Goal: Task Accomplishment & Management: Use online tool/utility

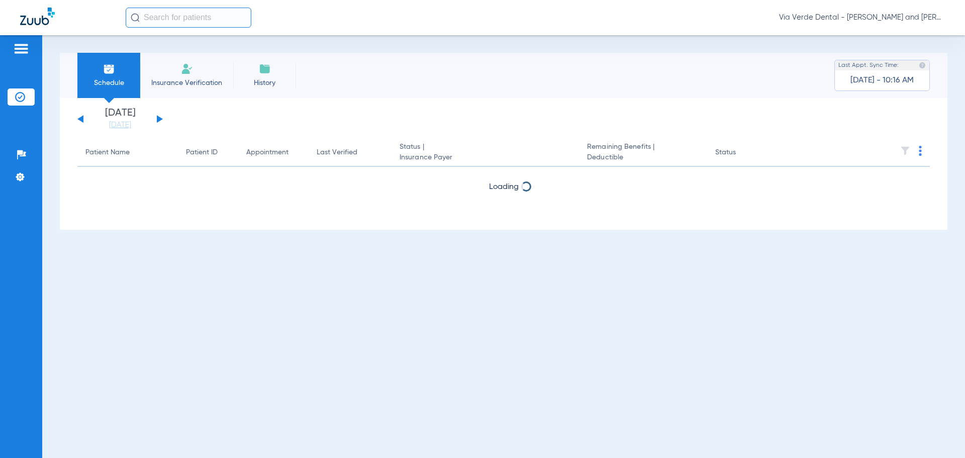
click at [156, 118] on div "[DATE] [DATE] [DATE] [DATE] [DATE] [DATE] [DATE] [DATE] [DATE] [DATE] [DATE] [D…" at bounding box center [119, 119] width 85 height 22
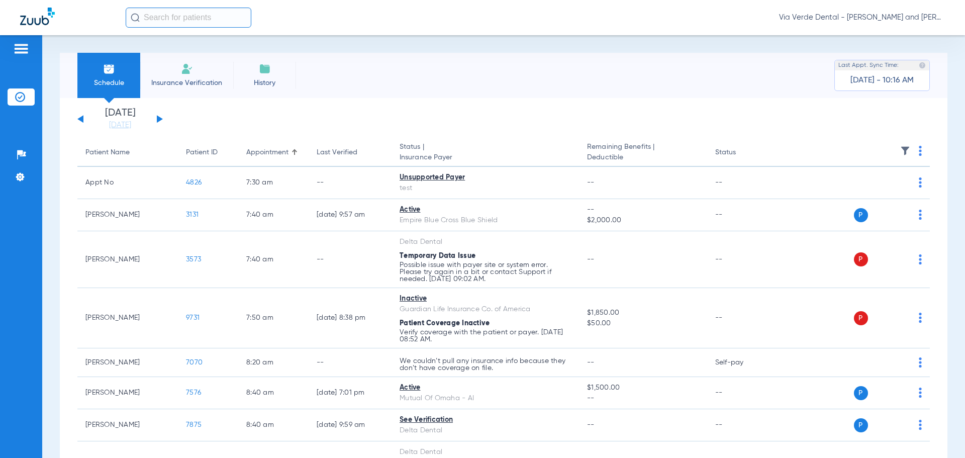
click at [157, 118] on button at bounding box center [160, 119] width 6 height 8
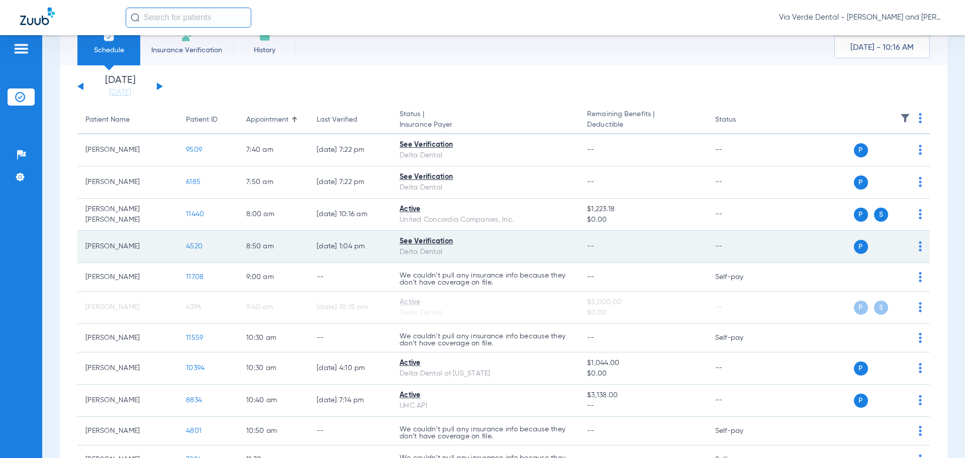
scroll to position [50, 0]
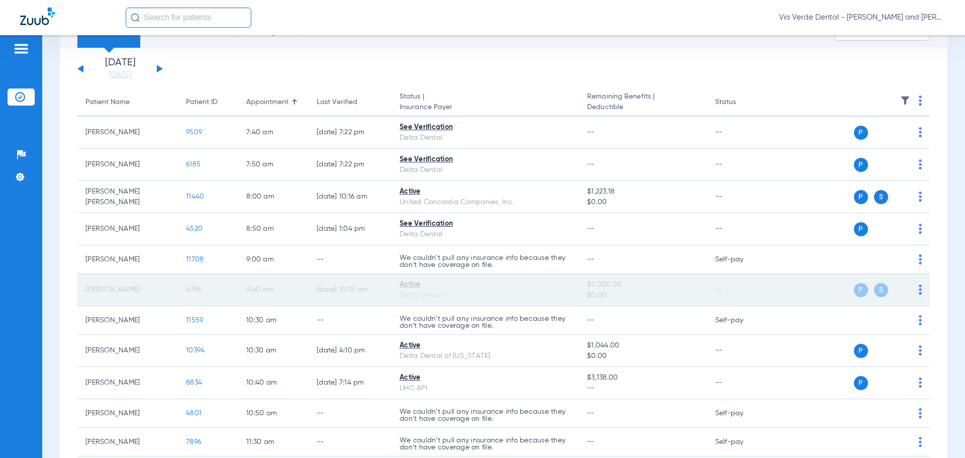
click at [916, 288] on td "P S" at bounding box center [852, 290] width 155 height 32
click at [910, 288] on div "P S" at bounding box center [848, 290] width 147 height 14
click at [918, 288] on img at bounding box center [919, 289] width 3 height 10
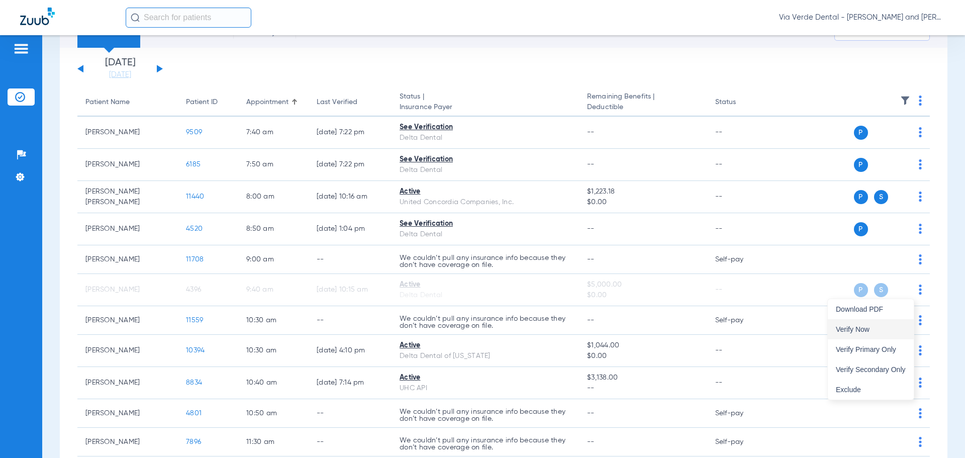
click at [845, 331] on span "Verify Now" at bounding box center [870, 329] width 70 height 7
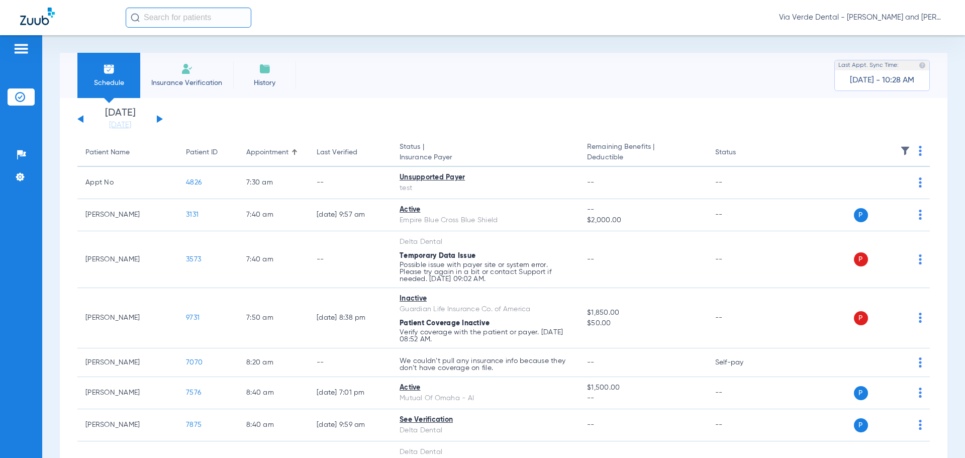
click at [159, 118] on button at bounding box center [160, 119] width 6 height 8
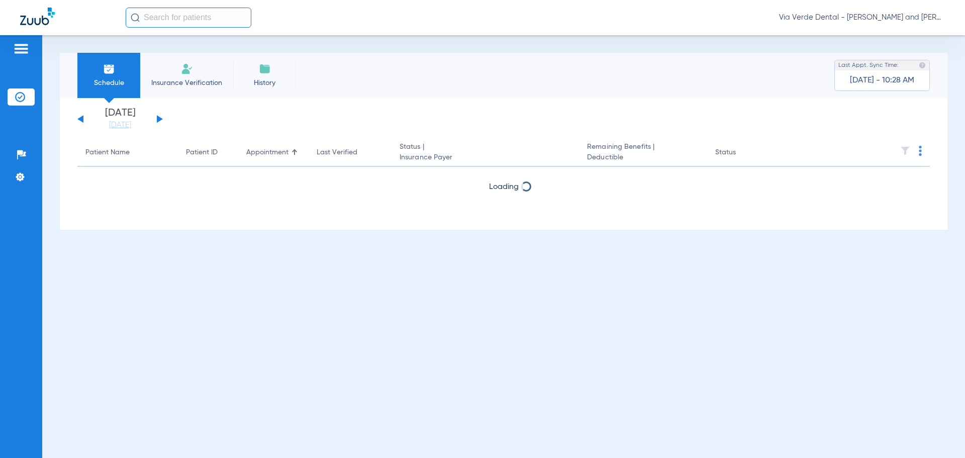
click at [159, 118] on button at bounding box center [160, 119] width 6 height 8
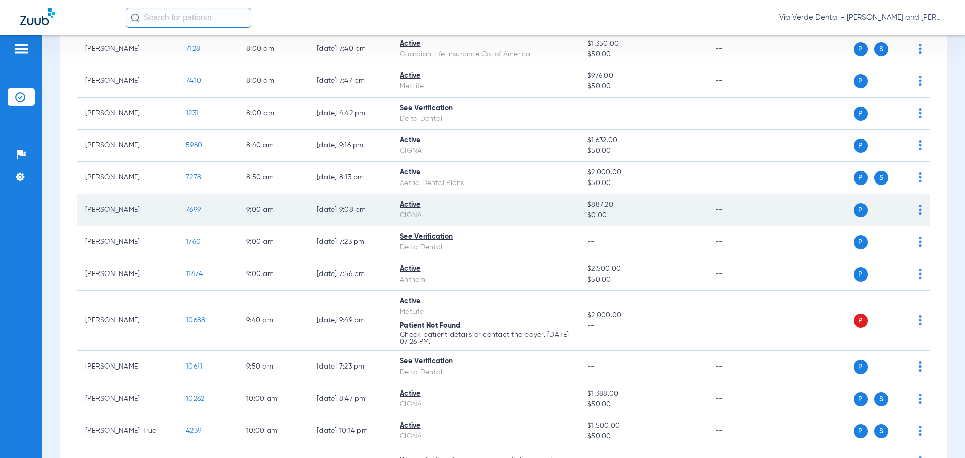
scroll to position [201, 0]
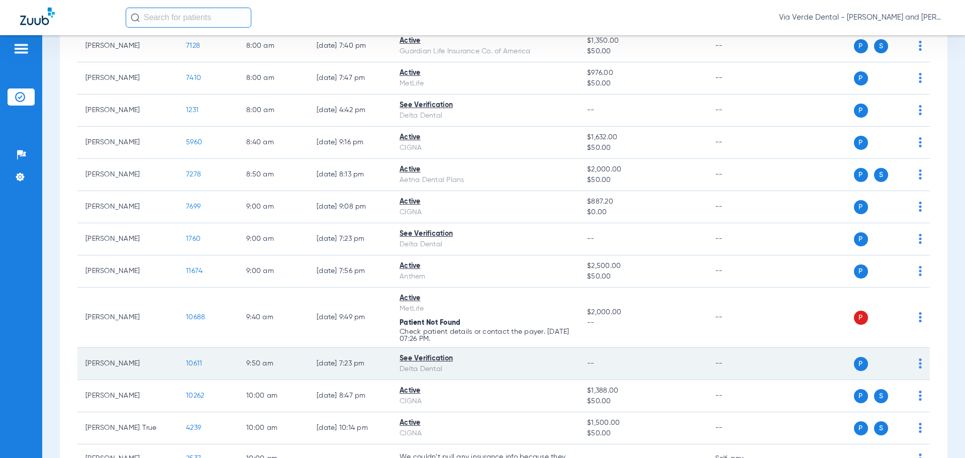
click at [196, 363] on span "10611" at bounding box center [194, 363] width 16 height 7
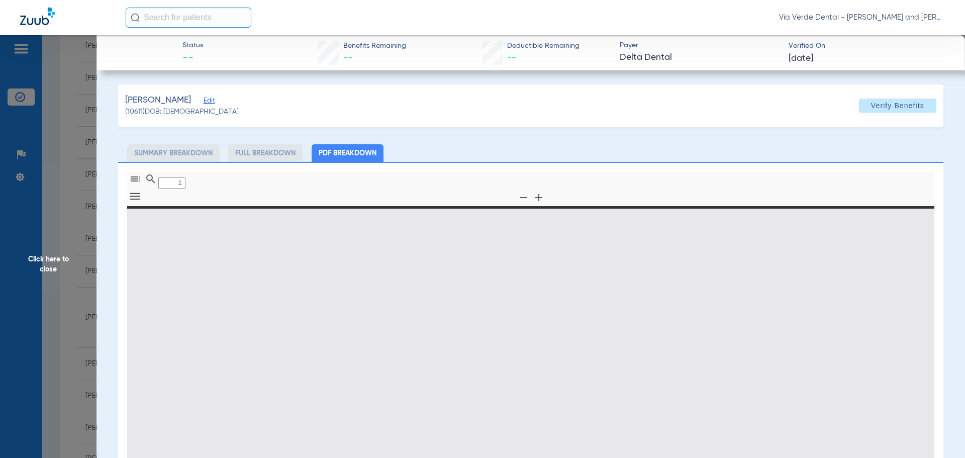
type input "0"
select select "page-width"
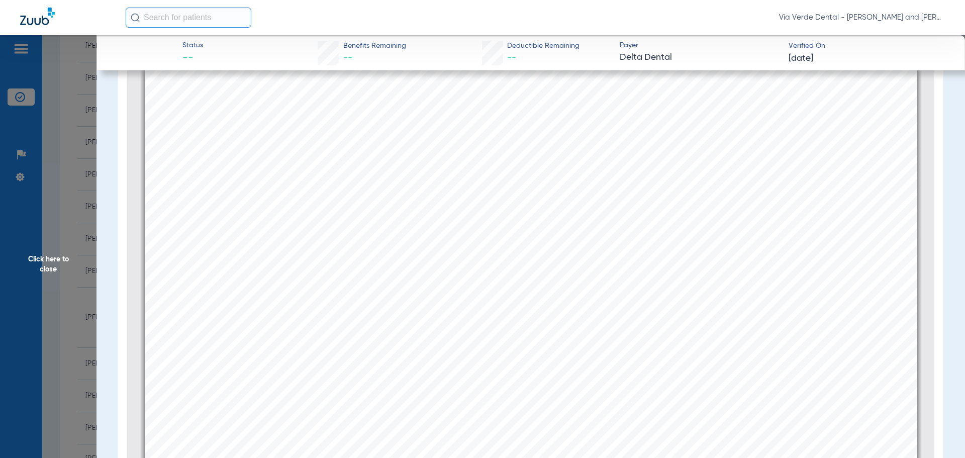
scroll to position [507, 0]
click at [396, 283] on div "Member company providing coverage: Delta Dental of Indiana Member company claim…" at bounding box center [531, 86] width 772 height 1091
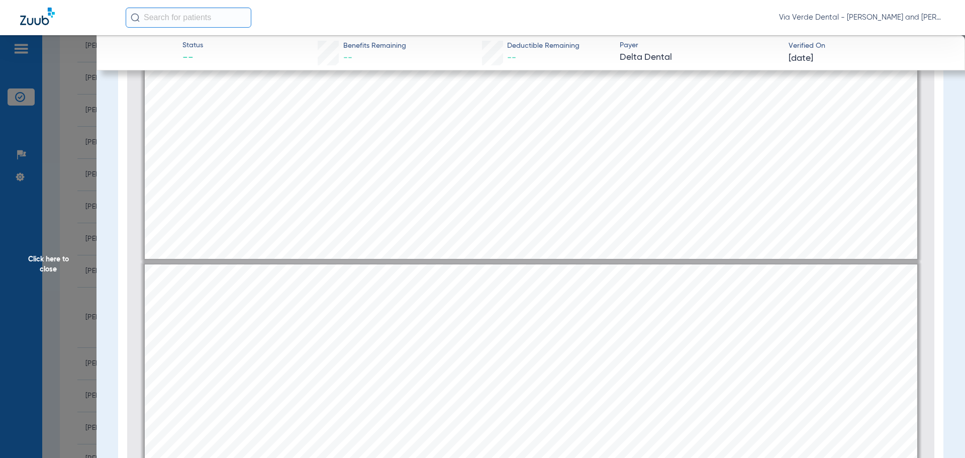
scroll to position [2065, 0]
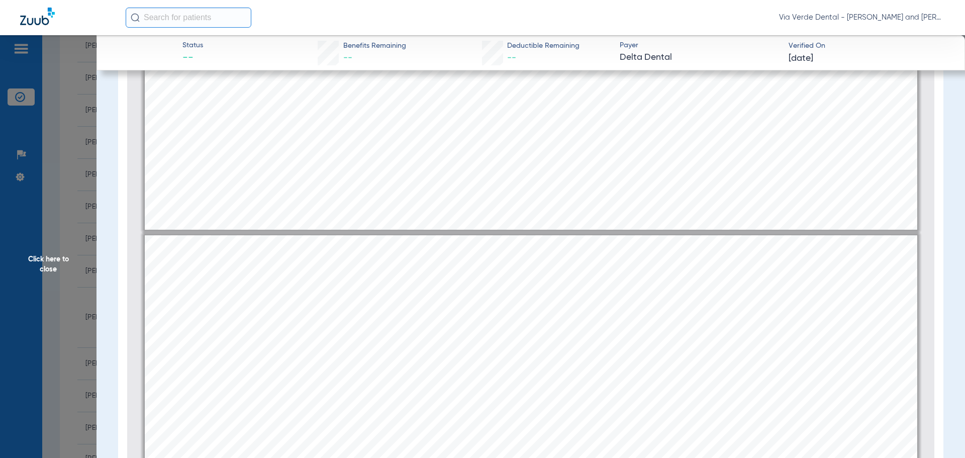
type input "1"
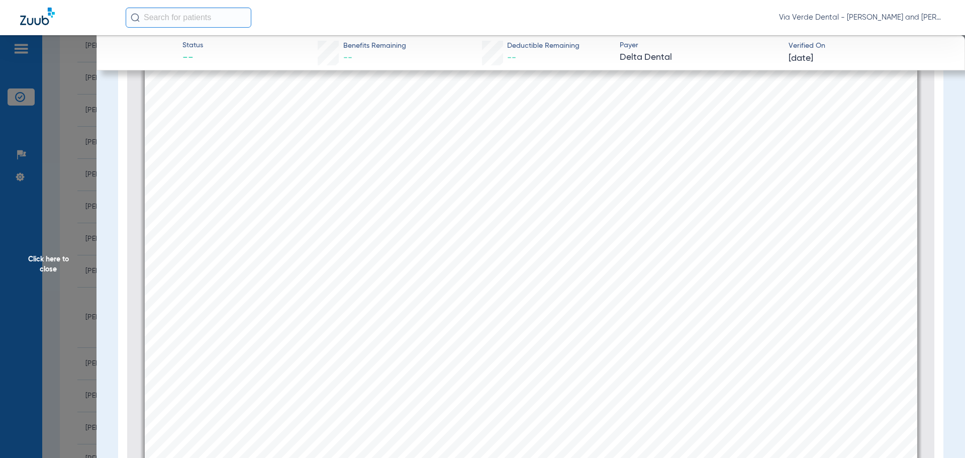
click at [376, 148] on div "Member company providing coverage: Delta Dental of Indiana Member company claim…" at bounding box center [531, 36] width 772 height 1091
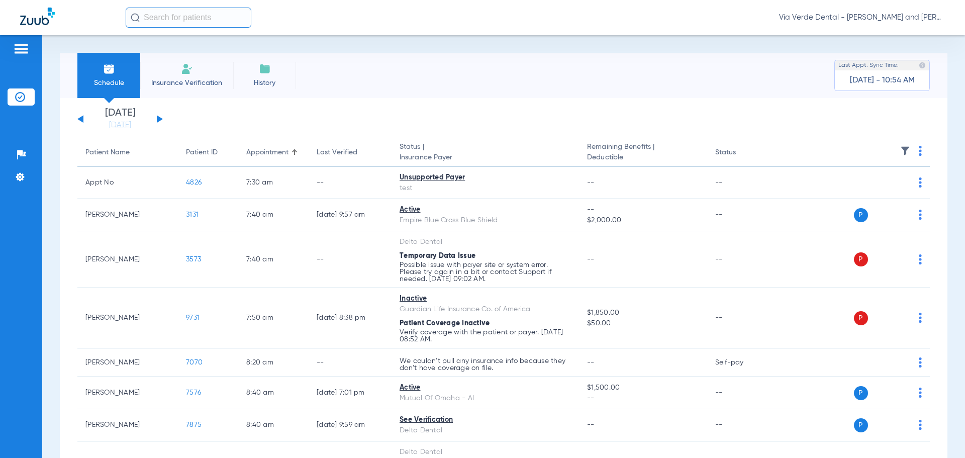
click at [161, 119] on button at bounding box center [160, 119] width 6 height 8
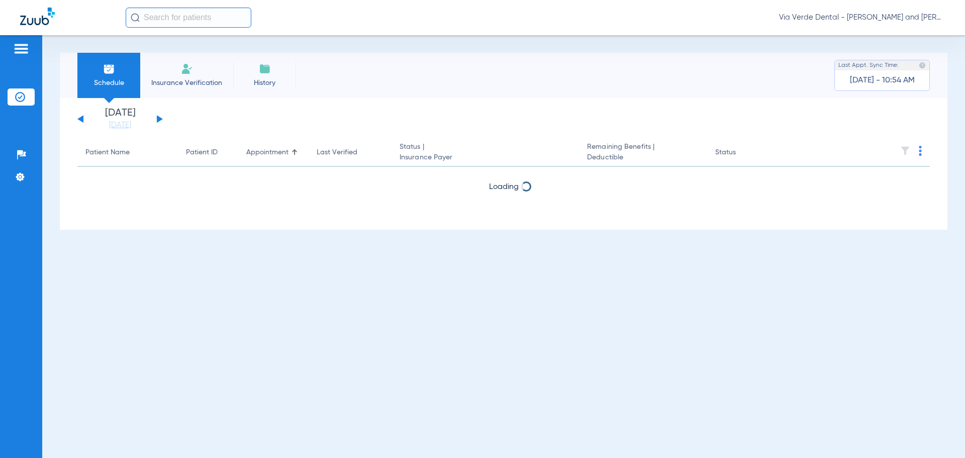
click at [161, 119] on button at bounding box center [160, 119] width 6 height 8
click at [160, 119] on button at bounding box center [160, 119] width 6 height 8
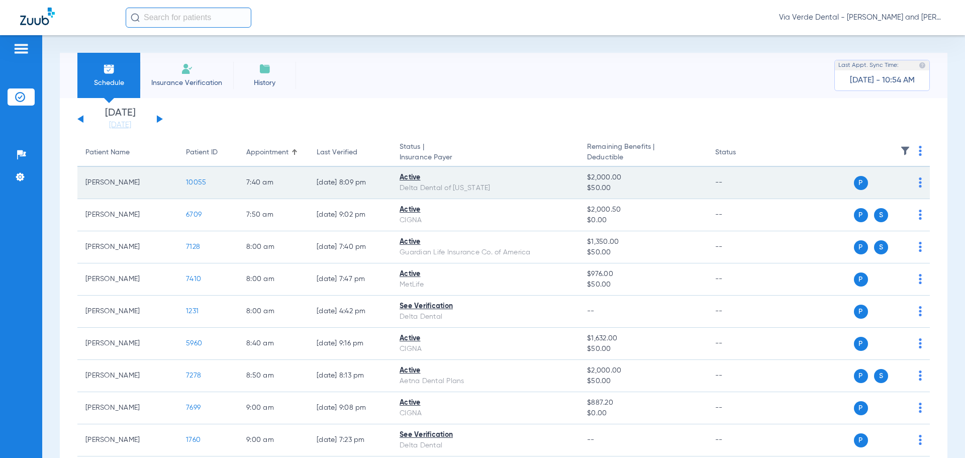
click at [197, 183] on span "10055" at bounding box center [196, 182] width 20 height 7
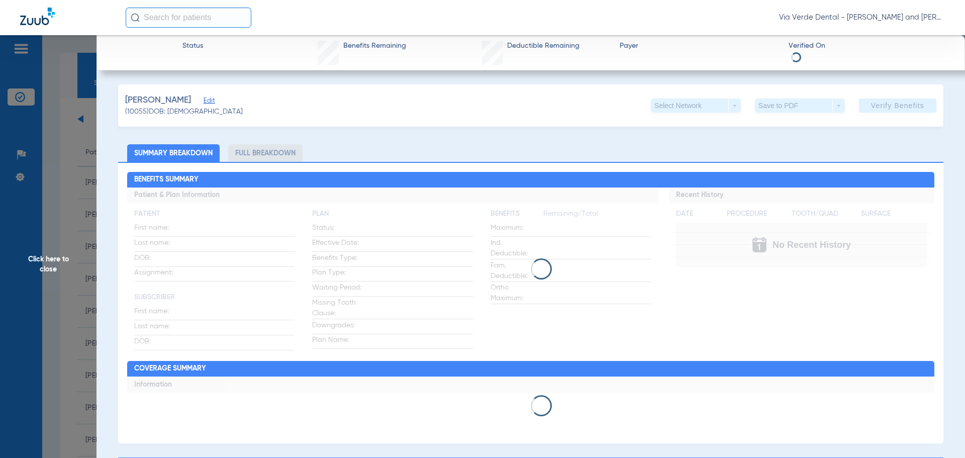
click at [191, 102] on span "Joukhadar, Barbar" at bounding box center [158, 100] width 66 height 13
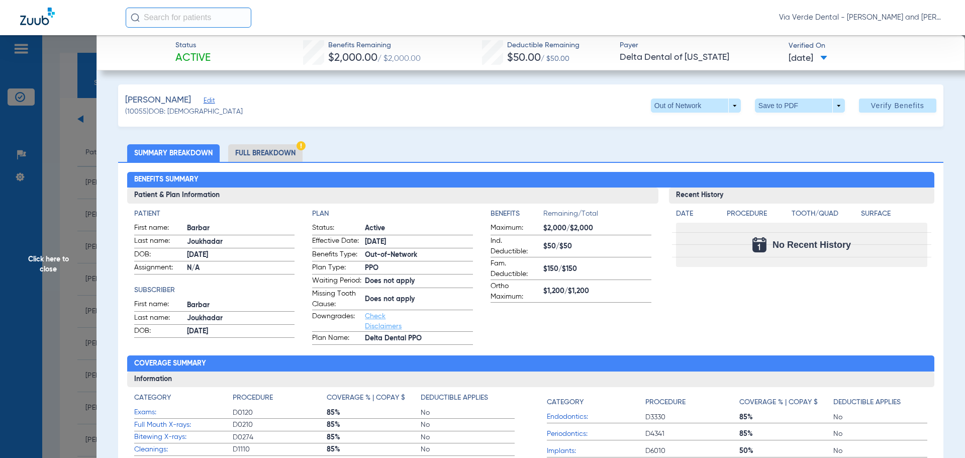
click at [270, 151] on li "Full Breakdown" at bounding box center [265, 153] width 74 height 18
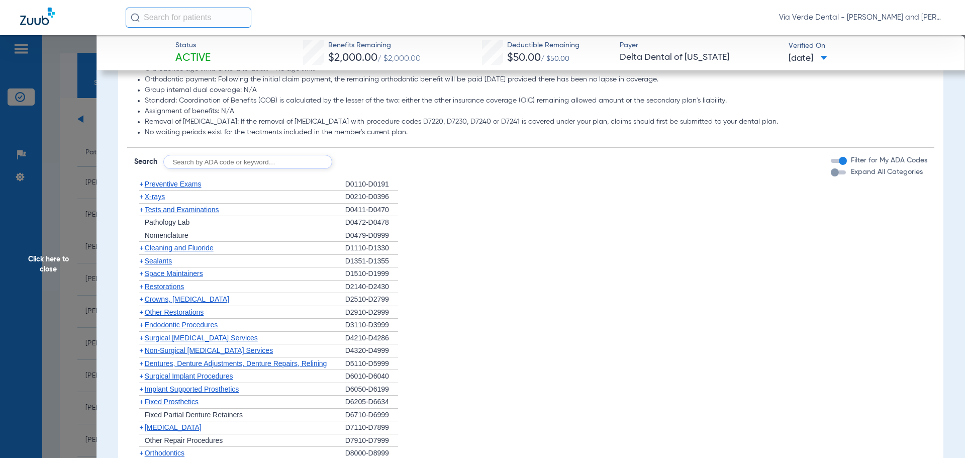
scroll to position [904, 0]
click at [175, 187] on span "Preventive Exams" at bounding box center [173, 183] width 57 height 8
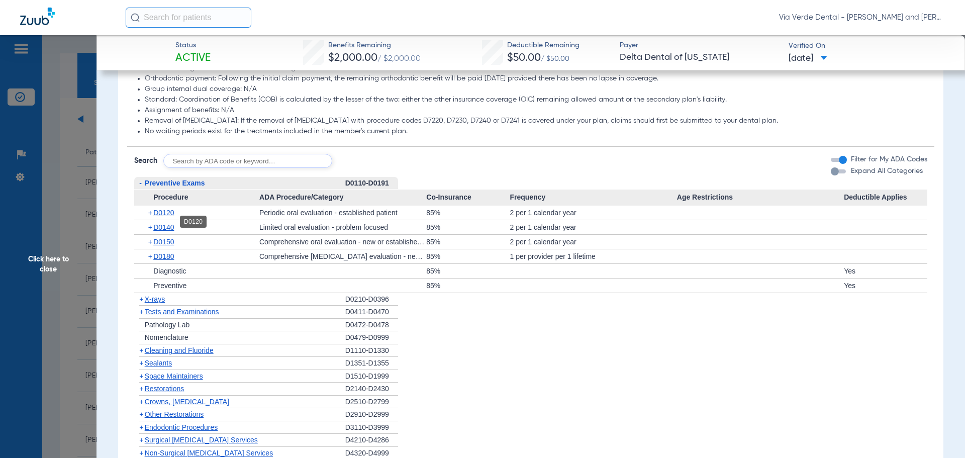
click at [163, 217] on span "D0120" at bounding box center [163, 212] width 21 height 8
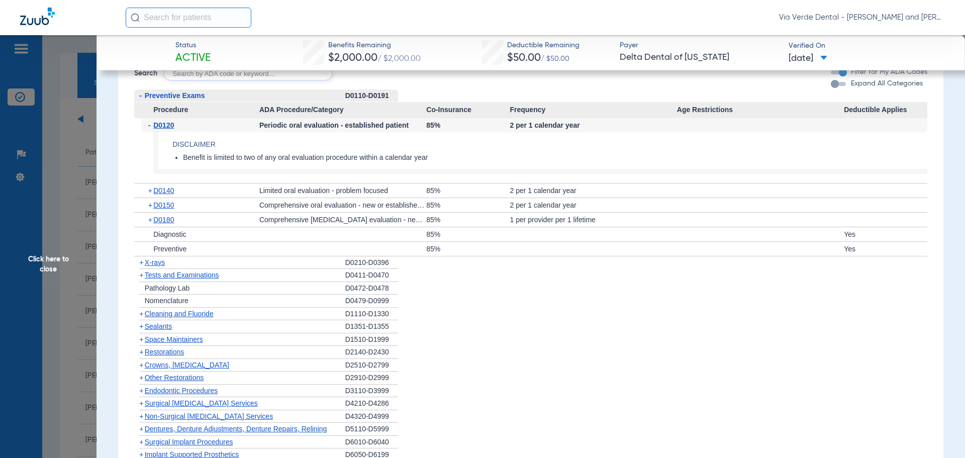
scroll to position [1005, 0]
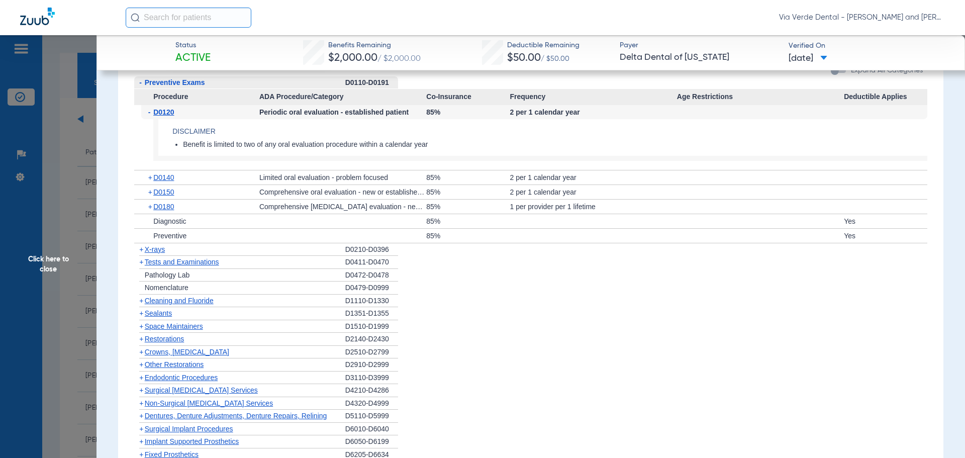
click at [161, 253] on span "X-rays" at bounding box center [155, 249] width 20 height 8
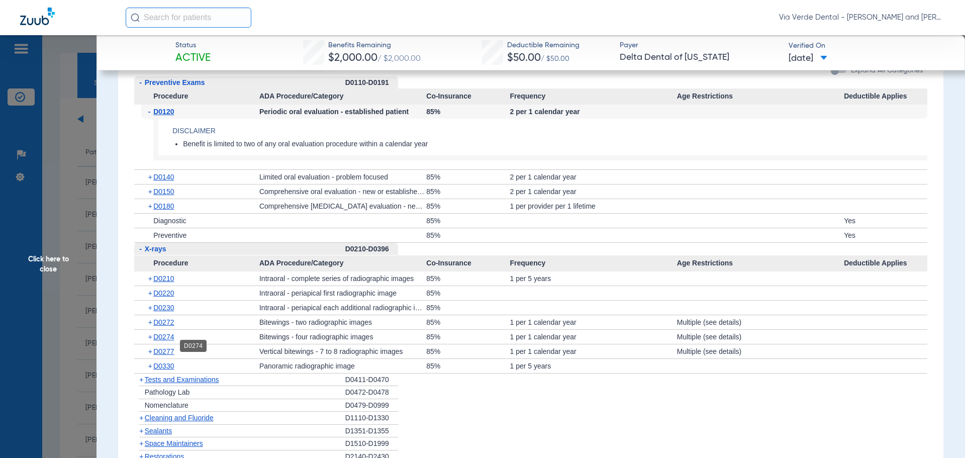
click at [171, 341] on span "D0274" at bounding box center [163, 337] width 21 height 8
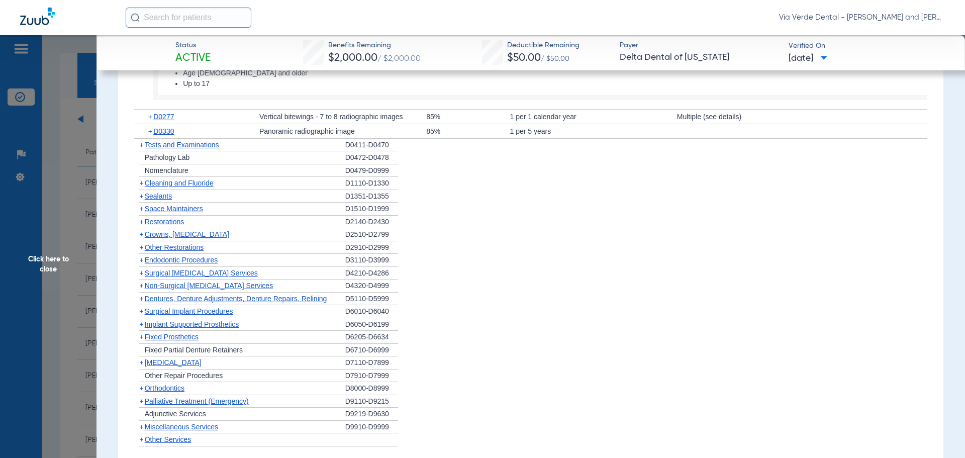
scroll to position [1356, 0]
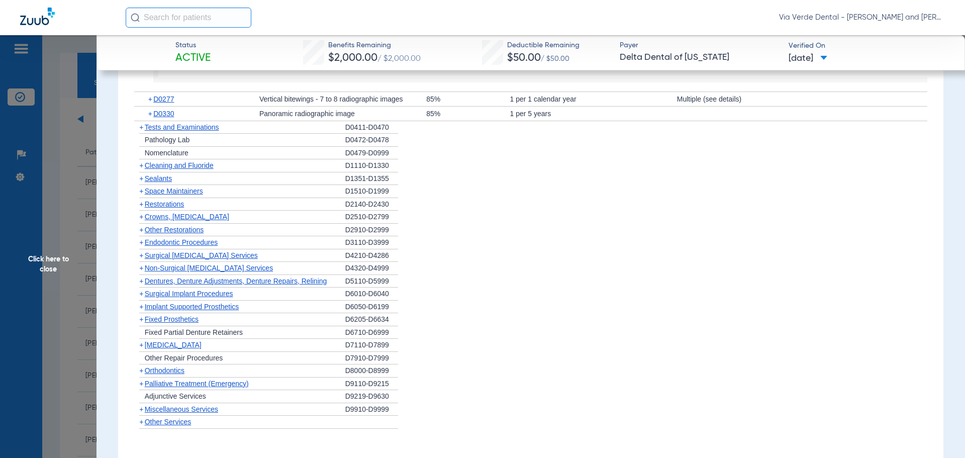
drag, startPoint x: 167, startPoint y: 173, endPoint x: 175, endPoint y: 179, distance: 10.5
click at [167, 169] on span "Cleaning and Fluoride" at bounding box center [179, 165] width 69 height 8
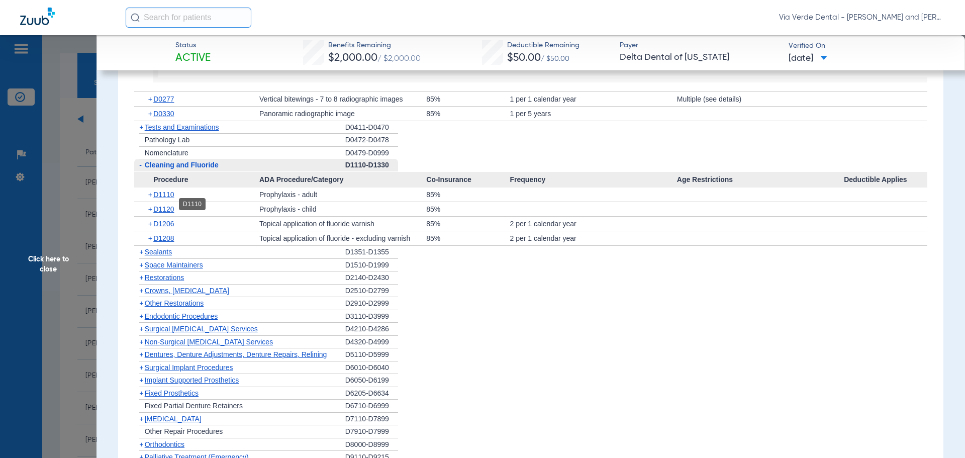
click at [170, 198] on span "D1110" at bounding box center [163, 194] width 21 height 8
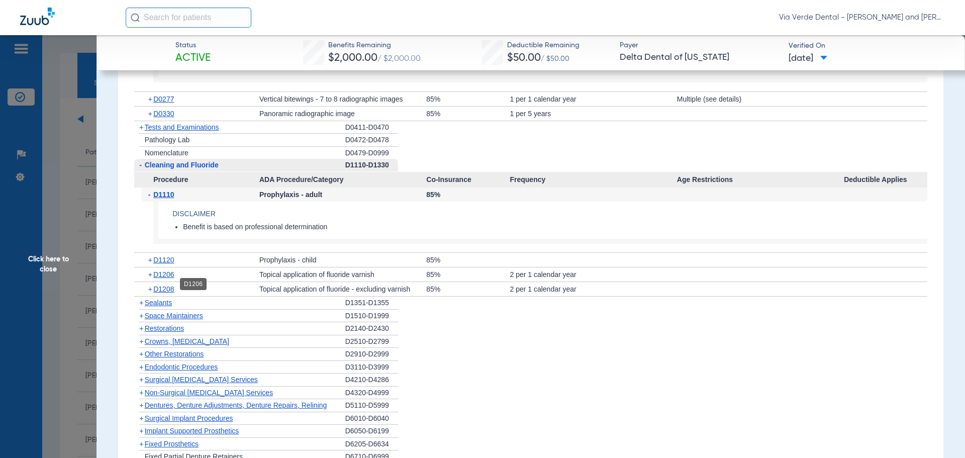
click at [173, 278] on span "D1206" at bounding box center [163, 274] width 21 height 8
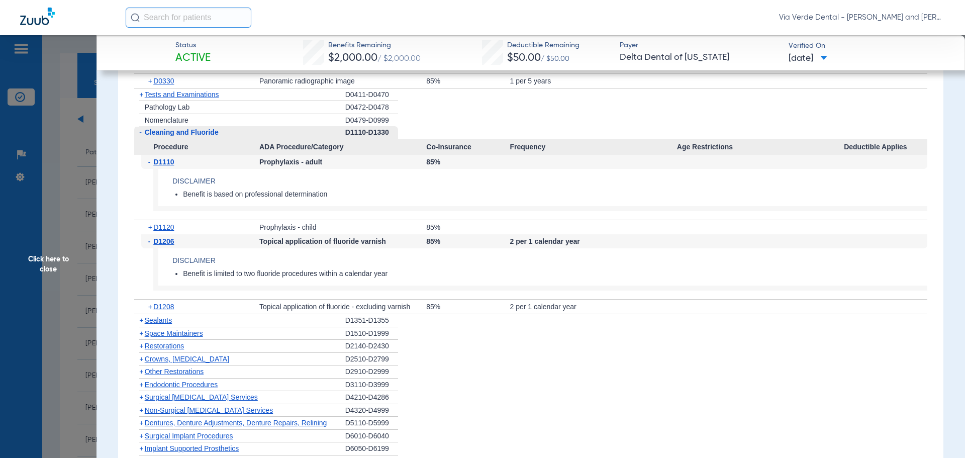
scroll to position [1407, 0]
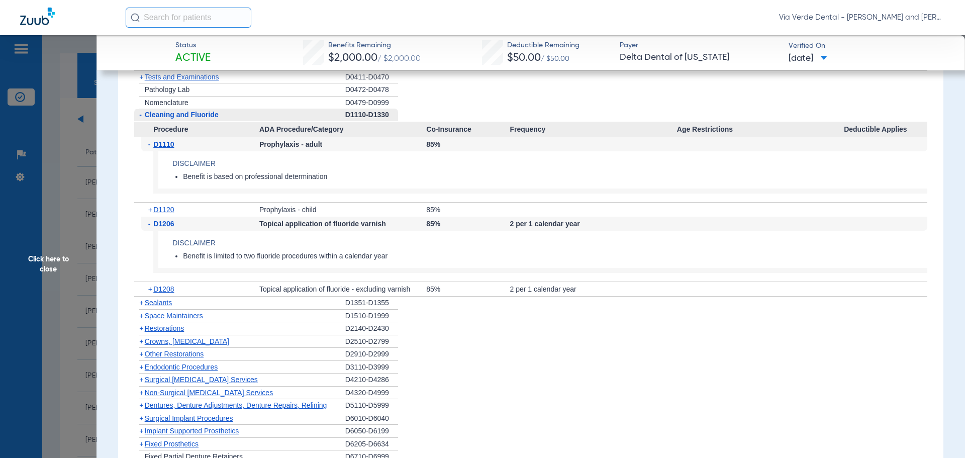
click at [151, 306] on span "Sealants" at bounding box center [158, 302] width 27 height 8
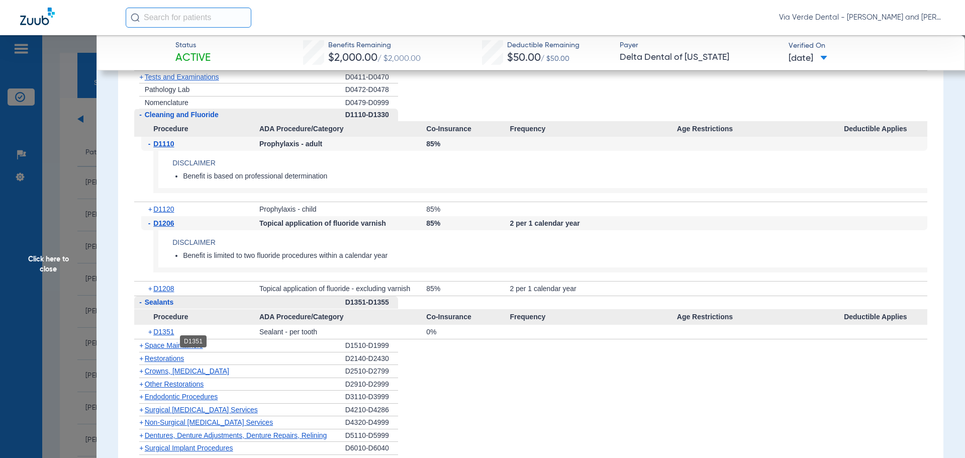
click at [163, 336] on span "D1351" at bounding box center [163, 332] width 21 height 8
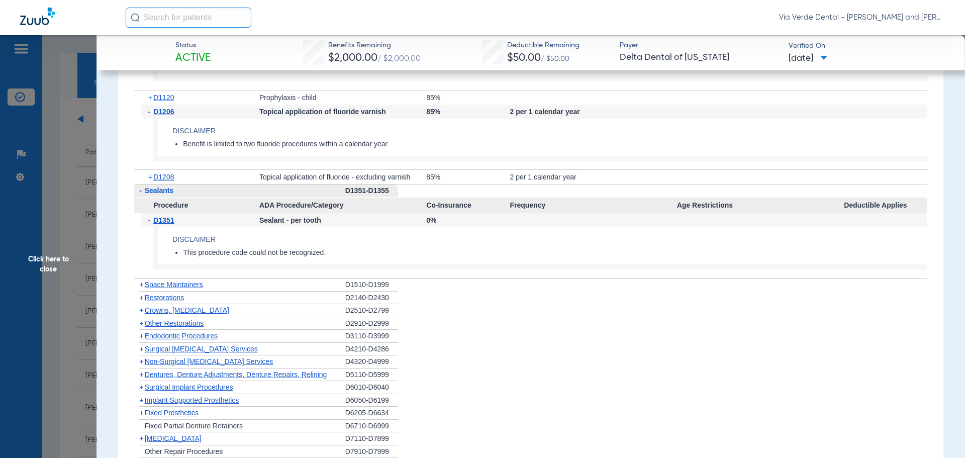
scroll to position [1608, 0]
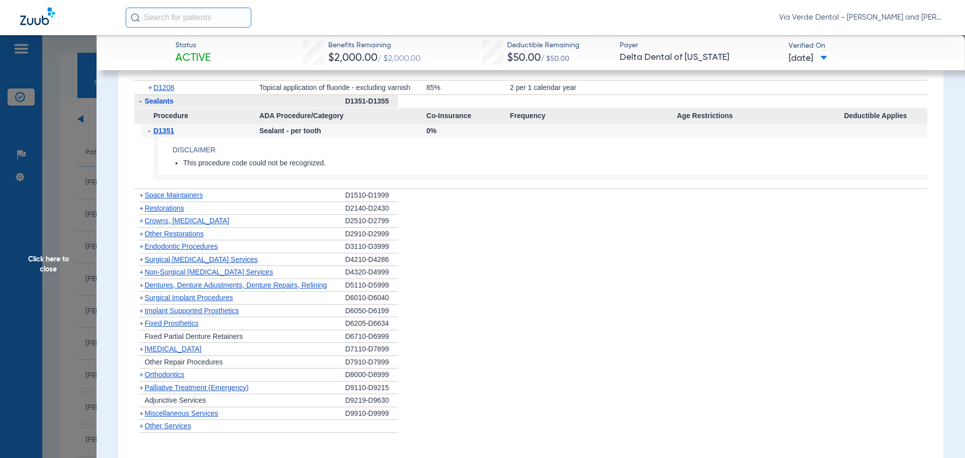
click at [157, 225] on span "Crowns, [MEDICAL_DATA]" at bounding box center [187, 221] width 84 height 8
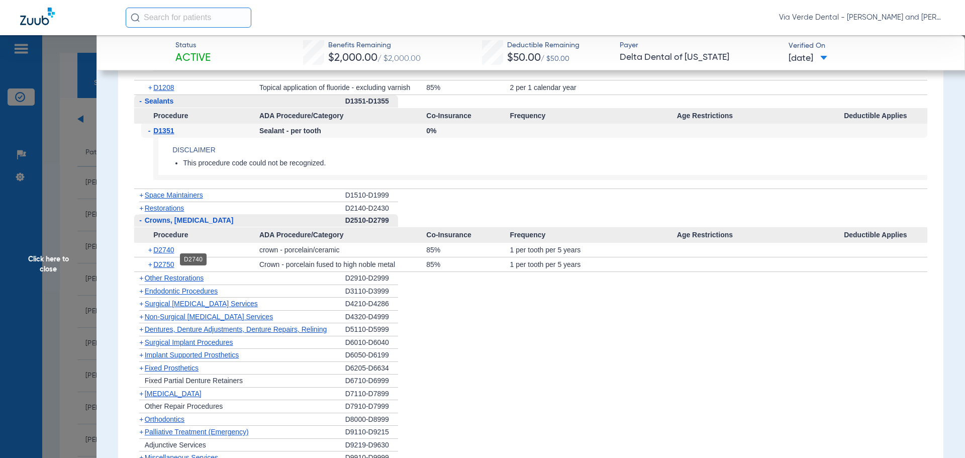
click at [171, 254] on span "D2740" at bounding box center [163, 250] width 21 height 8
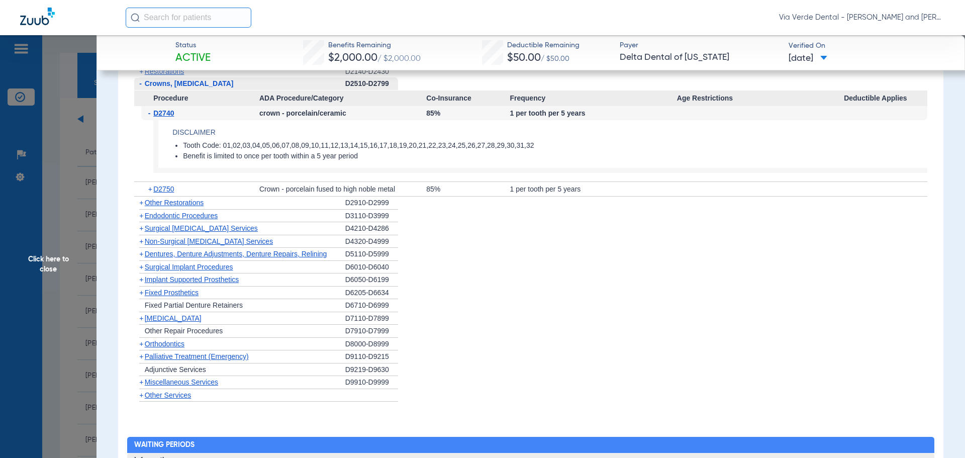
scroll to position [1809, 0]
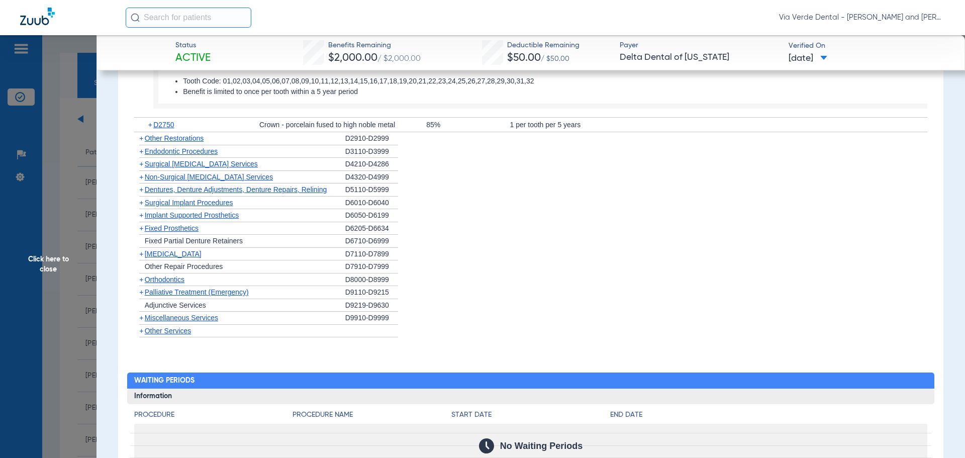
click at [150, 181] on span "Non-Surgical [MEDICAL_DATA] Services" at bounding box center [209, 177] width 128 height 8
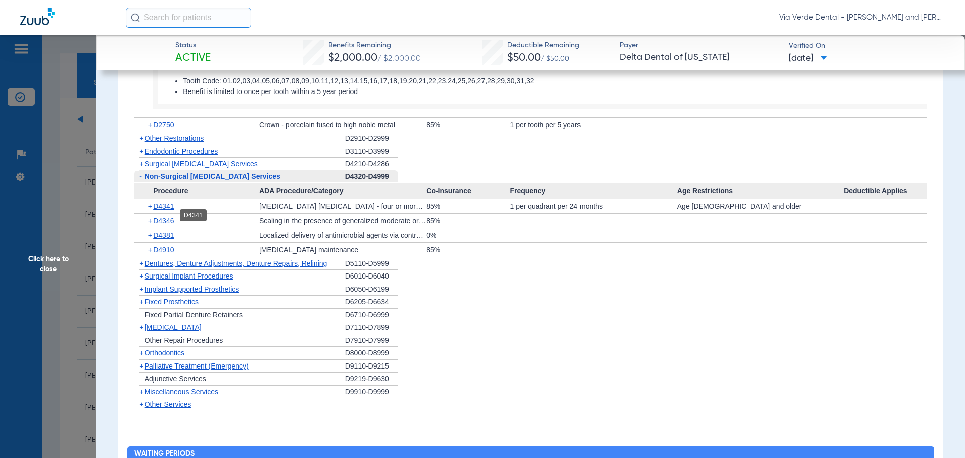
click at [169, 210] on span "D4341" at bounding box center [163, 206] width 21 height 8
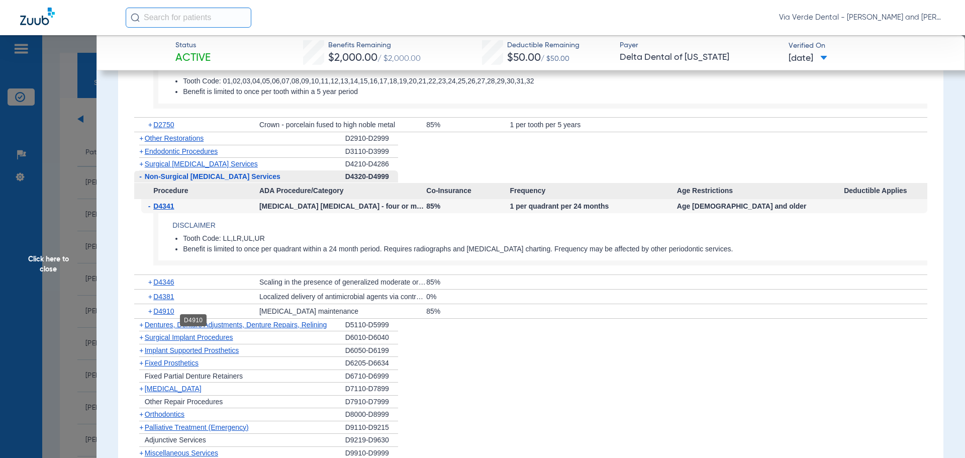
click at [158, 315] on span "D4910" at bounding box center [163, 311] width 21 height 8
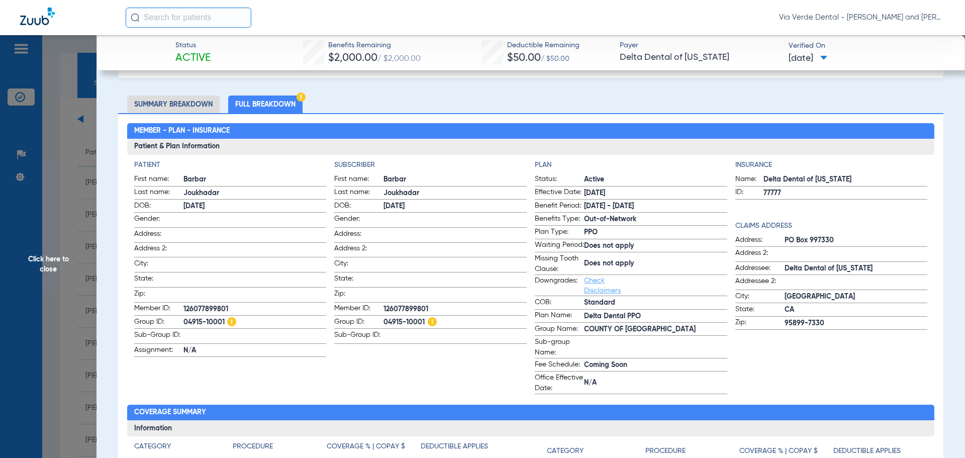
scroll to position [0, 0]
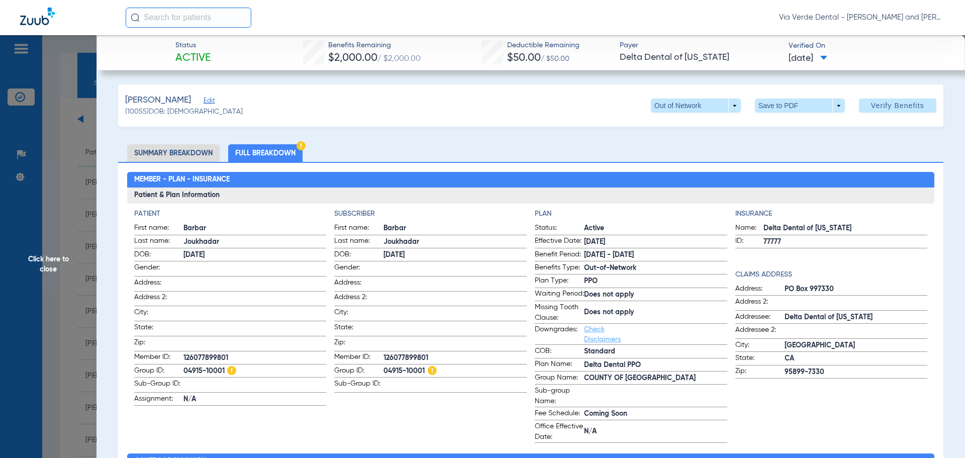
drag, startPoint x: 63, startPoint y: 162, endPoint x: 126, endPoint y: 145, distance: 65.0
click at [65, 161] on span "Click here to close" at bounding box center [48, 264] width 96 height 458
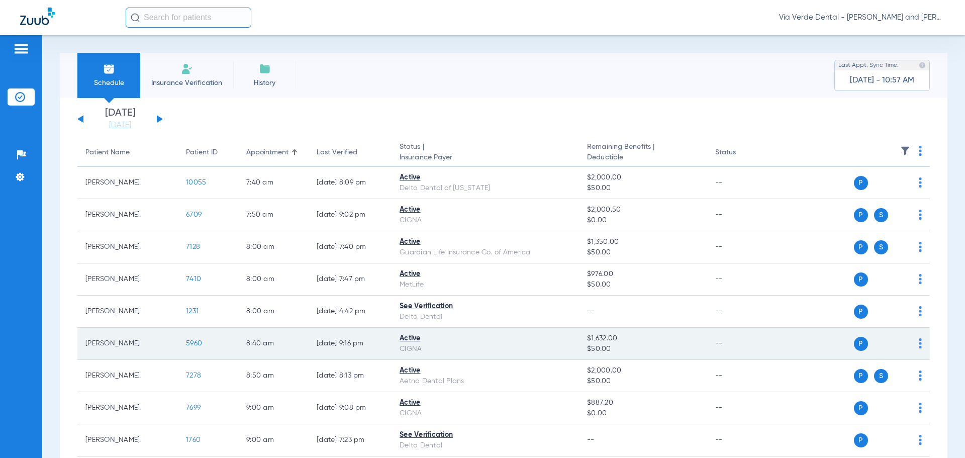
click at [192, 343] on span "5960" at bounding box center [194, 343] width 16 height 7
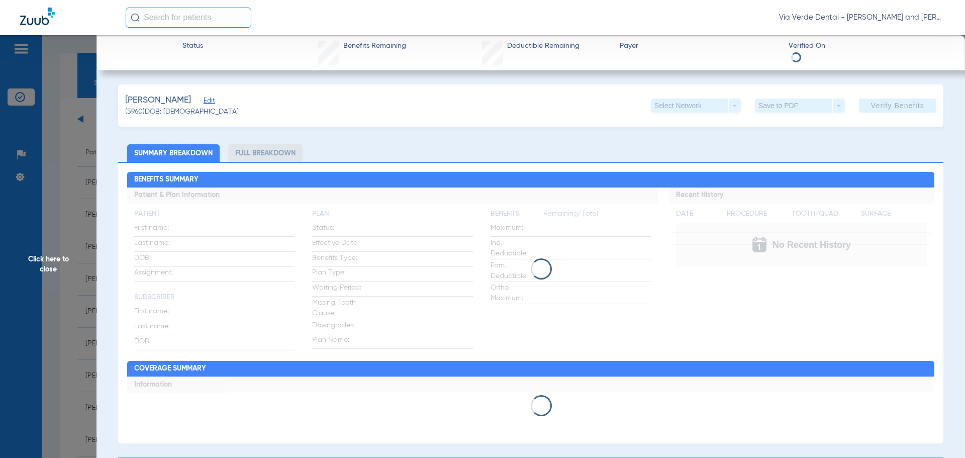
click at [259, 153] on li "Full Breakdown" at bounding box center [265, 153] width 74 height 18
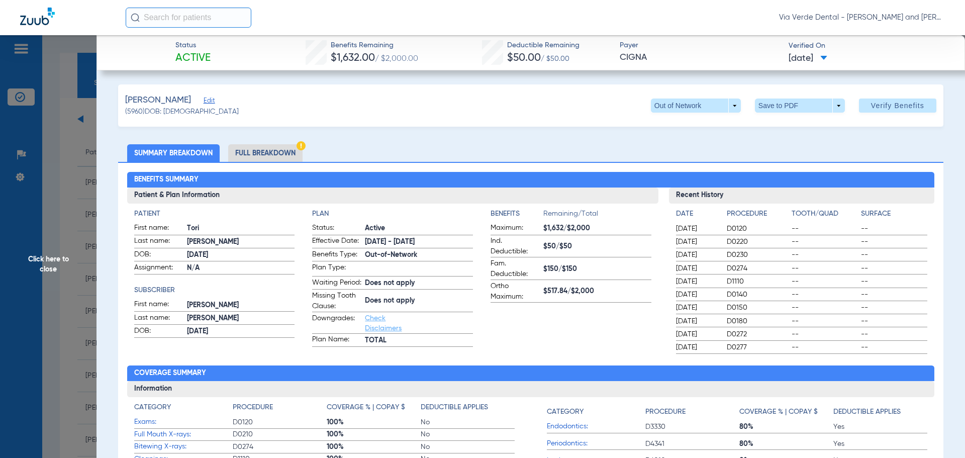
click at [253, 149] on li "Full Breakdown" at bounding box center [265, 153] width 74 height 18
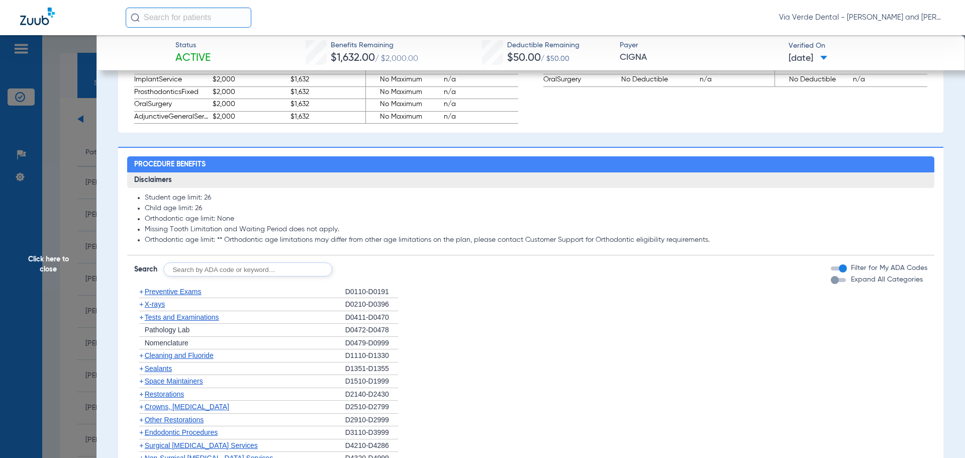
scroll to position [803, 0]
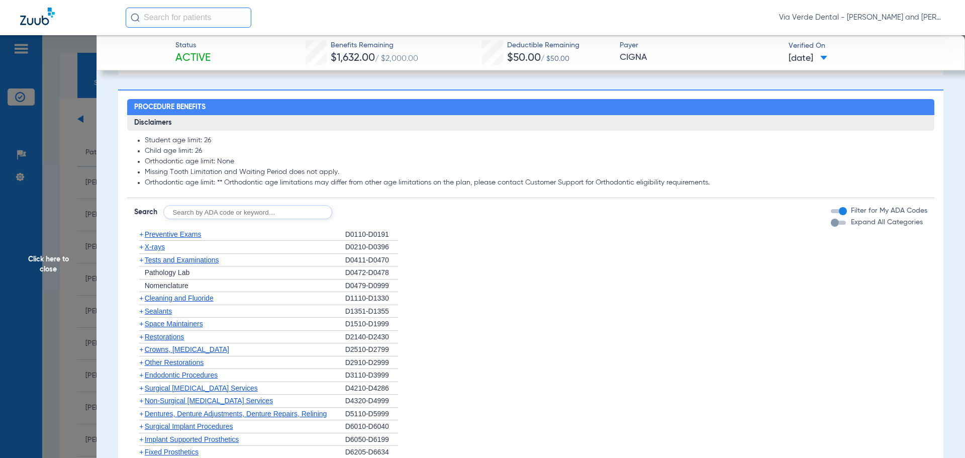
click at [173, 238] on span "Preventive Exams" at bounding box center [173, 234] width 57 height 8
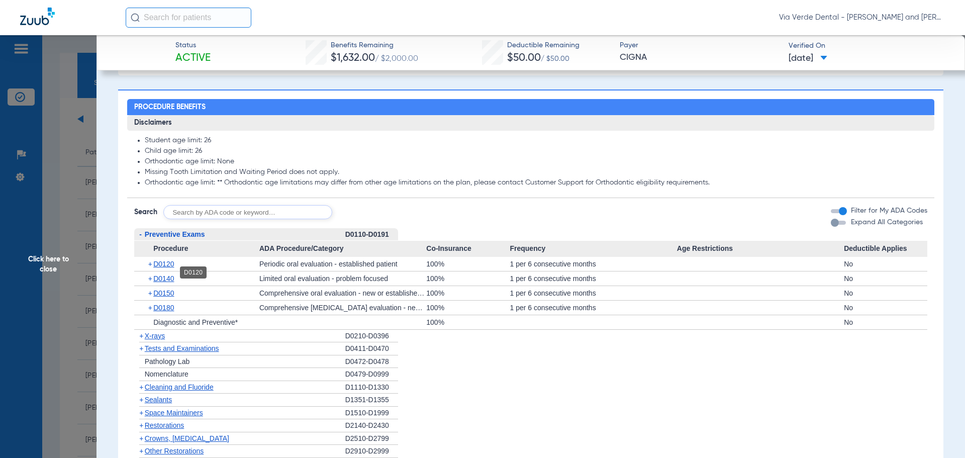
click at [160, 268] on span "D0120" at bounding box center [163, 264] width 21 height 8
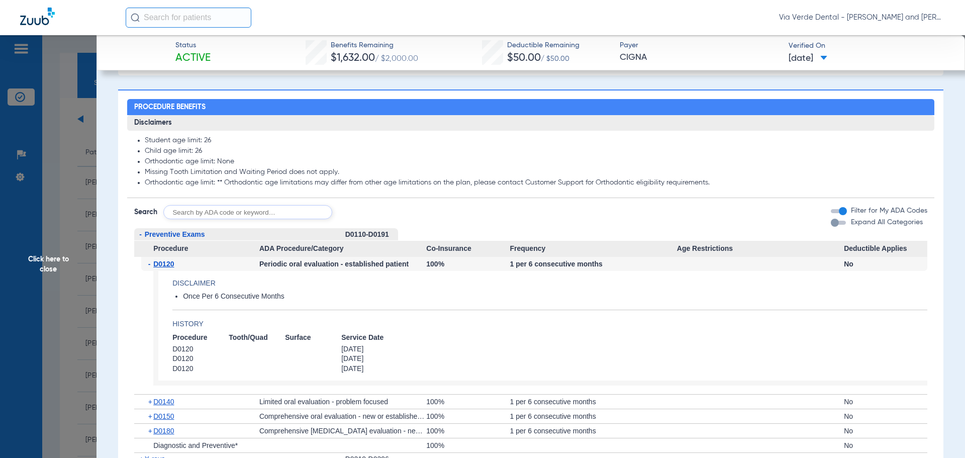
scroll to position [904, 0]
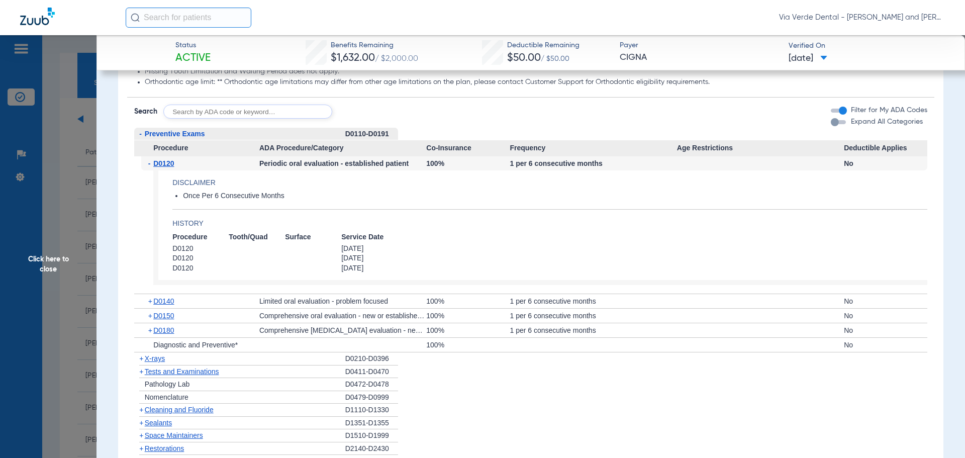
click at [156, 362] on span "X-rays" at bounding box center [155, 358] width 20 height 8
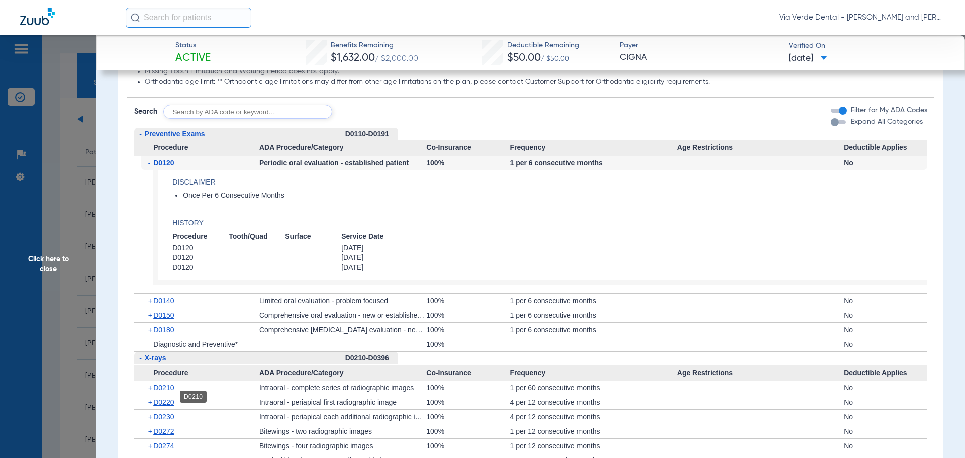
click at [162, 391] on span "D0210" at bounding box center [163, 387] width 21 height 8
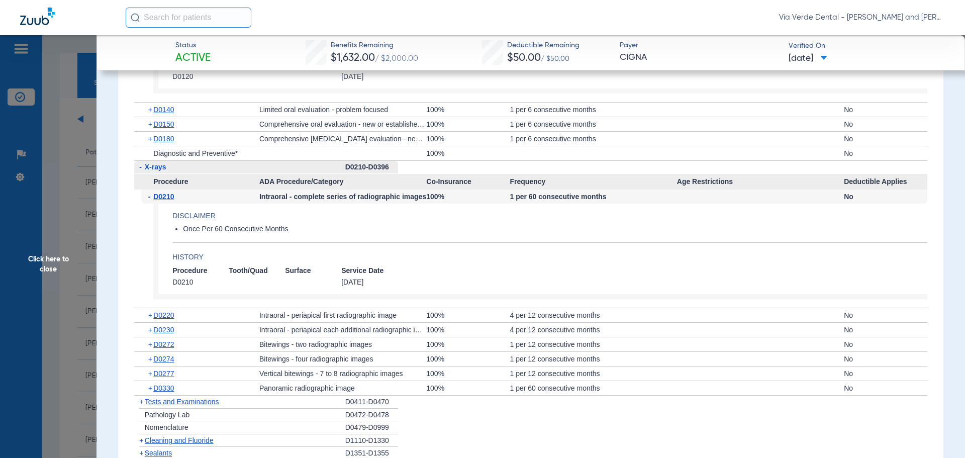
scroll to position [1155, 0]
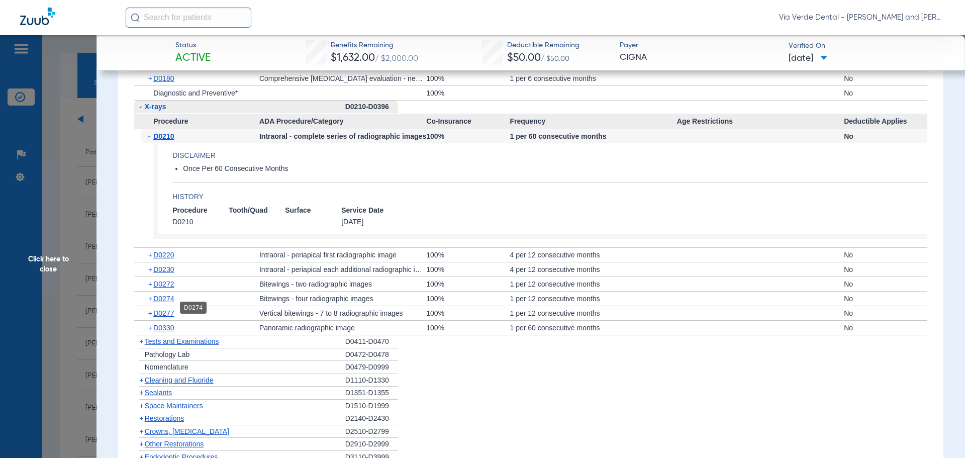
click at [161, 302] on span "D0274" at bounding box center [163, 298] width 21 height 8
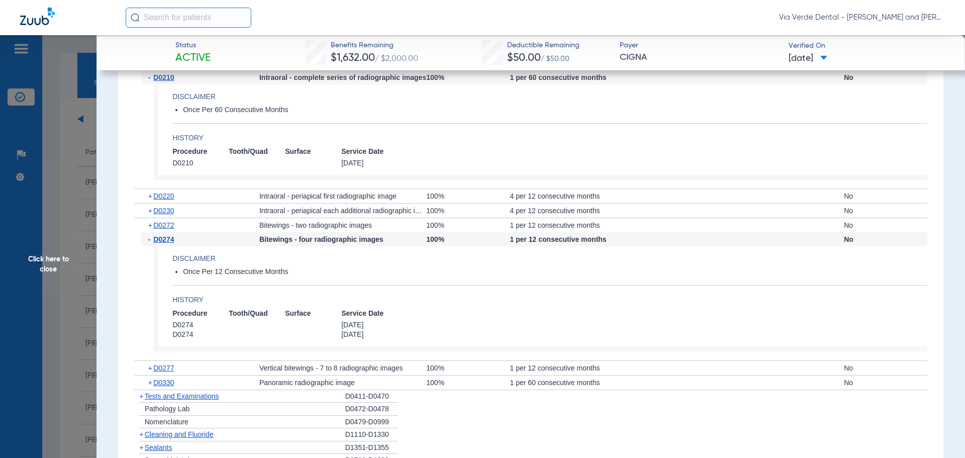
scroll to position [1306, 0]
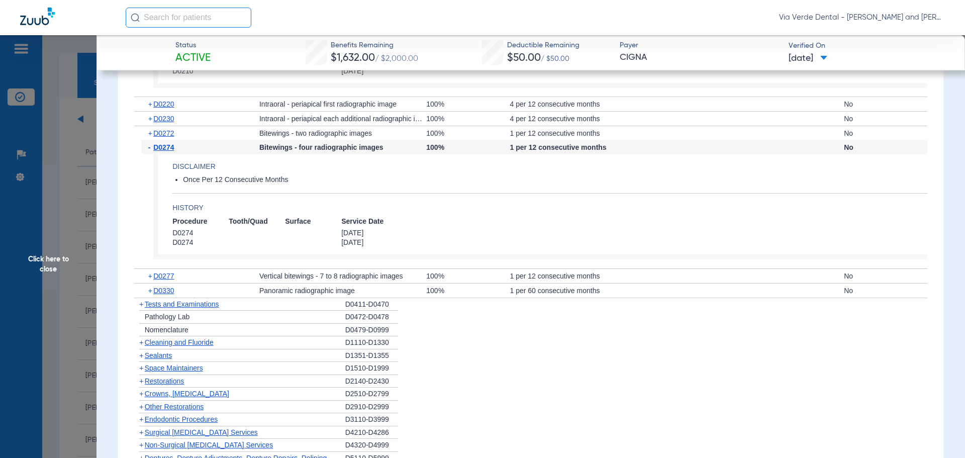
click at [165, 346] on span "Cleaning and Fluoride" at bounding box center [179, 342] width 69 height 8
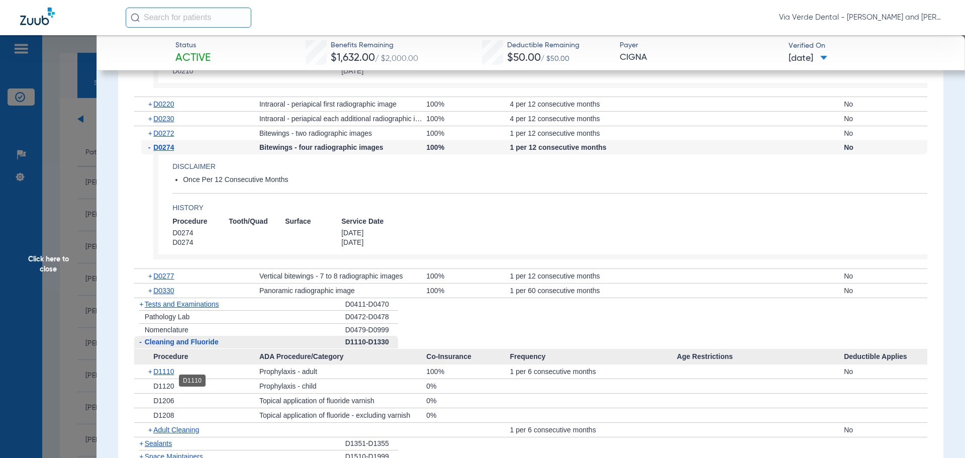
click at [168, 375] on span "D1110" at bounding box center [163, 371] width 21 height 8
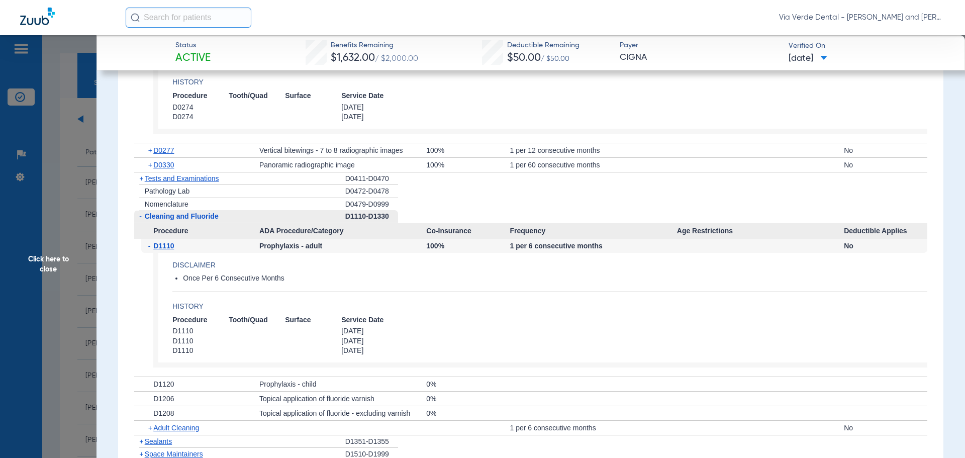
scroll to position [1507, 0]
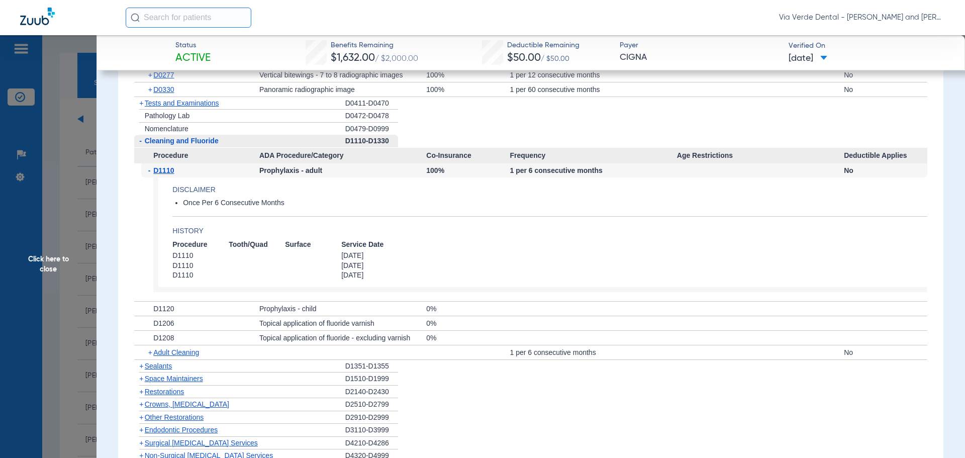
click at [175, 408] on span "Crowns, [MEDICAL_DATA]" at bounding box center [187, 404] width 84 height 8
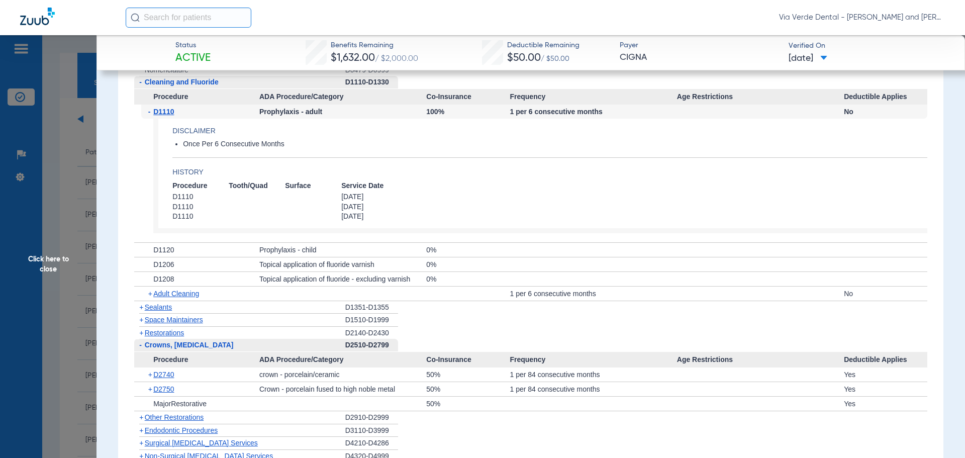
scroll to position [1758, 0]
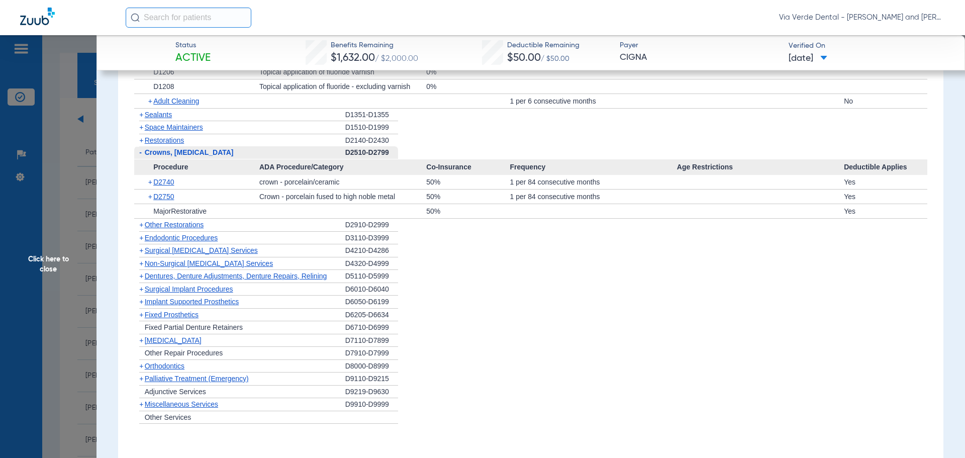
click at [164, 267] on span "Non-Surgical [MEDICAL_DATA] Services" at bounding box center [209, 263] width 128 height 8
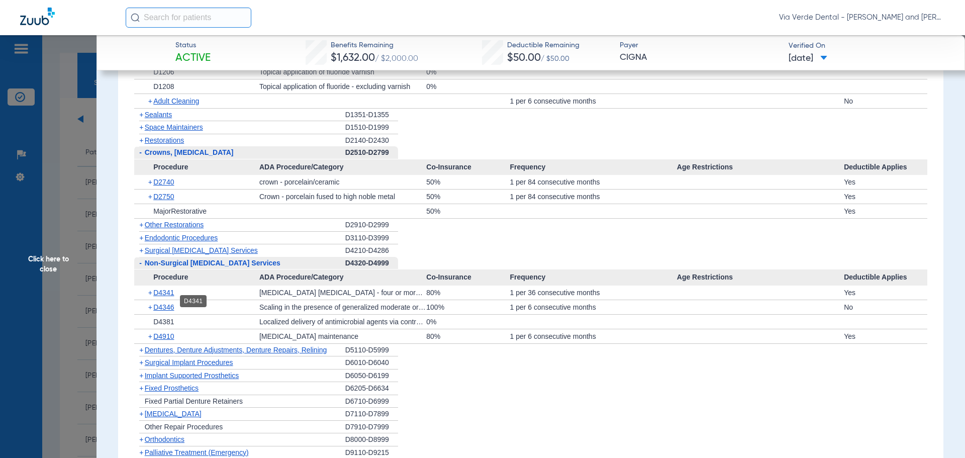
click at [160, 296] on span "D4341" at bounding box center [163, 292] width 21 height 8
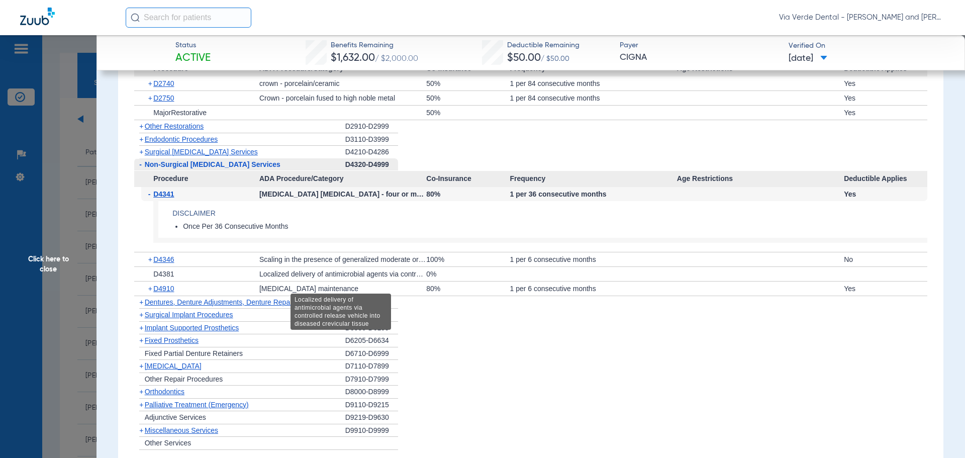
scroll to position [1909, 0]
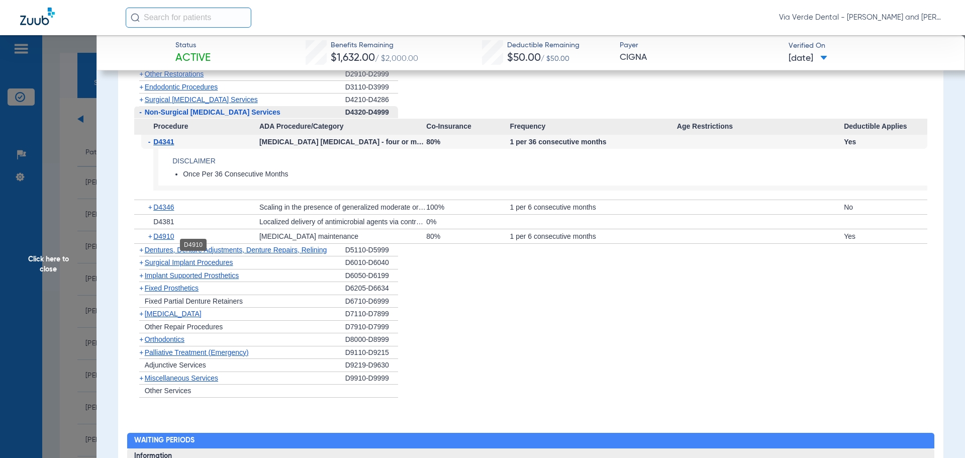
click at [170, 240] on span "D4910" at bounding box center [163, 236] width 21 height 8
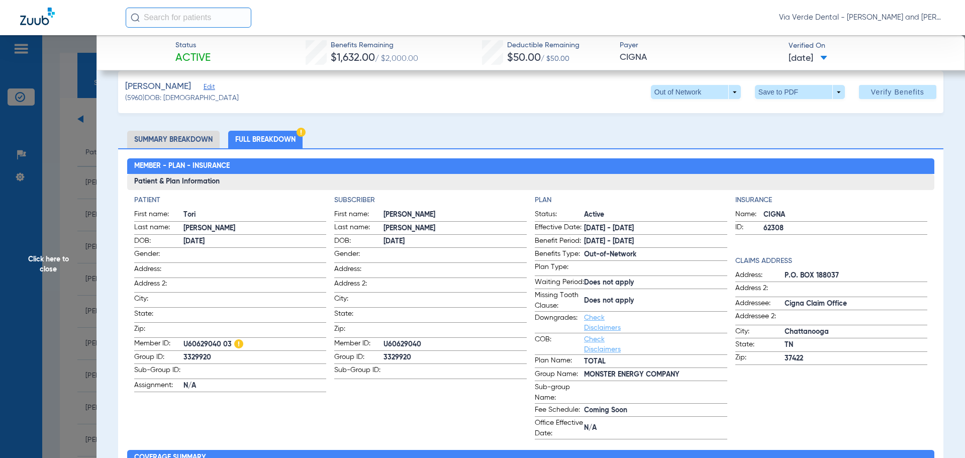
scroll to position [13, 0]
click at [74, 206] on span "Click here to close" at bounding box center [48, 264] width 96 height 458
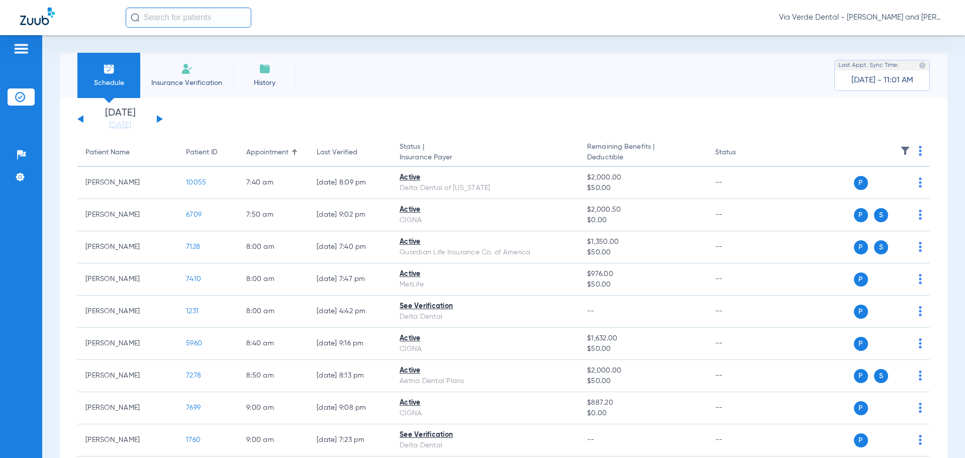
scroll to position [151, 0]
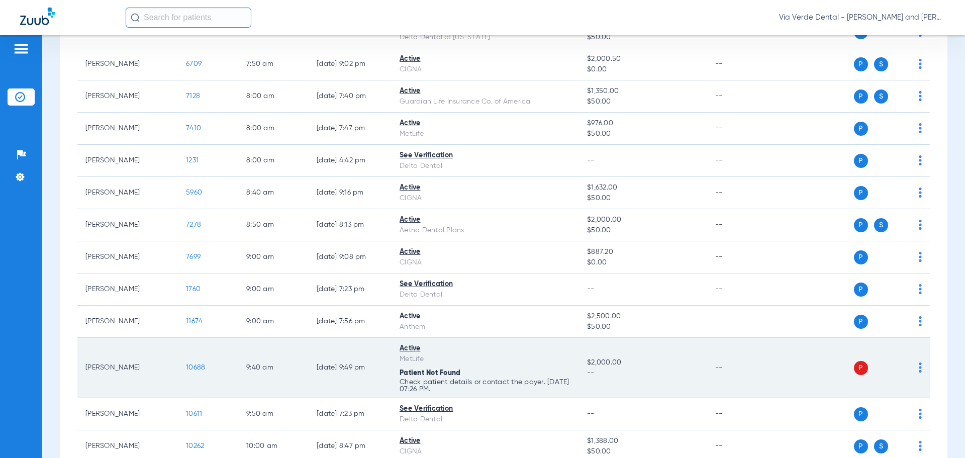
click at [187, 368] on span "10688" at bounding box center [195, 367] width 19 height 7
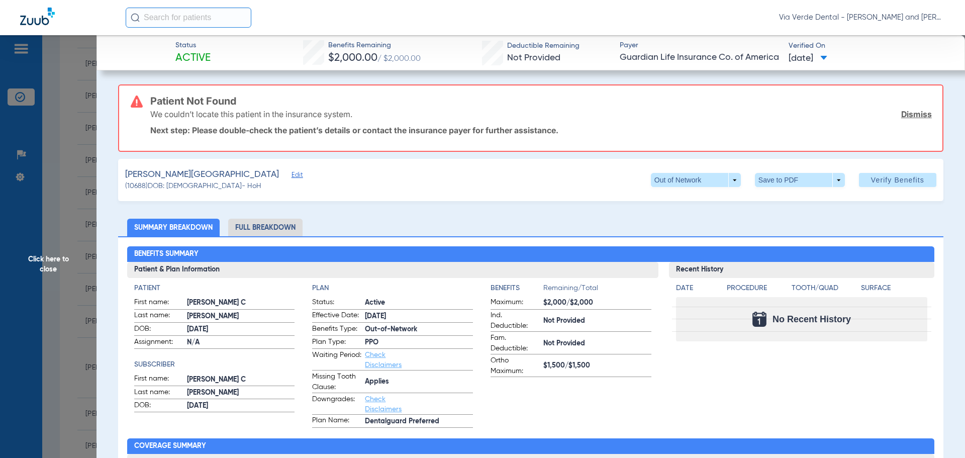
click at [270, 224] on li "Full Breakdown" at bounding box center [265, 228] width 74 height 18
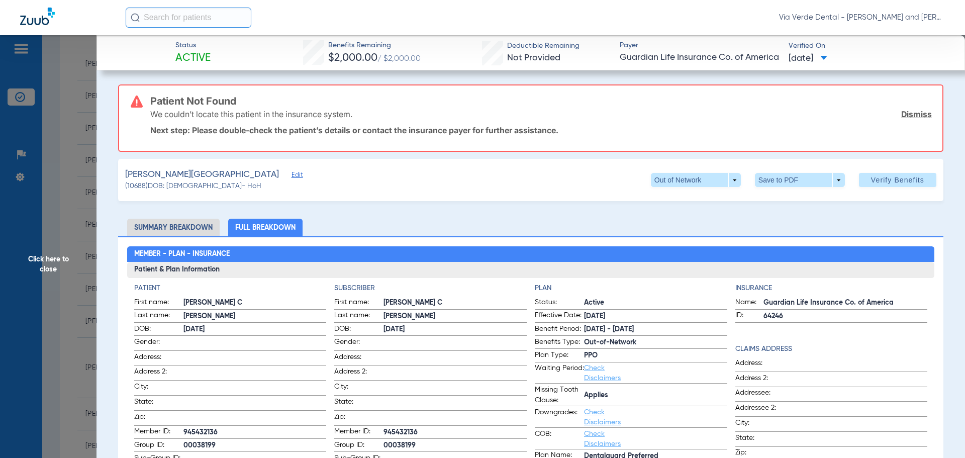
click at [68, 171] on span "Click here to close" at bounding box center [48, 264] width 96 height 458
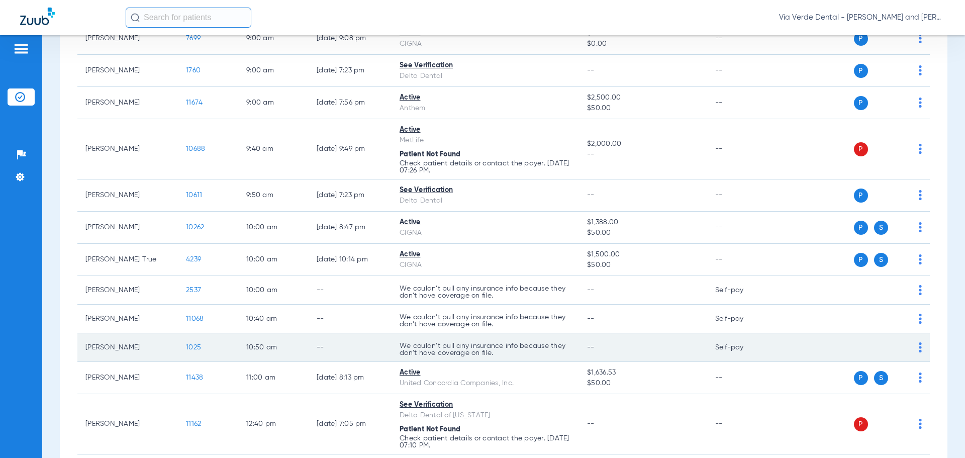
scroll to position [352, 0]
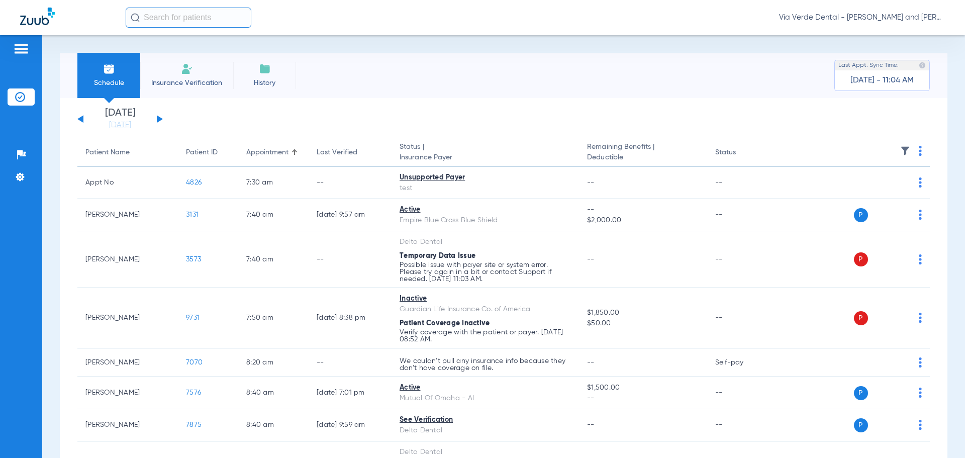
click at [157, 121] on button at bounding box center [160, 119] width 6 height 8
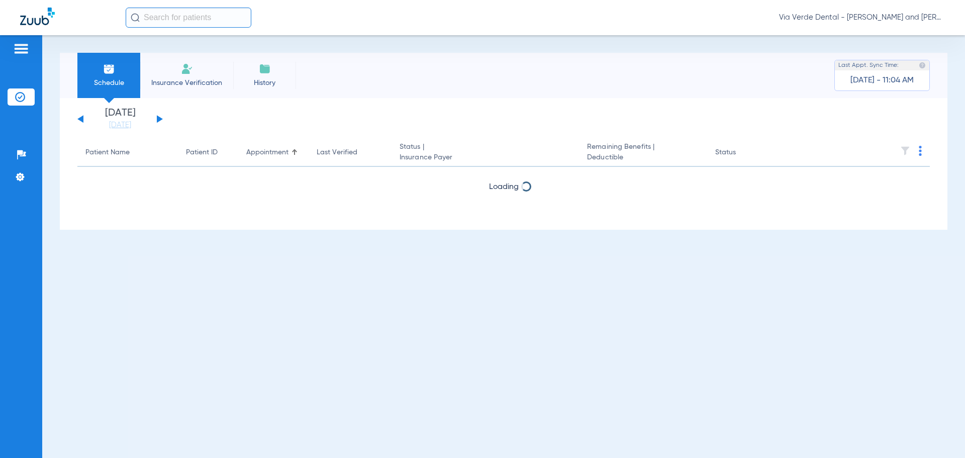
click at [157, 121] on button at bounding box center [160, 119] width 6 height 8
click at [159, 121] on button at bounding box center [160, 119] width 6 height 8
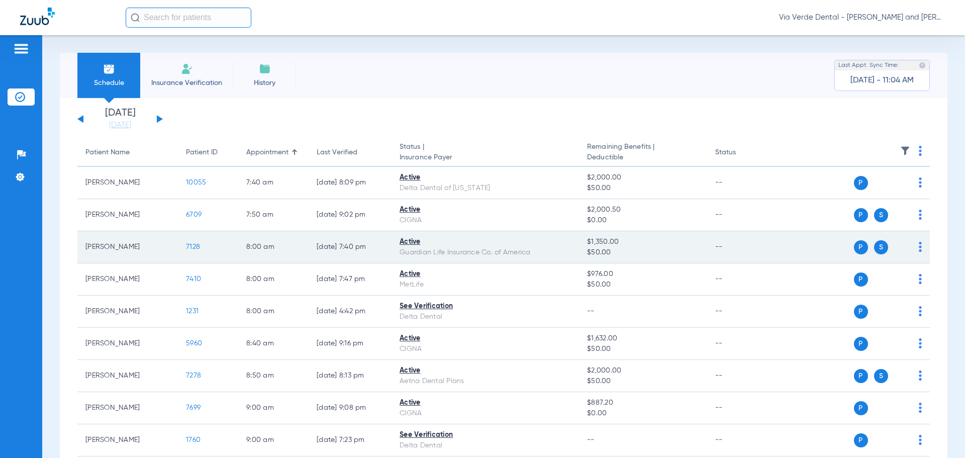
click at [195, 245] on span "7128" at bounding box center [193, 246] width 14 height 7
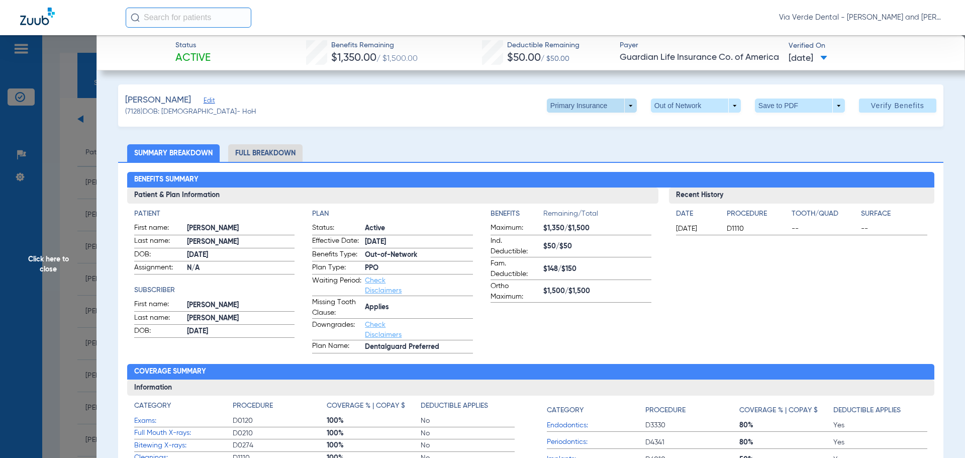
click at [624, 107] on span at bounding box center [592, 105] width 90 height 14
click at [611, 146] on span "Secondary Insurance" at bounding box center [581, 145] width 66 height 7
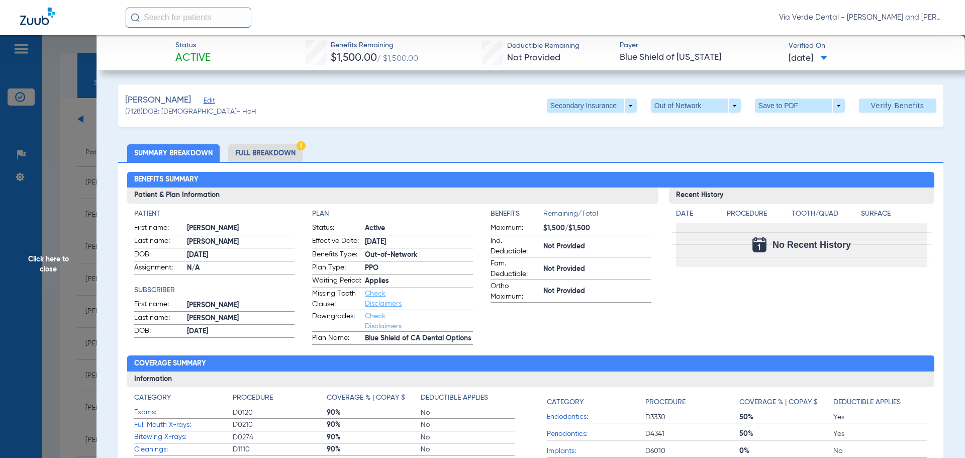
click at [277, 156] on li "Full Breakdown" at bounding box center [265, 153] width 74 height 18
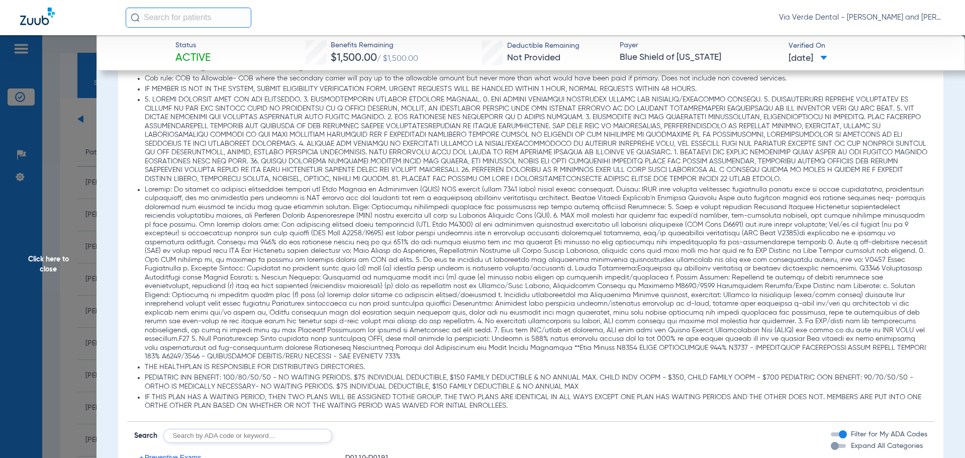
scroll to position [1005, 0]
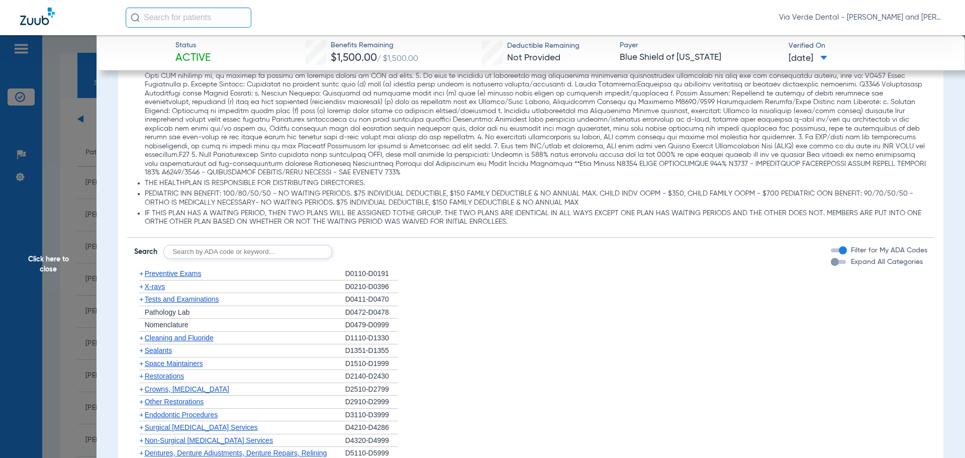
click at [169, 277] on span "Preventive Exams" at bounding box center [173, 273] width 57 height 8
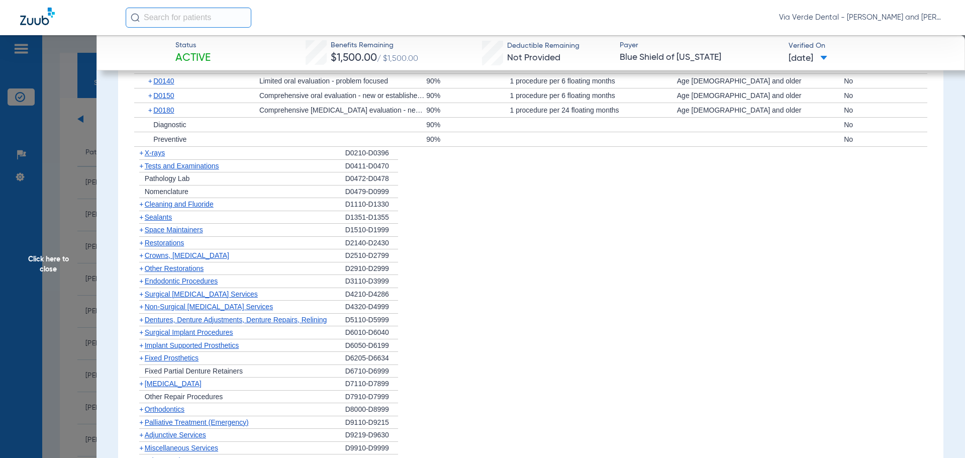
scroll to position [1256, 0]
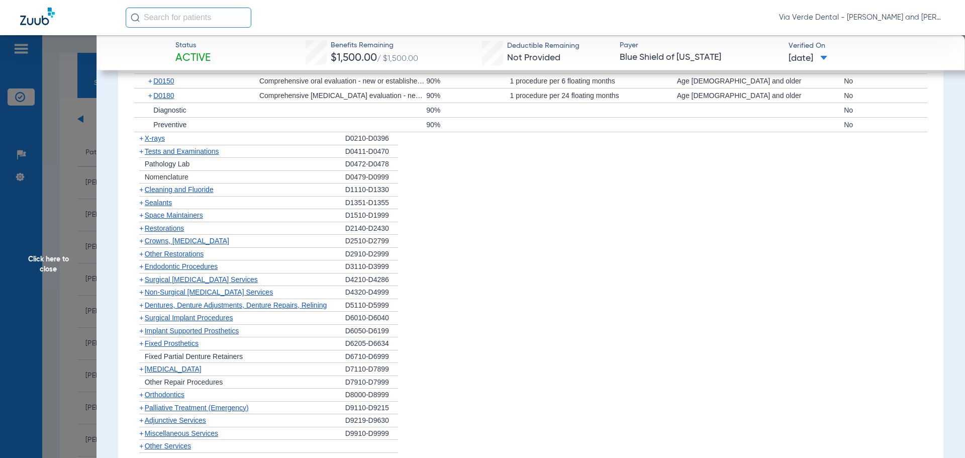
click at [159, 142] on span "X-rays" at bounding box center [155, 138] width 20 height 8
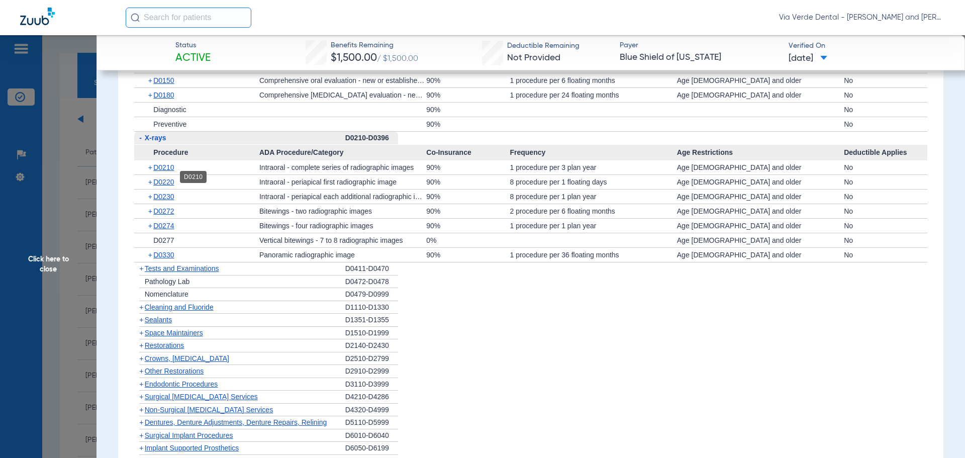
click at [163, 171] on span "D0210" at bounding box center [163, 167] width 21 height 8
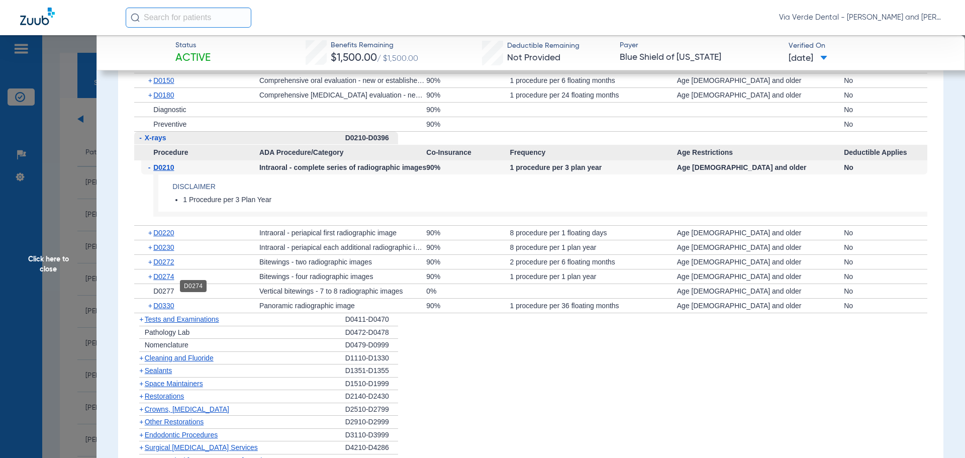
click at [169, 280] on span "D0274" at bounding box center [163, 276] width 21 height 8
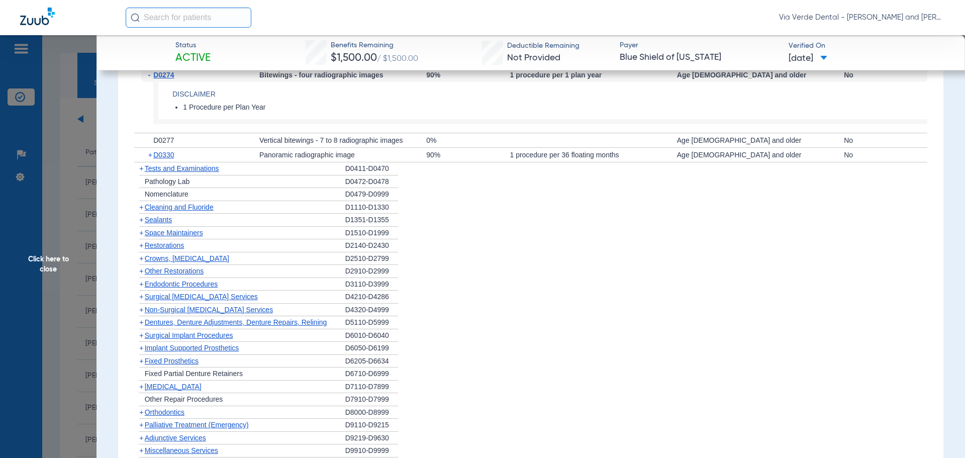
click at [172, 172] on span "Tests and Examinations" at bounding box center [182, 168] width 74 height 8
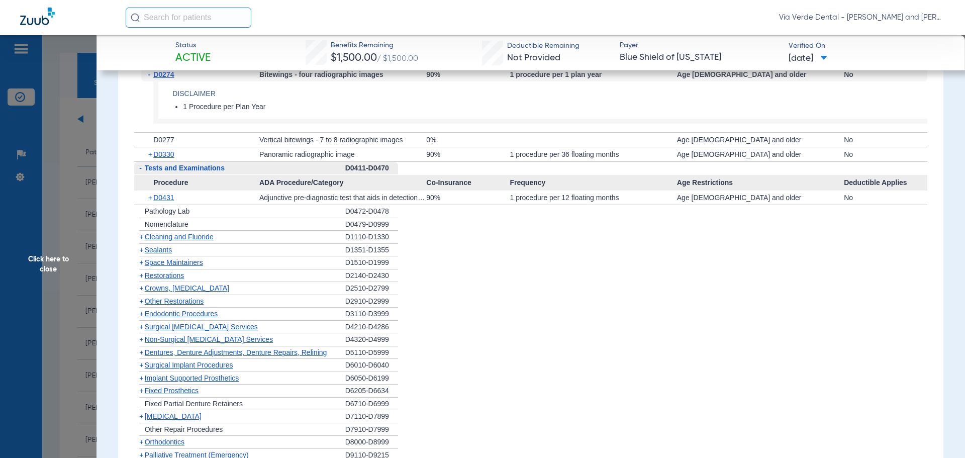
scroll to position [1456, 0]
click at [169, 241] on span "Cleaning and Fluoride" at bounding box center [179, 237] width 69 height 8
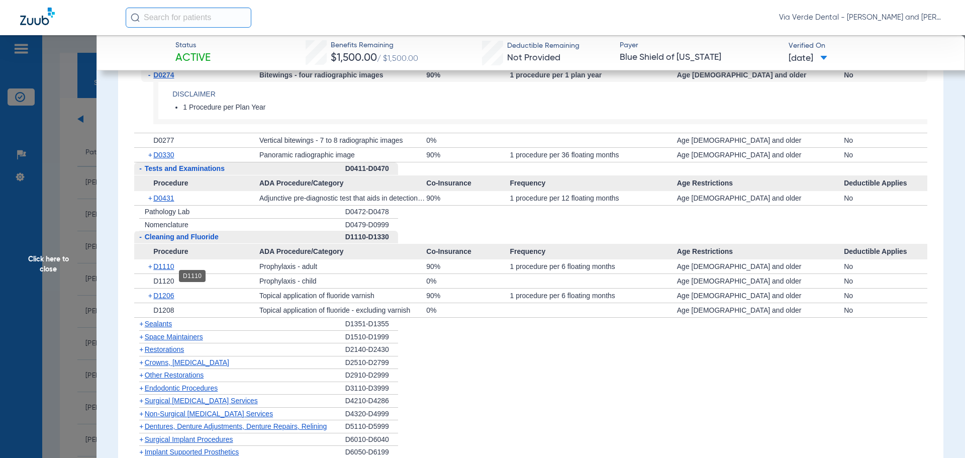
click at [162, 270] on span "D1110" at bounding box center [163, 266] width 21 height 8
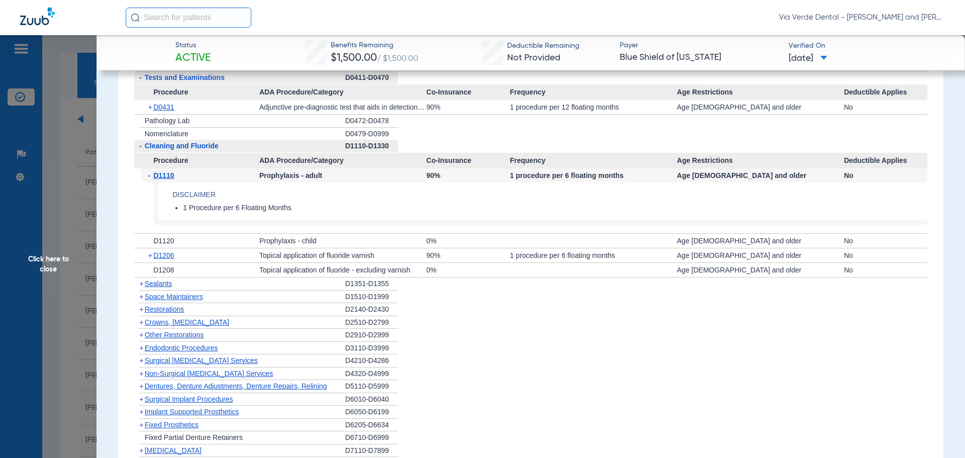
scroll to position [1557, 0]
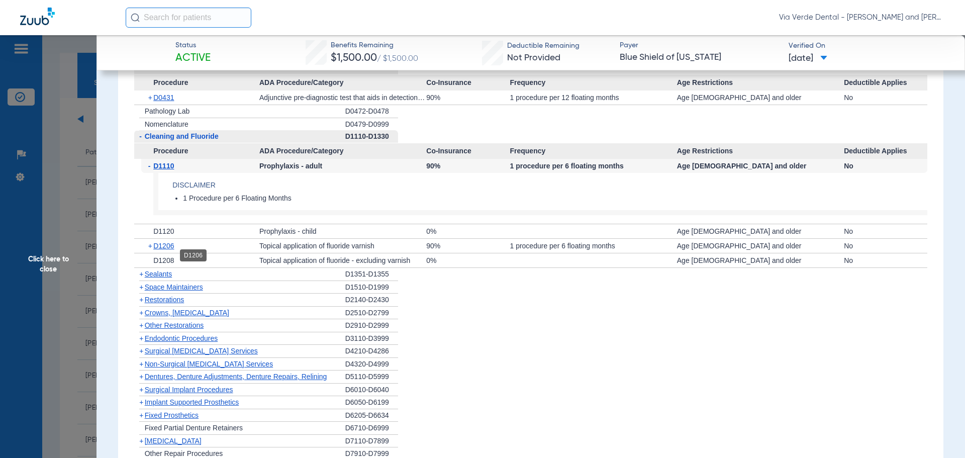
click at [162, 250] on span "D1206" at bounding box center [163, 246] width 21 height 8
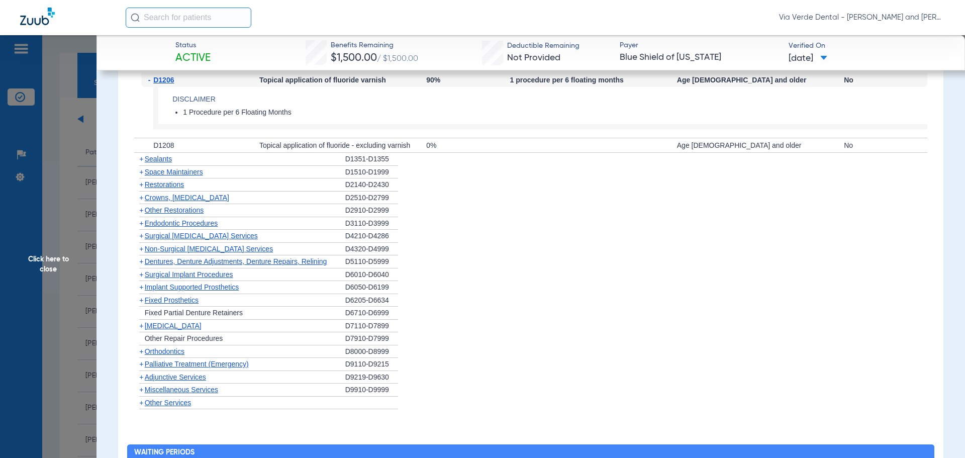
scroll to position [1758, 0]
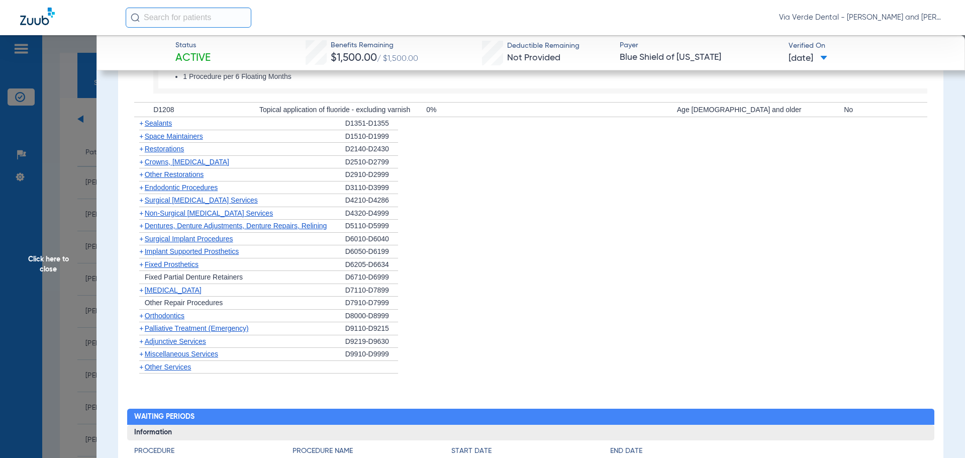
click at [163, 217] on span "Non-Surgical [MEDICAL_DATA] Services" at bounding box center [209, 213] width 128 height 8
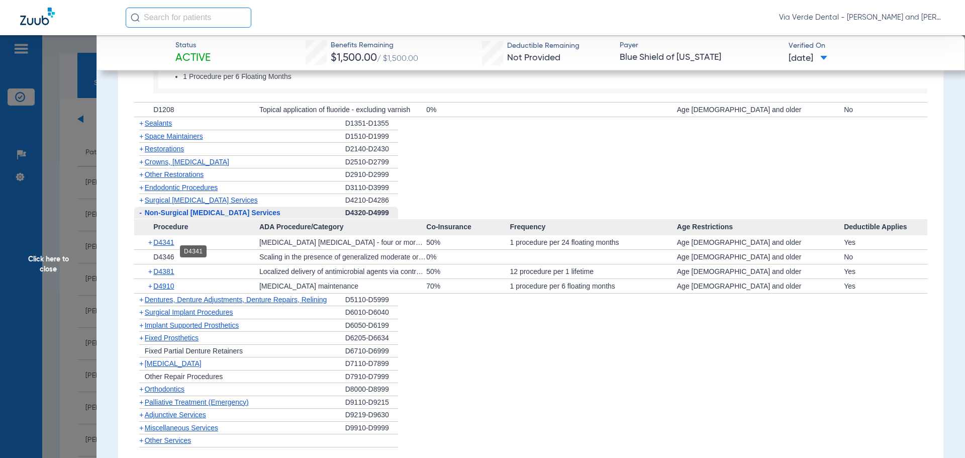
click at [165, 246] on span "D4341" at bounding box center [163, 242] width 21 height 8
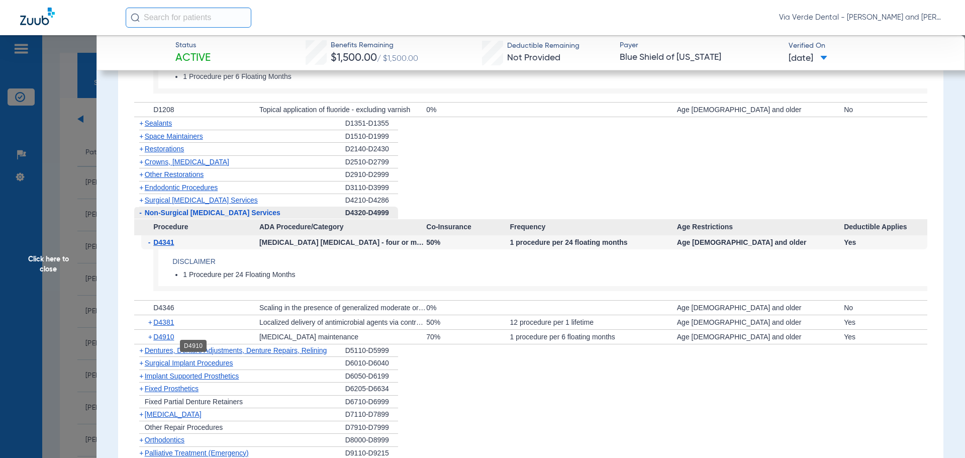
click at [167, 341] on span "D4910" at bounding box center [163, 337] width 21 height 8
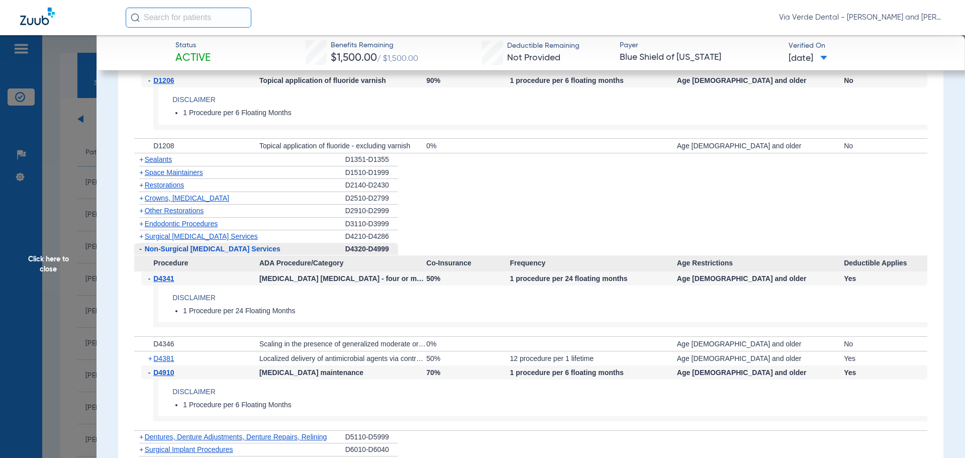
scroll to position [1657, 0]
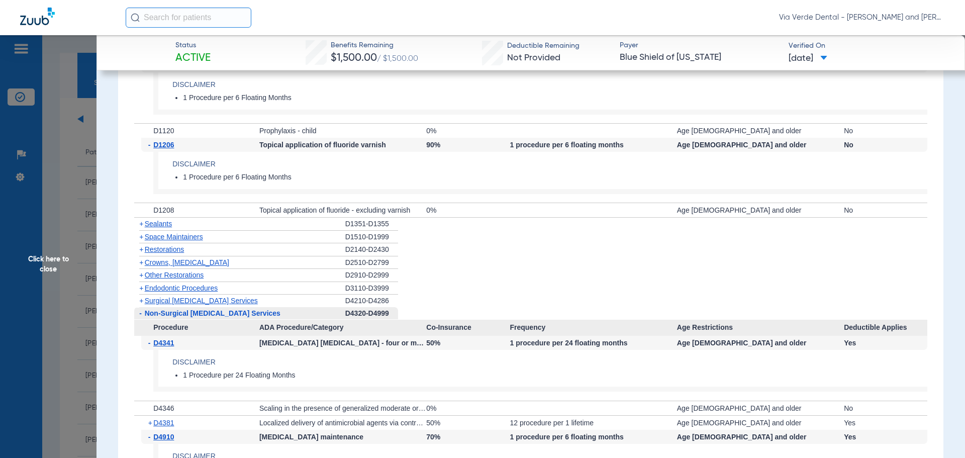
drag, startPoint x: 156, startPoint y: 230, endPoint x: 212, endPoint y: 238, distance: 56.3
click at [157, 228] on span "Sealants" at bounding box center [158, 224] width 27 height 8
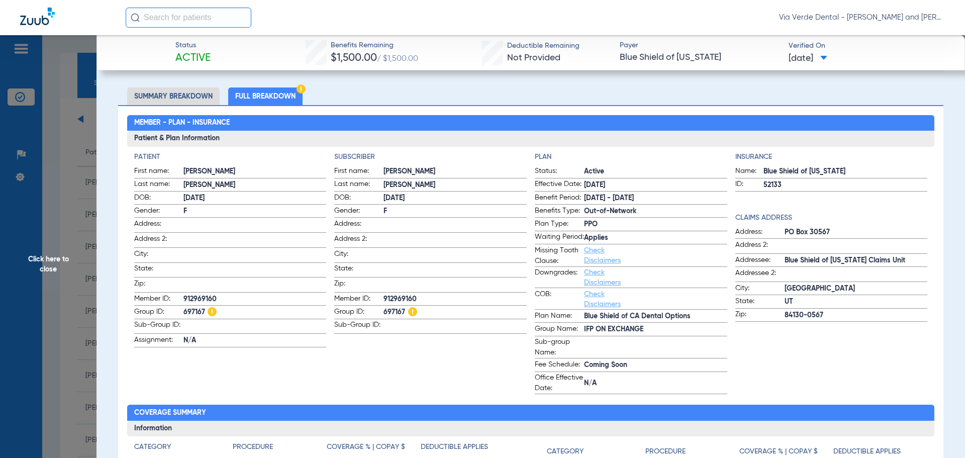
scroll to position [0, 0]
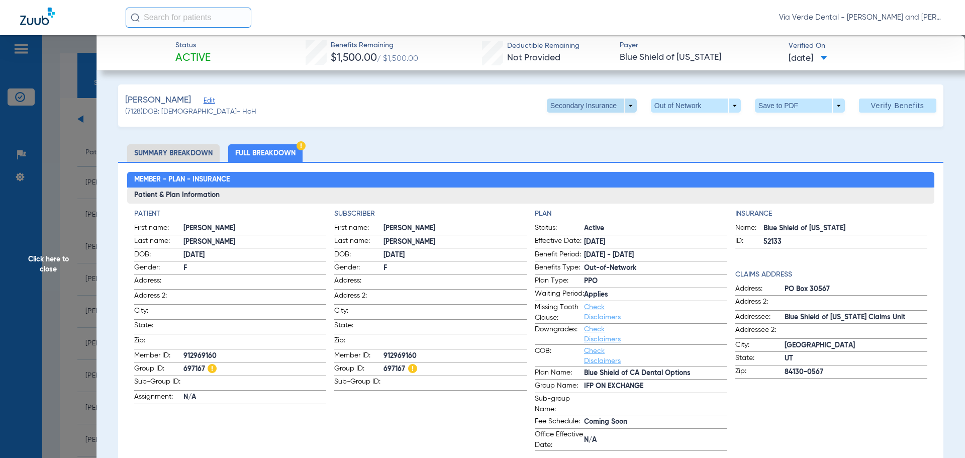
click at [625, 104] on span at bounding box center [592, 105] width 90 height 14
click at [589, 127] on span "Primary Insurance" at bounding box center [581, 125] width 66 height 7
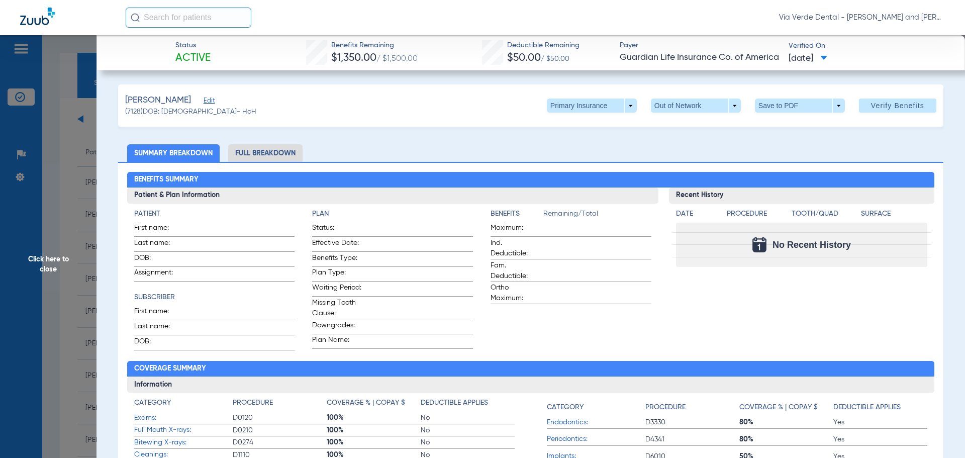
click at [245, 152] on li "Full Breakdown" at bounding box center [265, 153] width 74 height 18
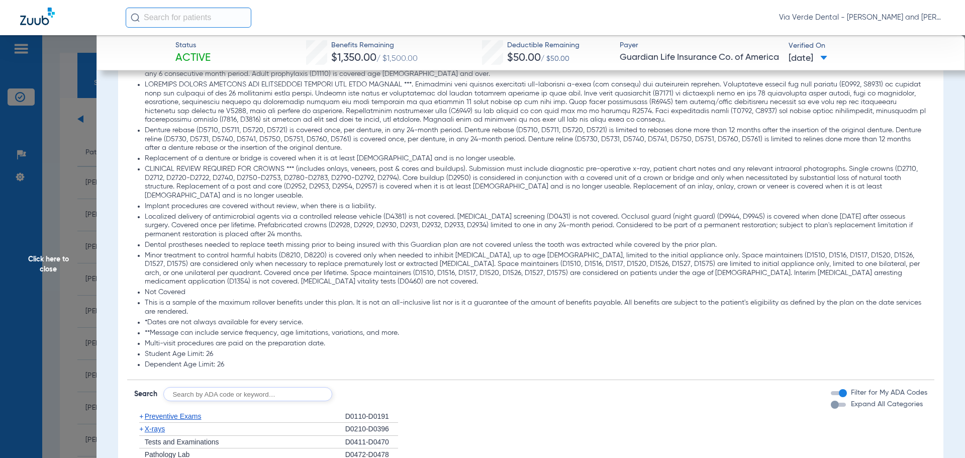
scroll to position [1206, 0]
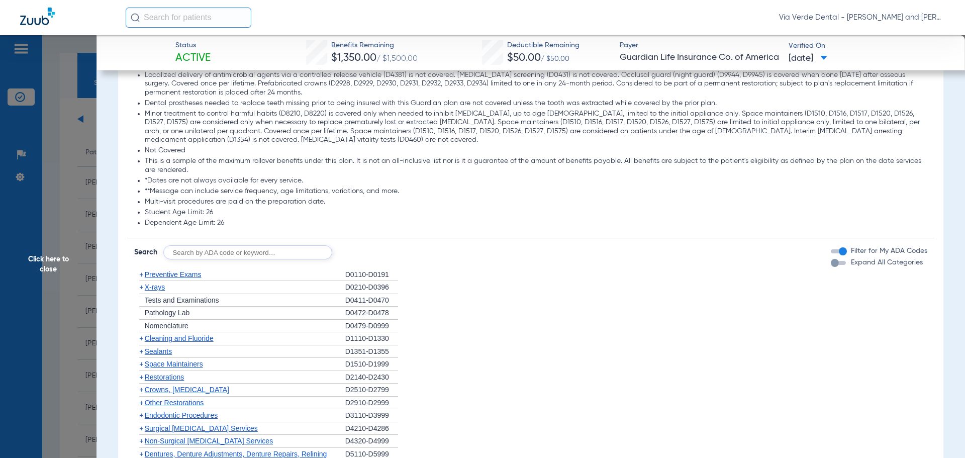
click at [163, 275] on span "Preventive Exams" at bounding box center [173, 274] width 57 height 8
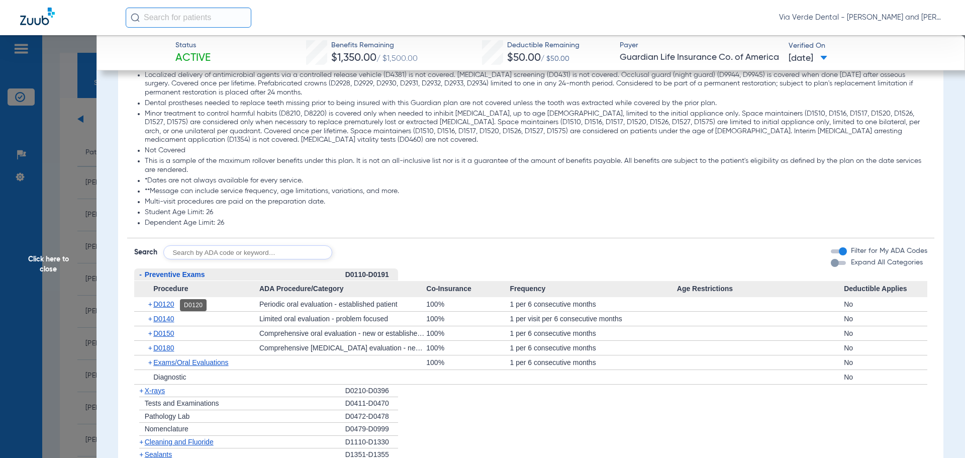
click at [162, 304] on span "D0120" at bounding box center [163, 304] width 21 height 8
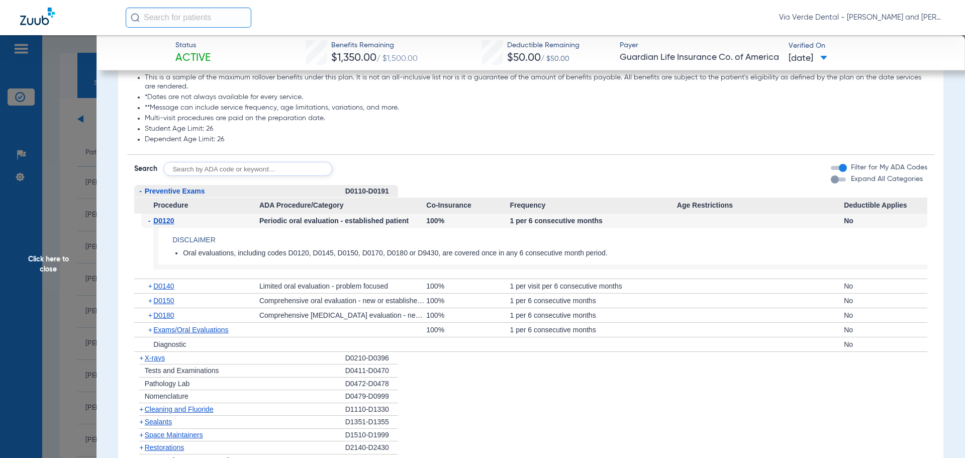
scroll to position [1356, 0]
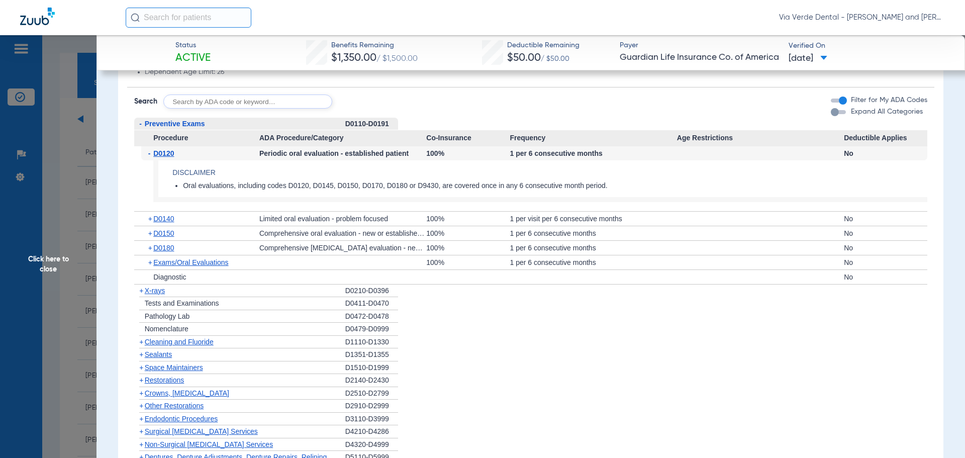
click at [147, 289] on span "X-rays" at bounding box center [155, 290] width 20 height 8
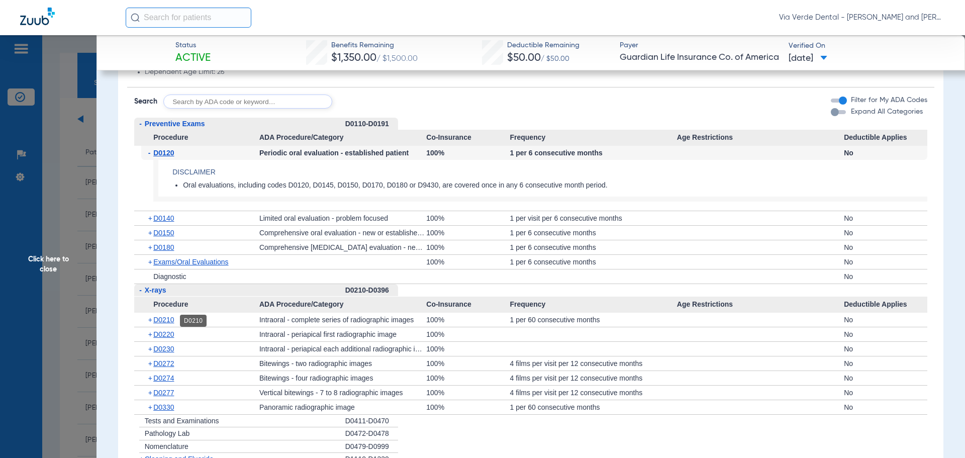
click at [162, 319] on span "D0210" at bounding box center [163, 320] width 21 height 8
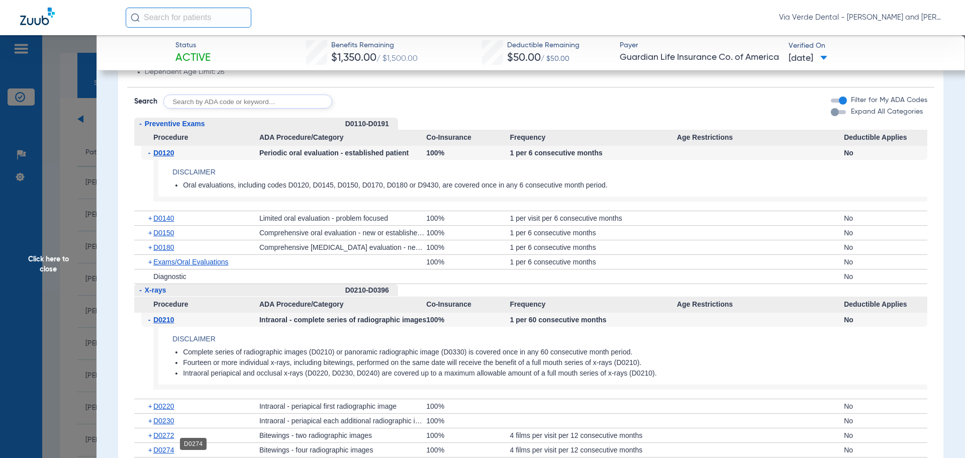
click at [159, 450] on span "D0274" at bounding box center [163, 450] width 21 height 8
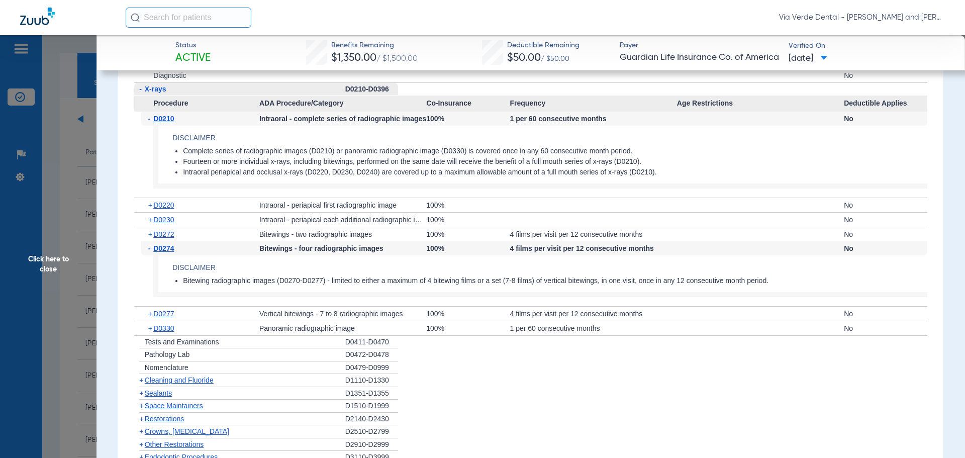
scroll to position [1608, 0]
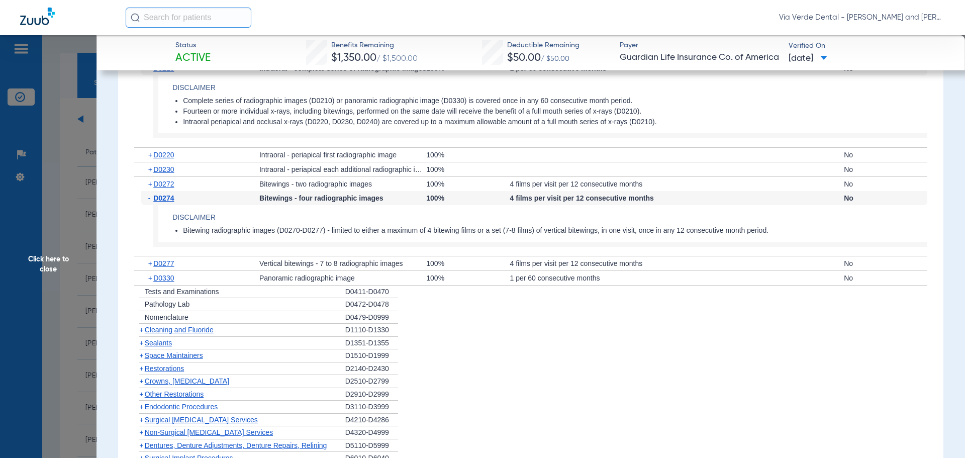
click at [163, 382] on span "Crowns, [MEDICAL_DATA]" at bounding box center [187, 381] width 84 height 8
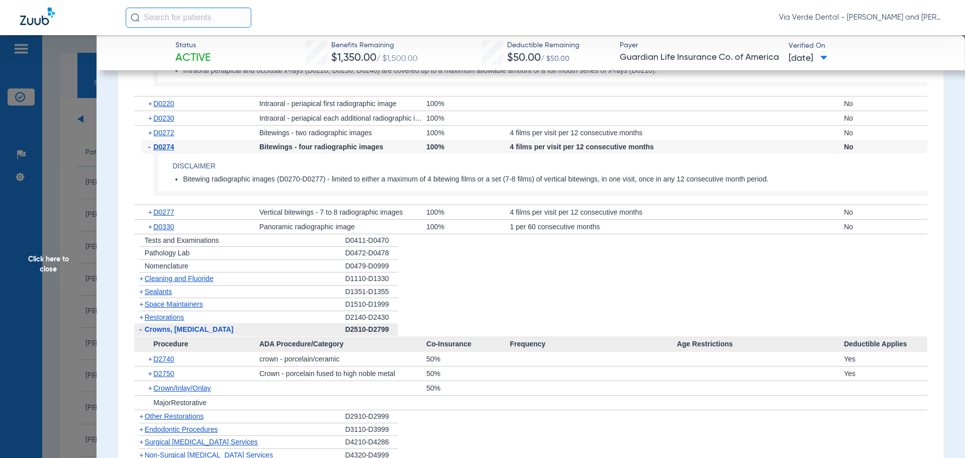
scroll to position [1809, 0]
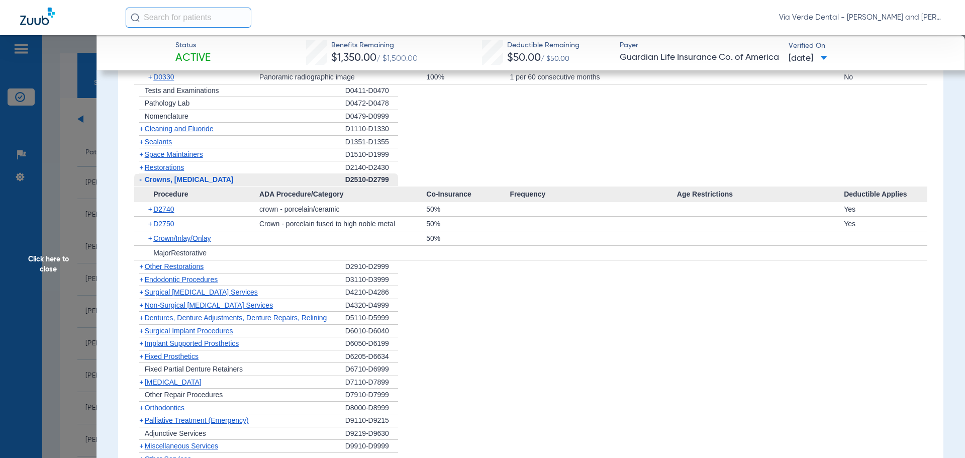
click at [157, 306] on span "Non-Surgical [MEDICAL_DATA] Services" at bounding box center [209, 305] width 128 height 8
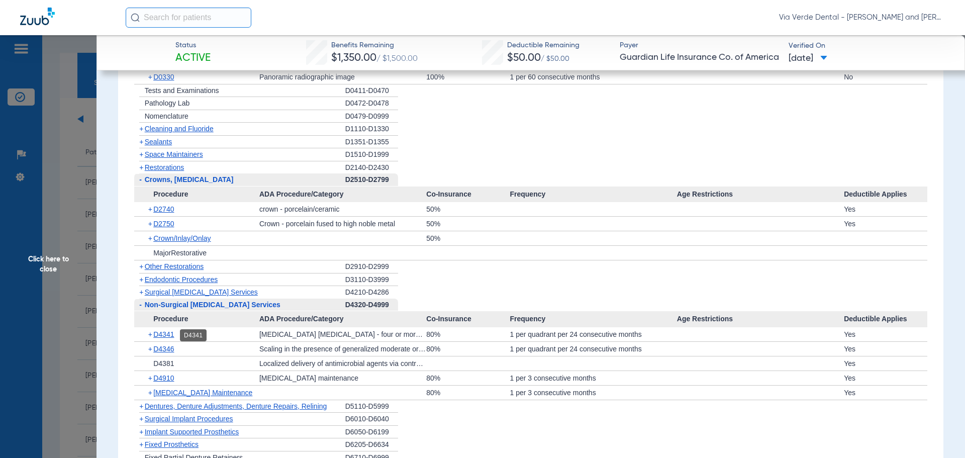
click at [165, 336] on span "D4341" at bounding box center [163, 334] width 21 height 8
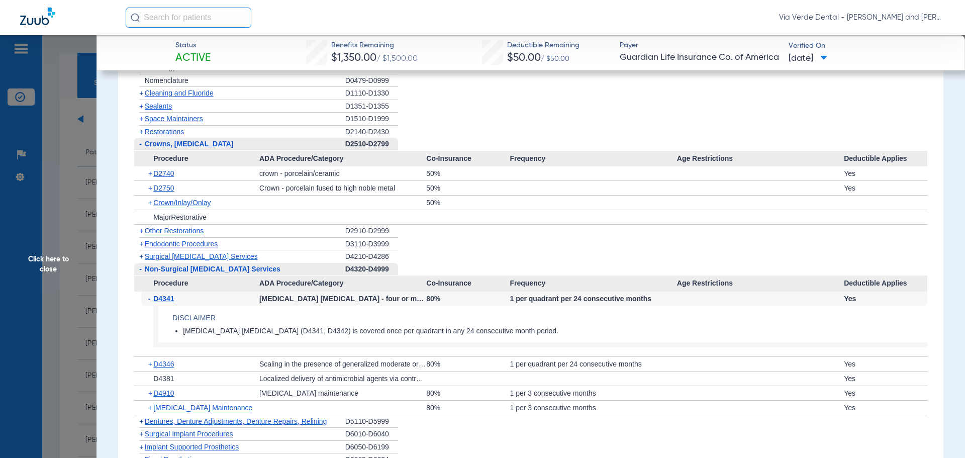
scroll to position [1859, 0]
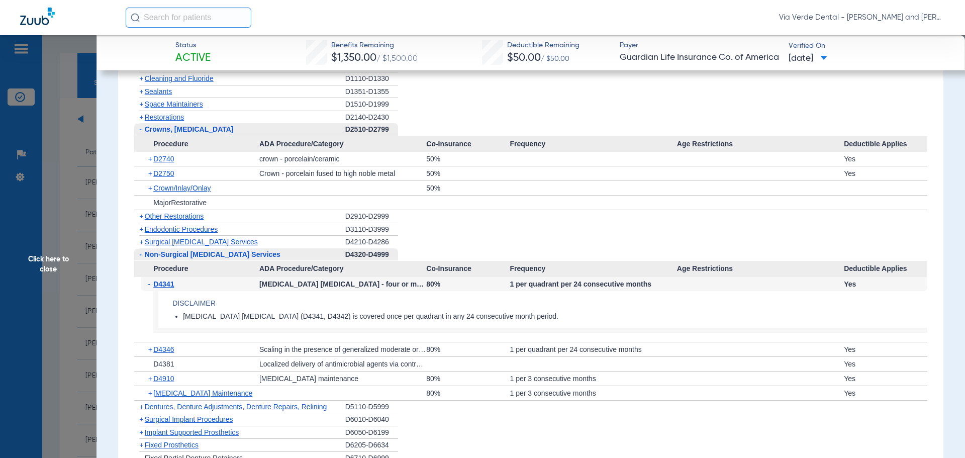
drag, startPoint x: 67, startPoint y: 188, endPoint x: 364, endPoint y: 238, distance: 301.1
click at [89, 187] on span "Click here to close" at bounding box center [48, 264] width 96 height 458
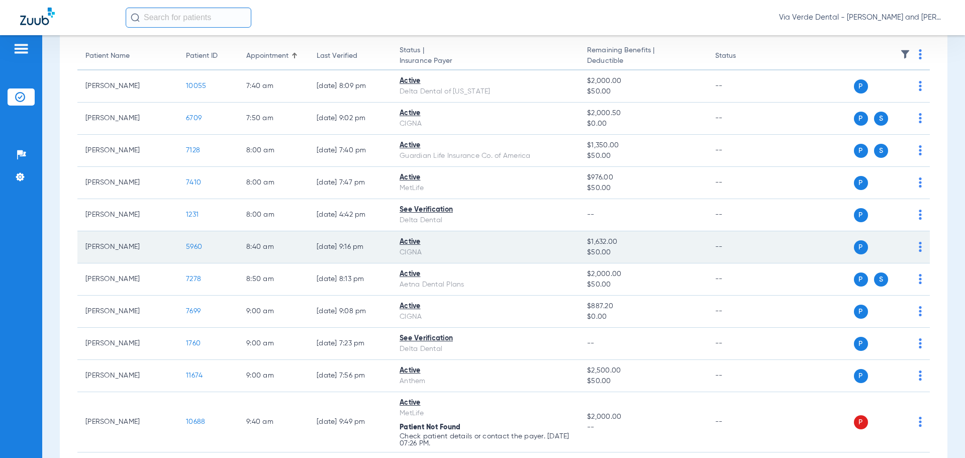
scroll to position [78, 0]
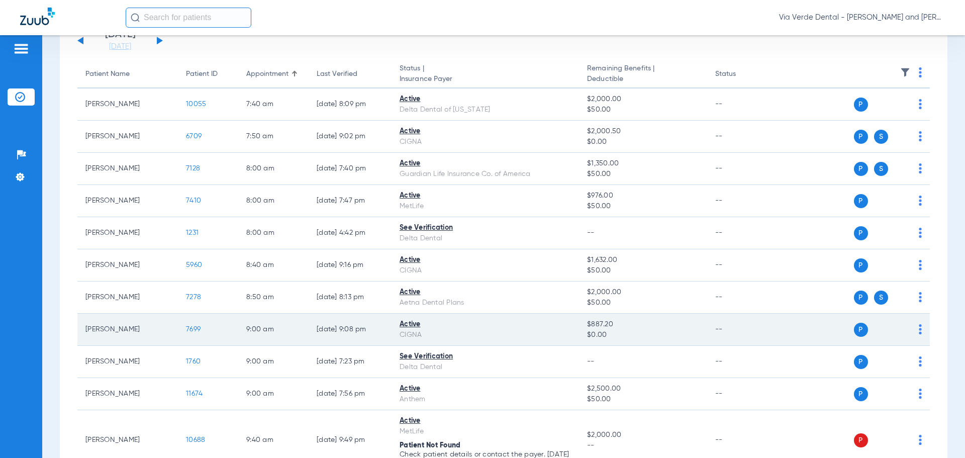
click at [192, 326] on span "7699" at bounding box center [193, 329] width 15 height 7
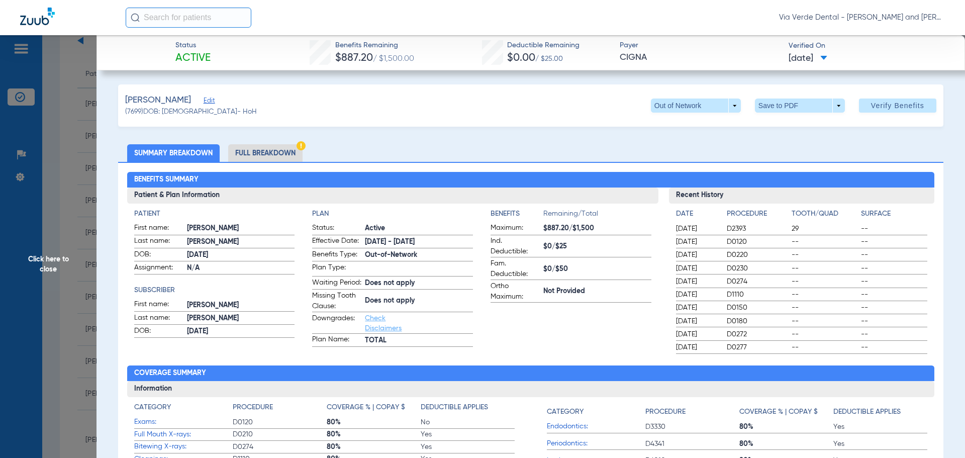
click at [262, 151] on li "Full Breakdown" at bounding box center [265, 153] width 74 height 18
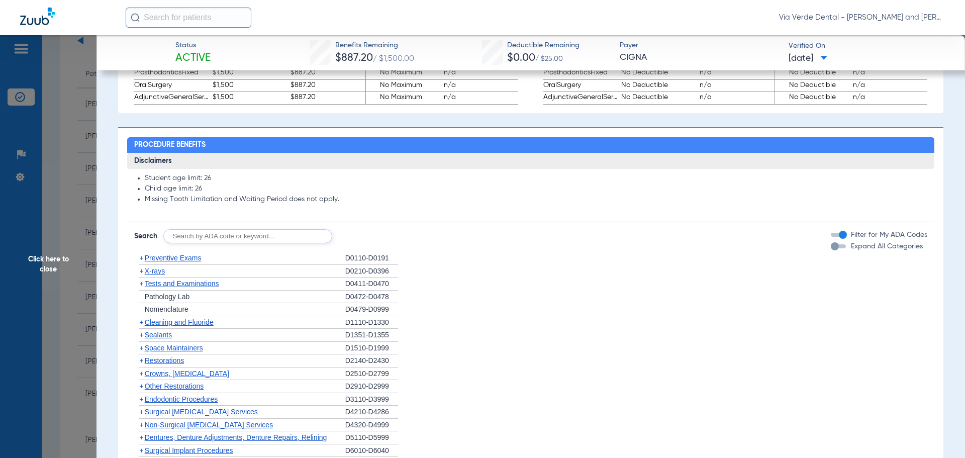
scroll to position [754, 0]
click at [166, 261] on span "Preventive Exams" at bounding box center [173, 257] width 57 height 8
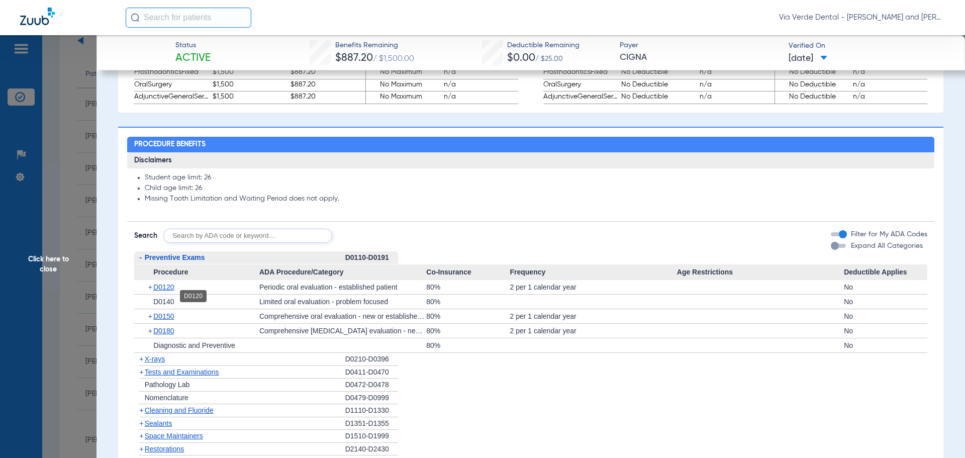
click at [164, 291] on span "D0120" at bounding box center [163, 287] width 21 height 8
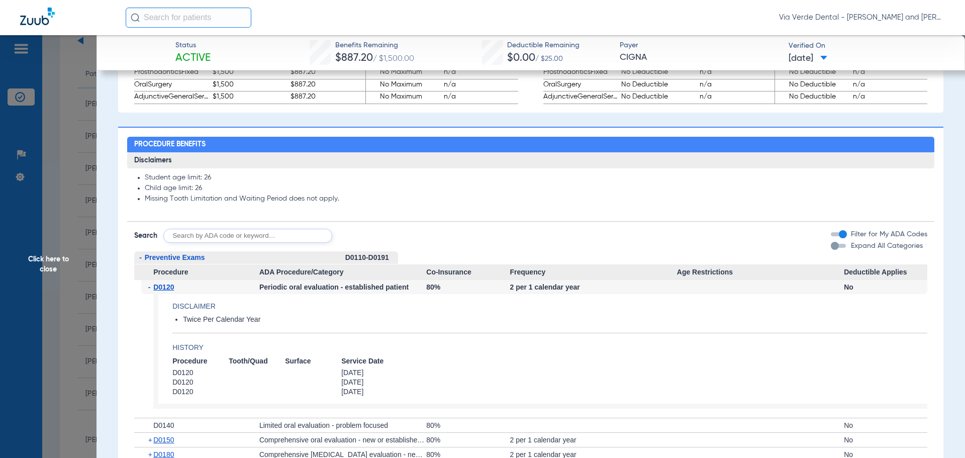
scroll to position [904, 0]
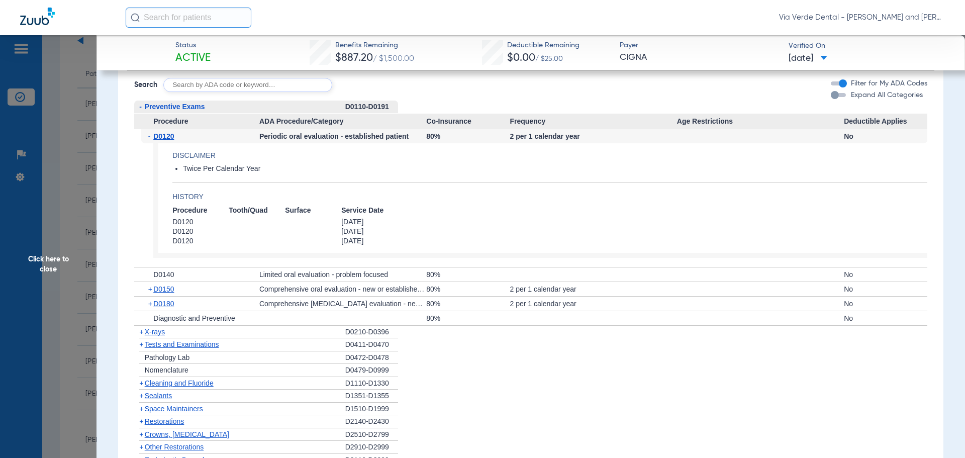
click at [158, 336] on span "X-rays" at bounding box center [155, 332] width 20 height 8
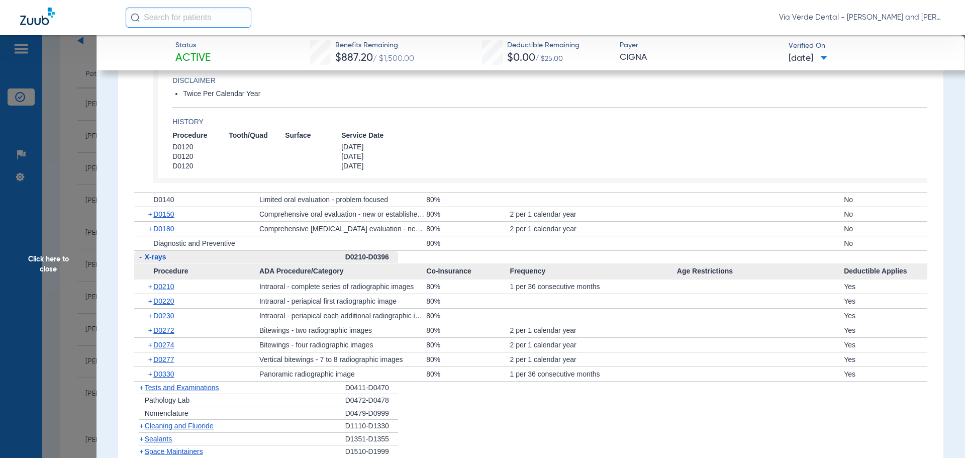
scroll to position [1055, 0]
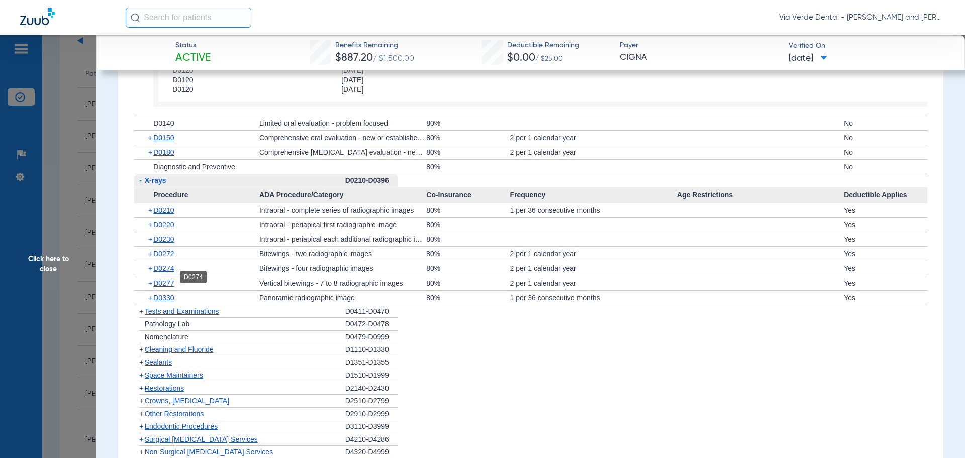
click at [160, 272] on span "D0274" at bounding box center [163, 268] width 21 height 8
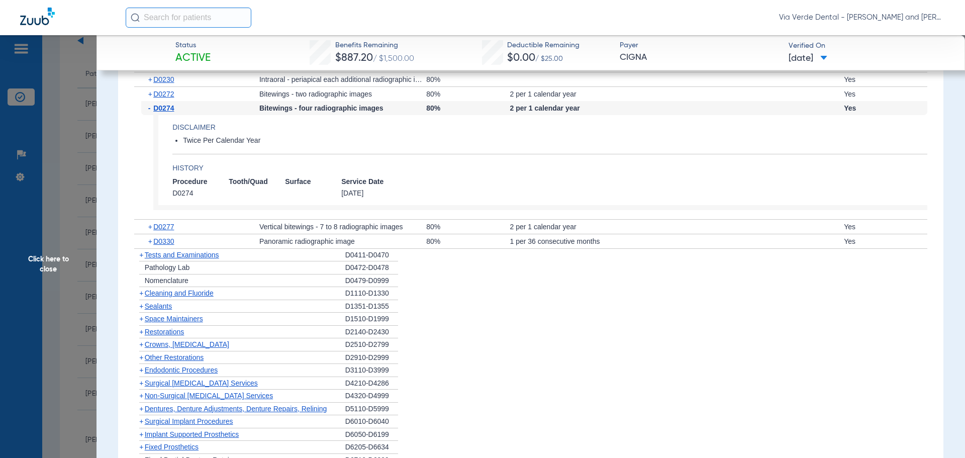
scroll to position [1256, 0]
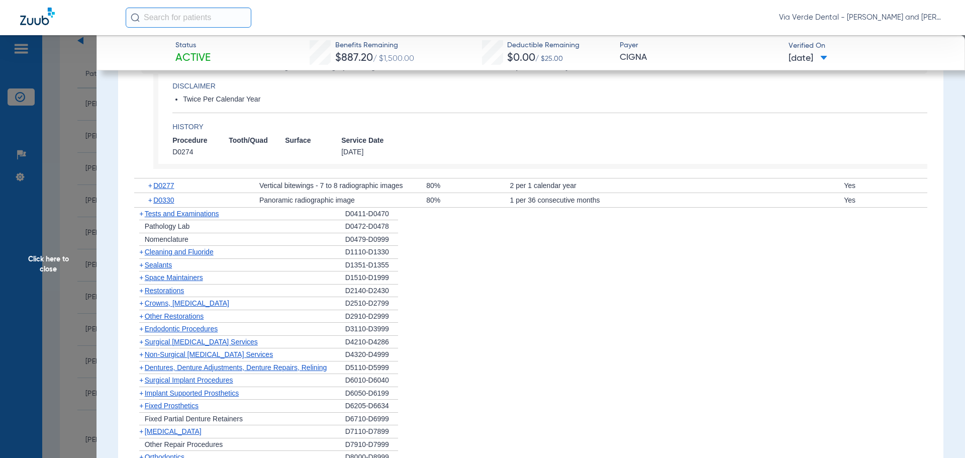
click at [180, 256] on span "Cleaning and Fluoride" at bounding box center [179, 252] width 69 height 8
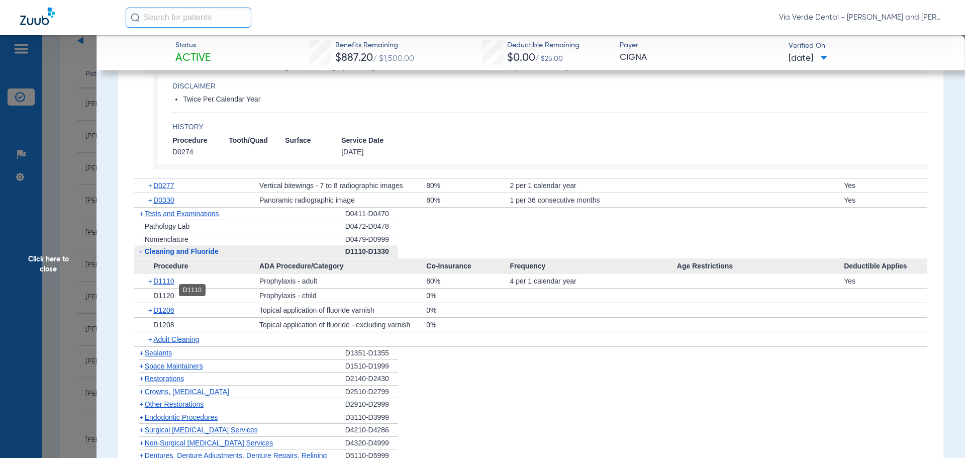
click at [172, 285] on span "D1110" at bounding box center [163, 281] width 21 height 8
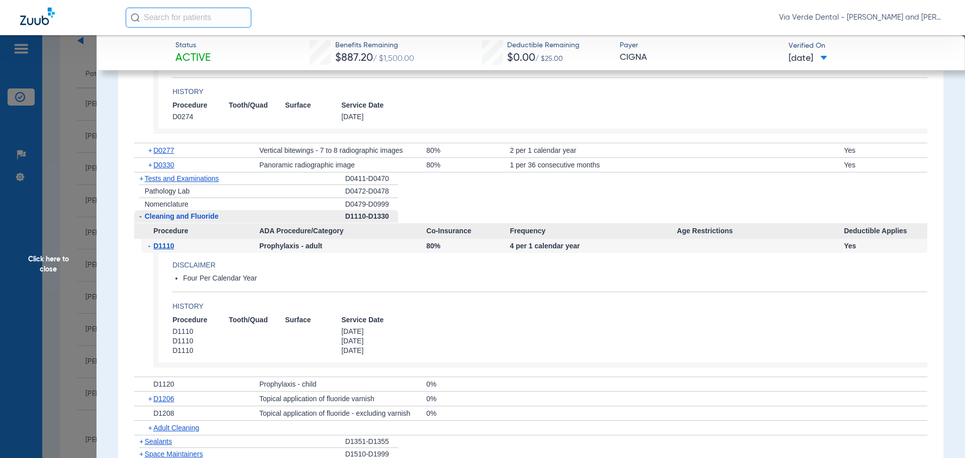
scroll to position [1306, 0]
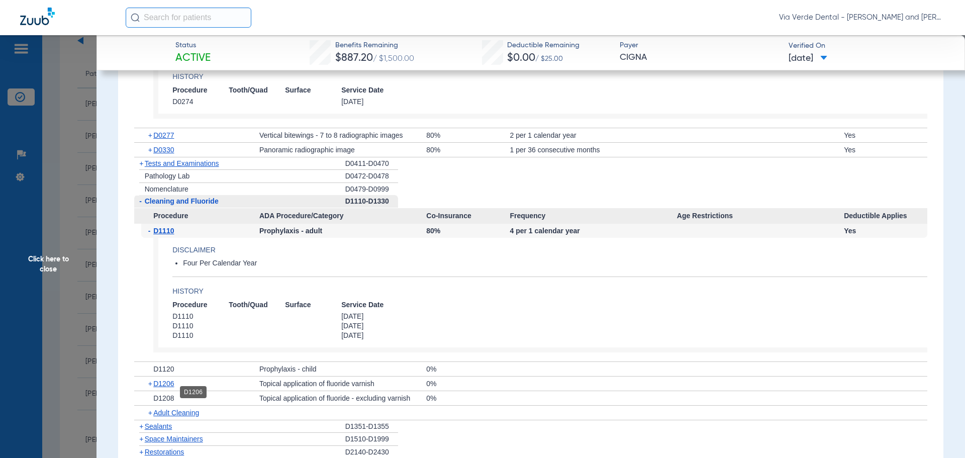
click at [171, 387] on span "D1206" at bounding box center [163, 383] width 21 height 8
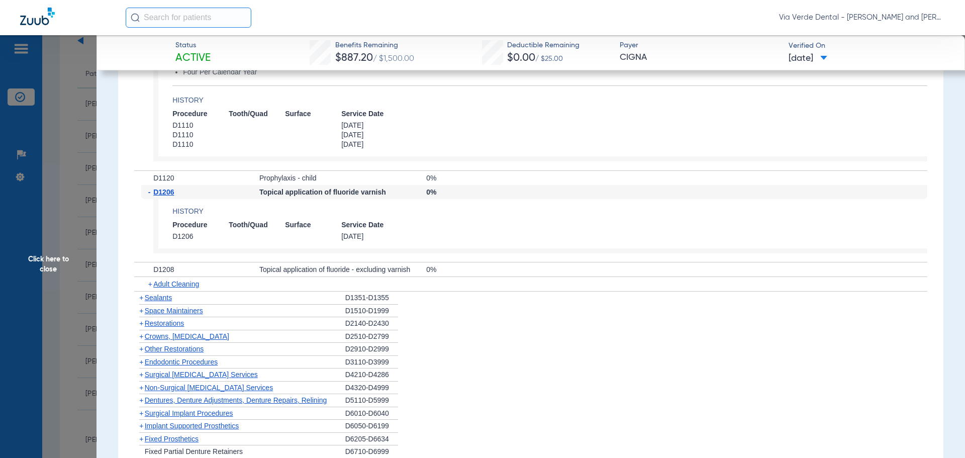
scroll to position [1507, 0]
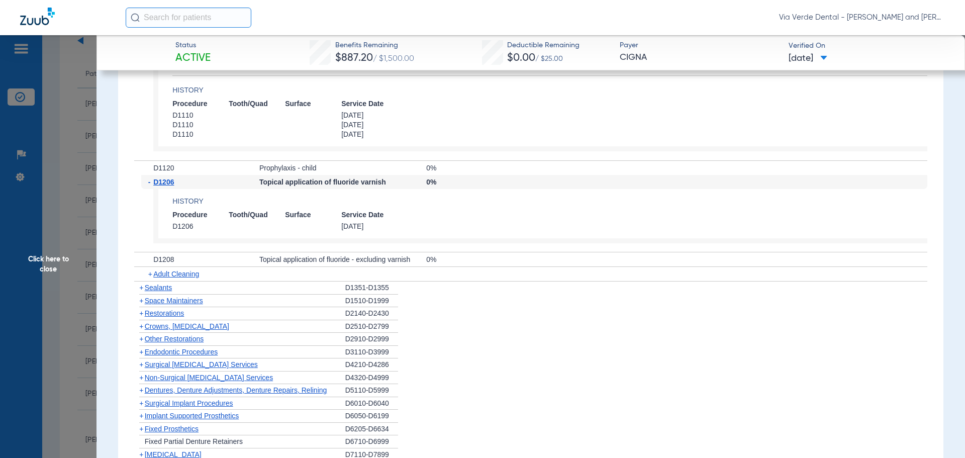
click at [151, 330] on span "Crowns, [MEDICAL_DATA]" at bounding box center [187, 326] width 84 height 8
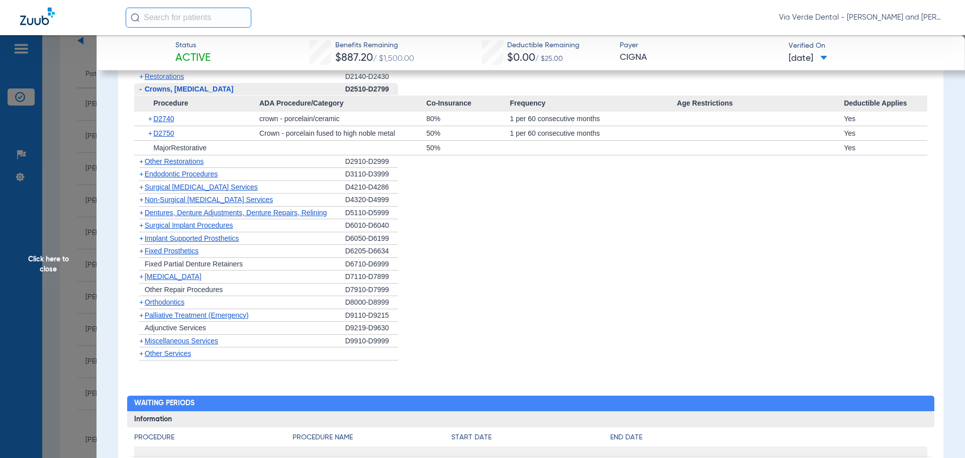
scroll to position [1758, 0]
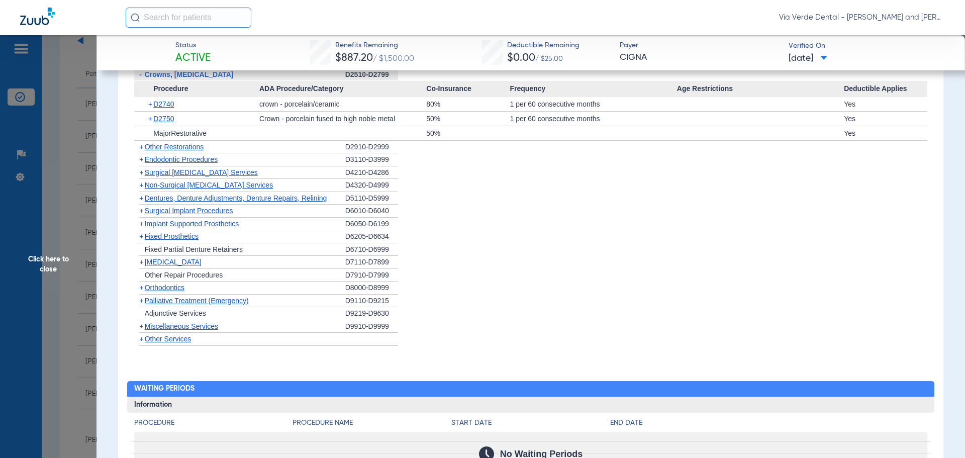
drag, startPoint x: 163, startPoint y: 193, endPoint x: 176, endPoint y: 190, distance: 12.9
click at [164, 189] on span "Non-Surgical [MEDICAL_DATA] Services" at bounding box center [209, 185] width 128 height 8
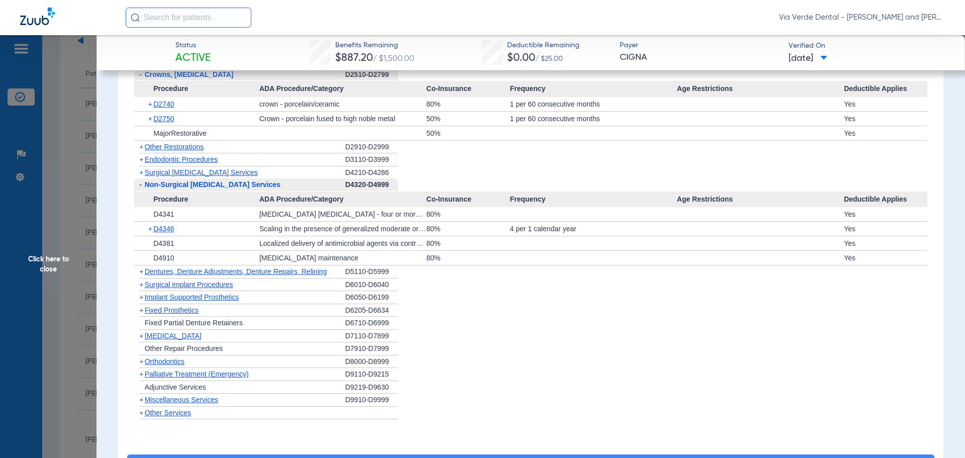
drag, startPoint x: 88, startPoint y: 139, endPoint x: 95, endPoint y: 139, distance: 7.1
click at [88, 139] on span "Click here to close" at bounding box center [48, 264] width 96 height 458
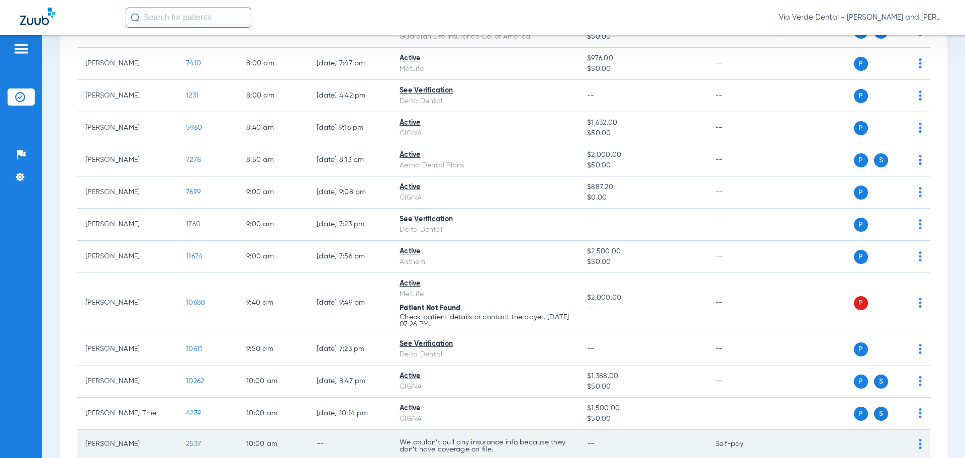
scroll to position [229, 0]
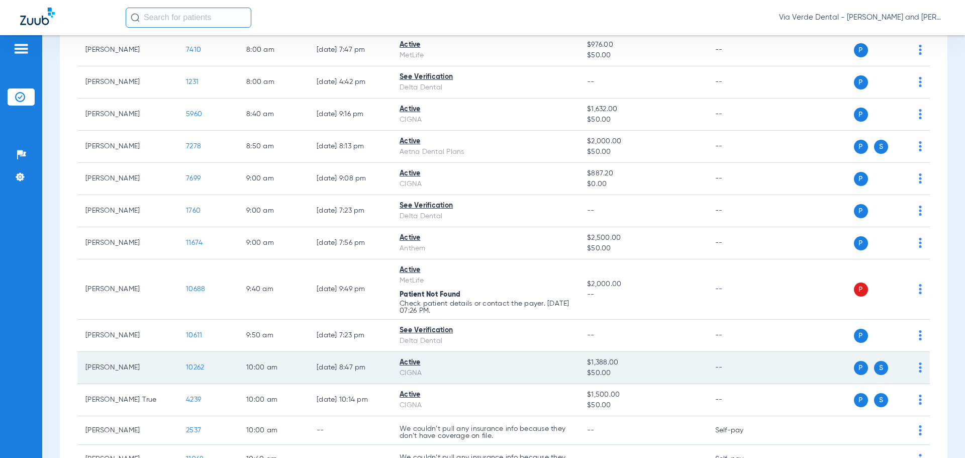
click at [201, 365] on span "10262" at bounding box center [195, 367] width 18 height 7
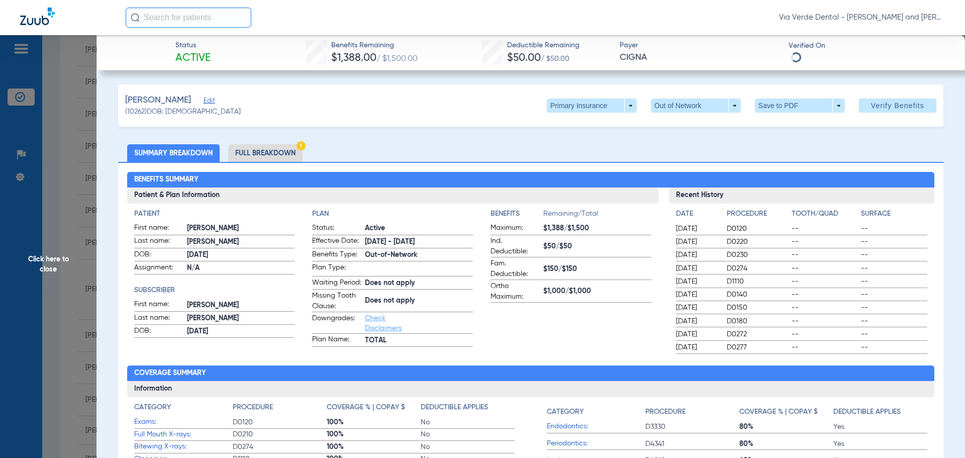
click at [258, 156] on li "Full Breakdown" at bounding box center [265, 153] width 74 height 18
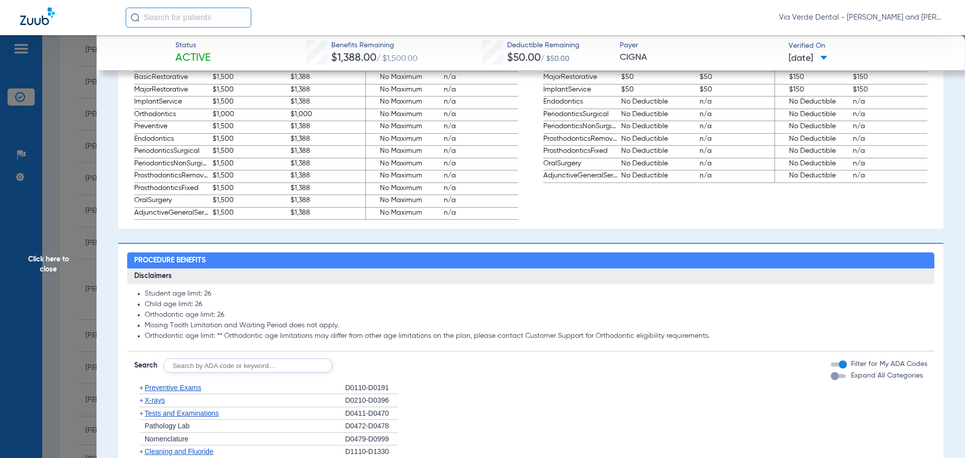
scroll to position [653, 0]
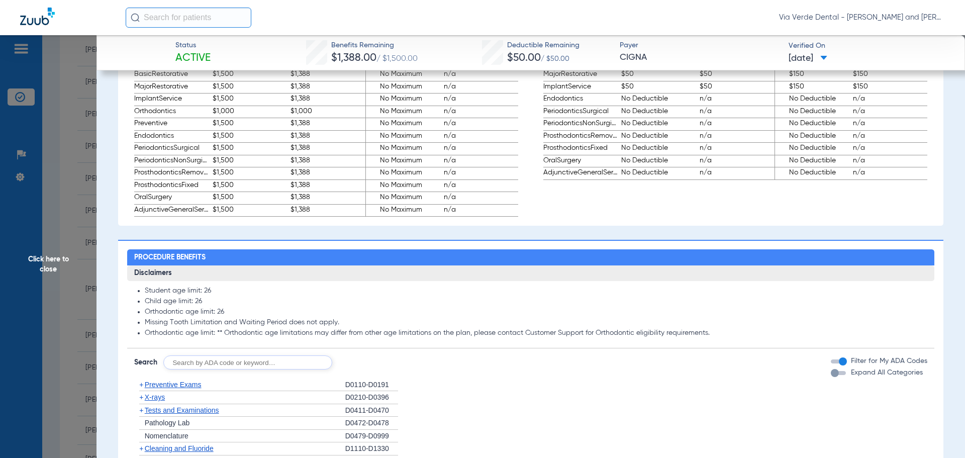
click at [175, 388] on span "Preventive Exams" at bounding box center [173, 384] width 57 height 8
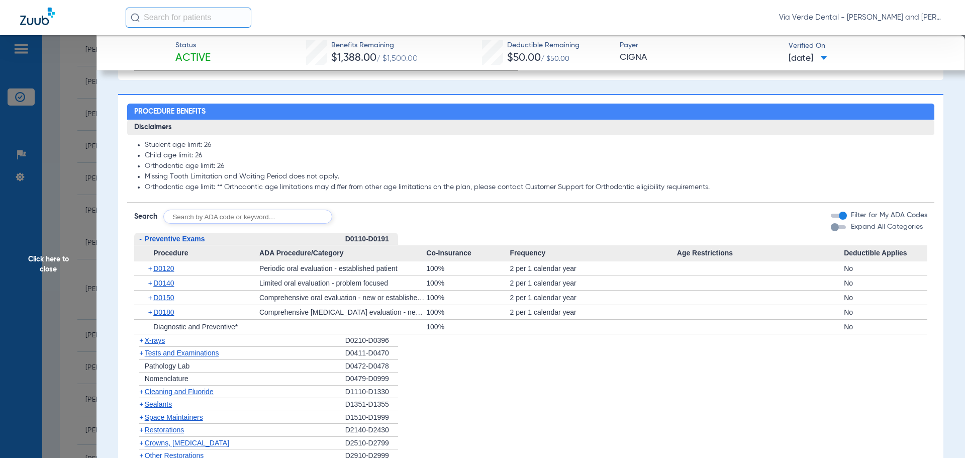
scroll to position [804, 0]
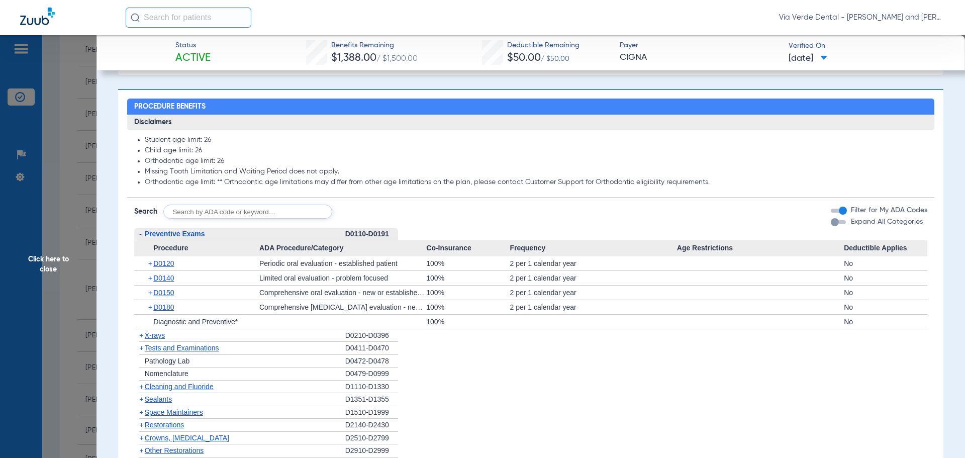
click at [158, 339] on span "X-rays" at bounding box center [155, 335] width 20 height 8
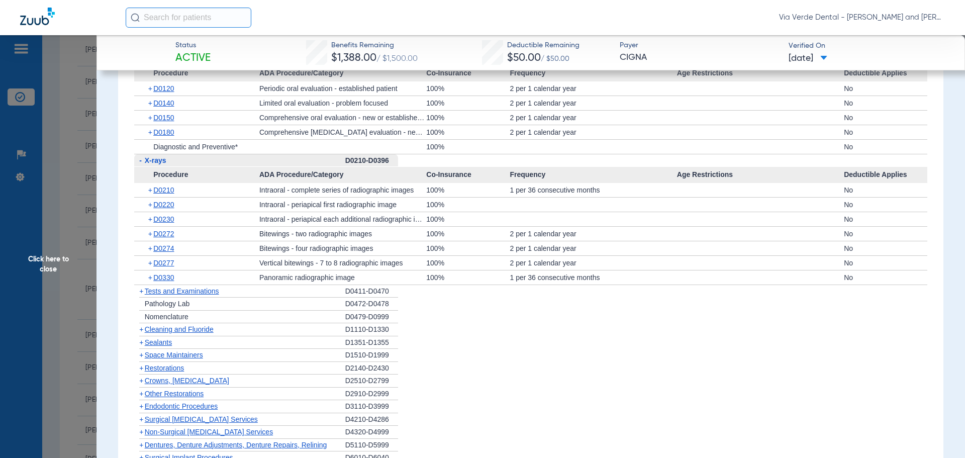
scroll to position [1055, 0]
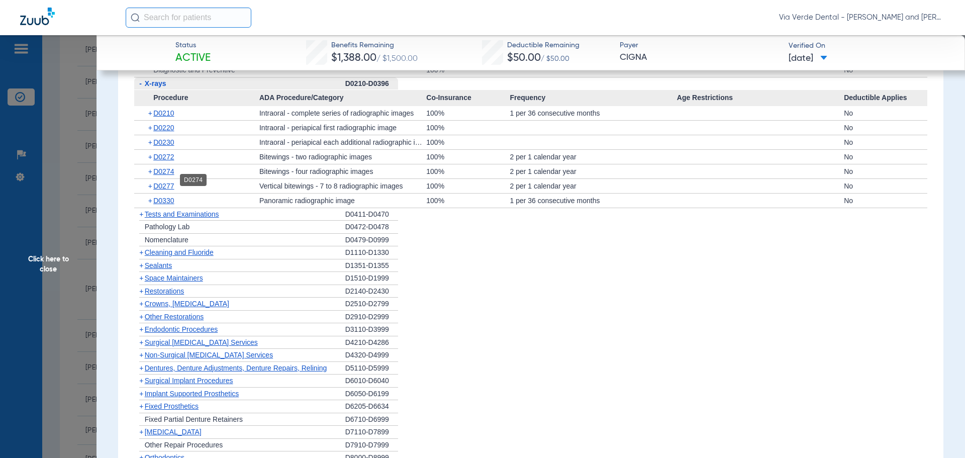
click at [174, 175] on span "D0274" at bounding box center [163, 171] width 21 height 8
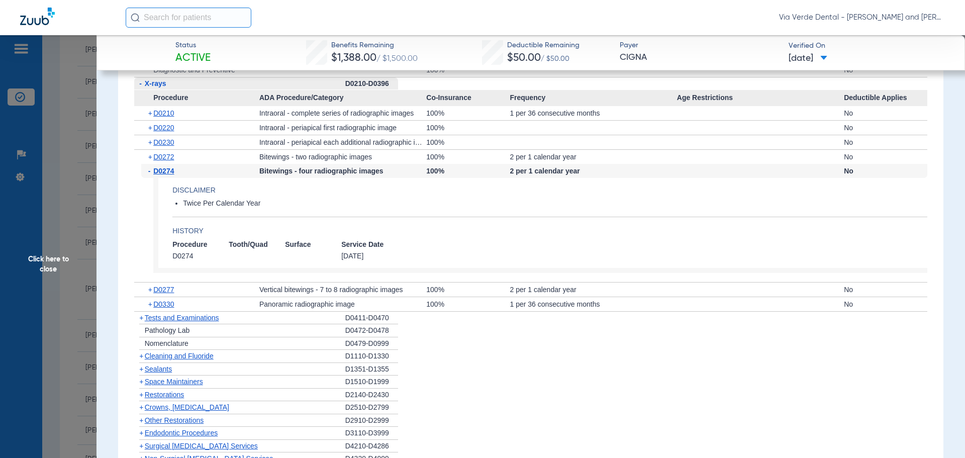
click at [176, 360] on span "Cleaning and Fluoride" at bounding box center [179, 356] width 69 height 8
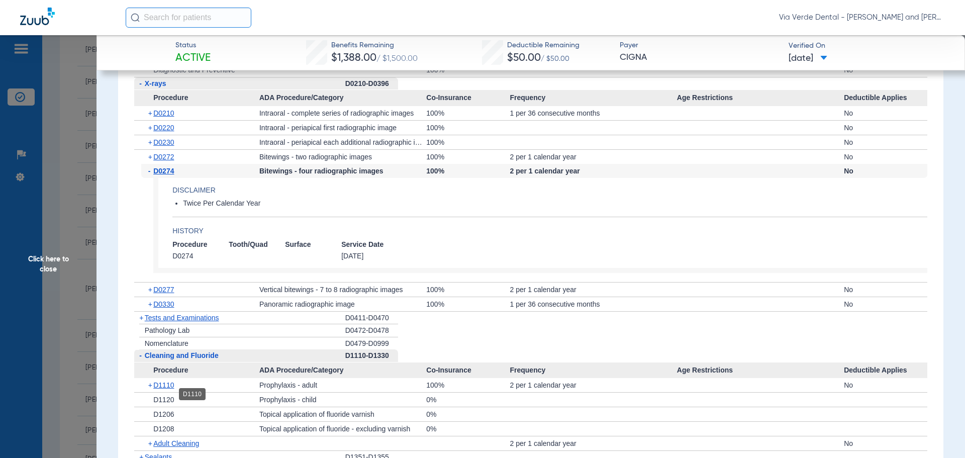
click at [169, 389] on span "D1110" at bounding box center [163, 385] width 21 height 8
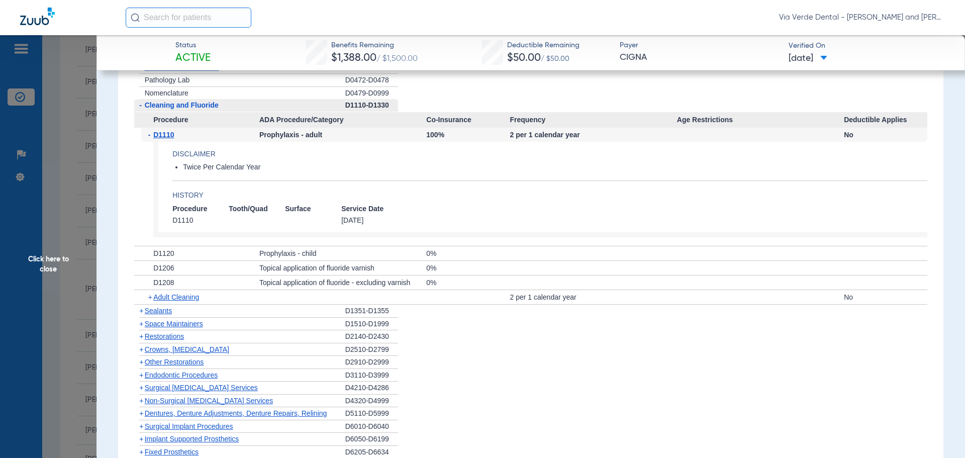
scroll to position [1306, 0]
click at [175, 352] on span "Crowns, [MEDICAL_DATA]" at bounding box center [187, 348] width 84 height 8
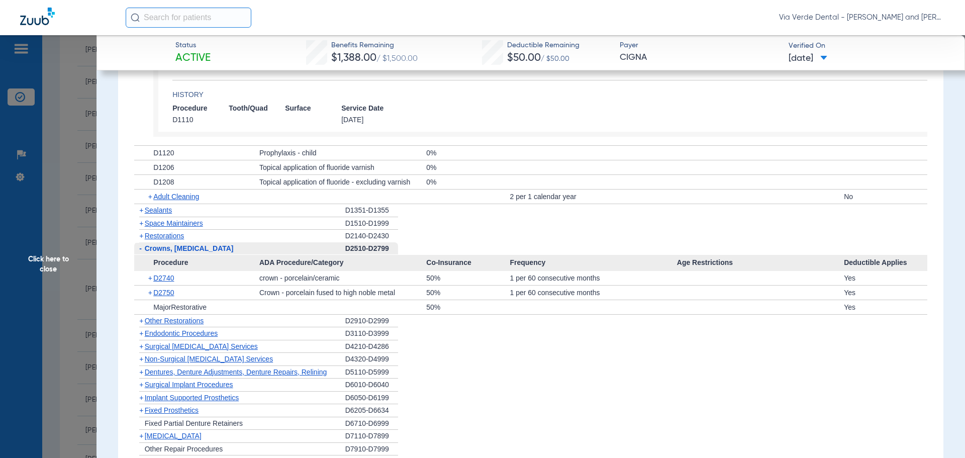
scroll to position [1407, 0]
click at [161, 362] on span "Non-Surgical [MEDICAL_DATA] Services" at bounding box center [209, 358] width 128 height 8
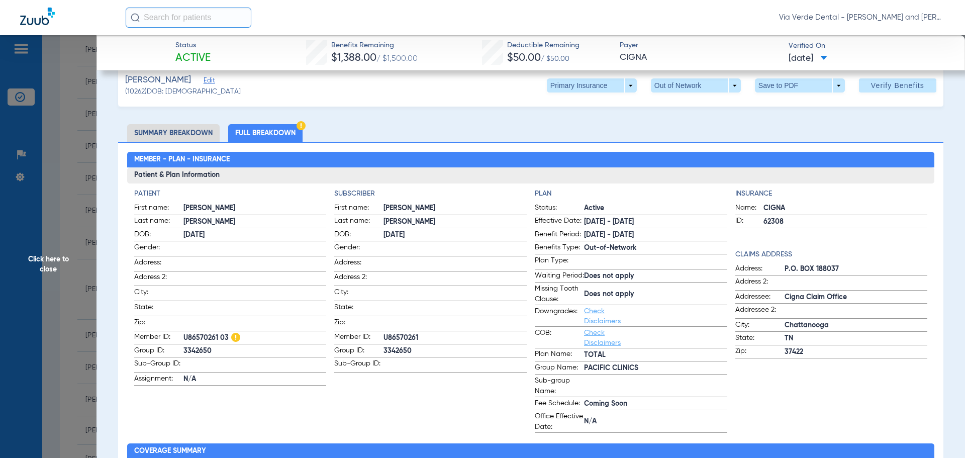
scroll to position [0, 0]
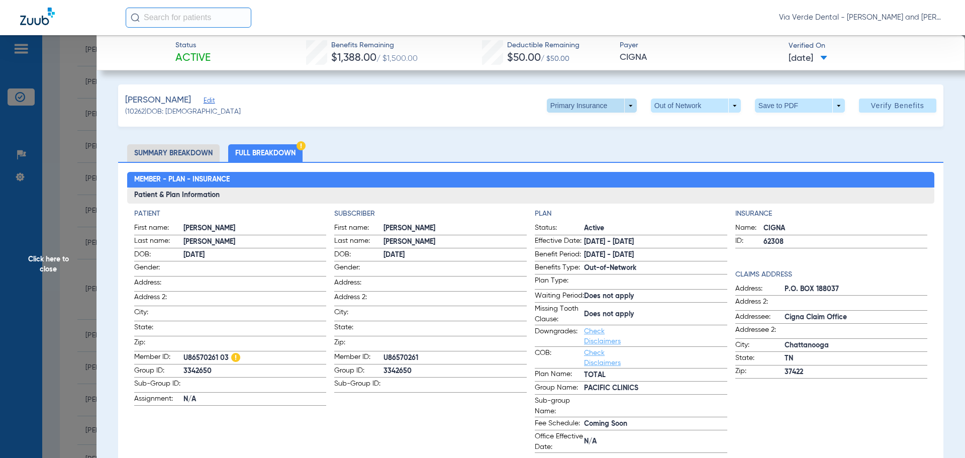
click at [621, 103] on span at bounding box center [592, 105] width 90 height 14
click at [594, 148] on span "Secondary Insurance" at bounding box center [581, 145] width 66 height 7
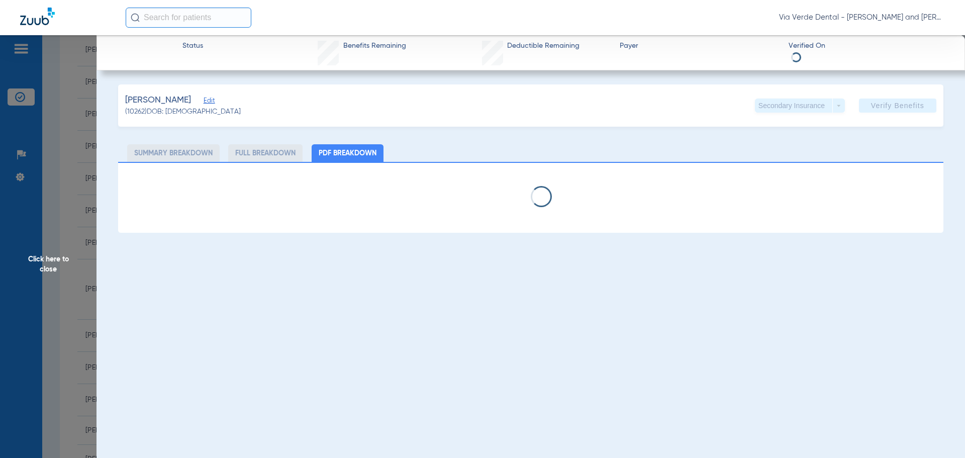
select select "page-width"
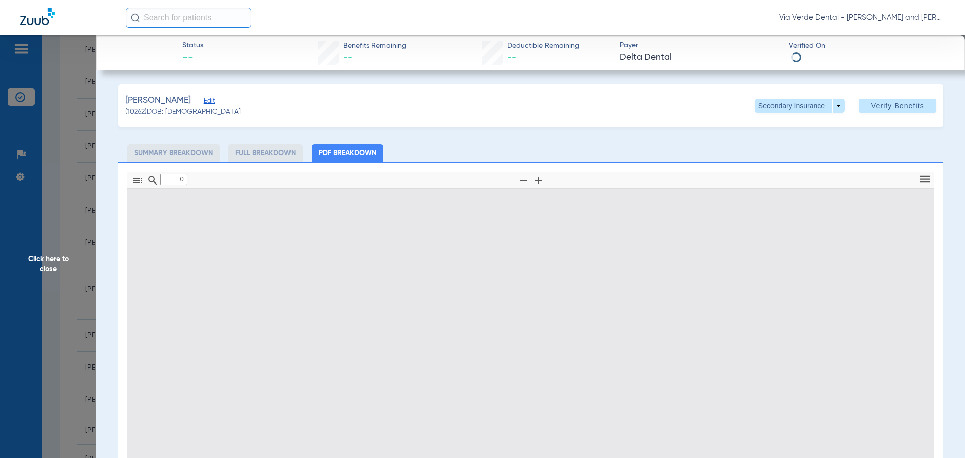
type input "1"
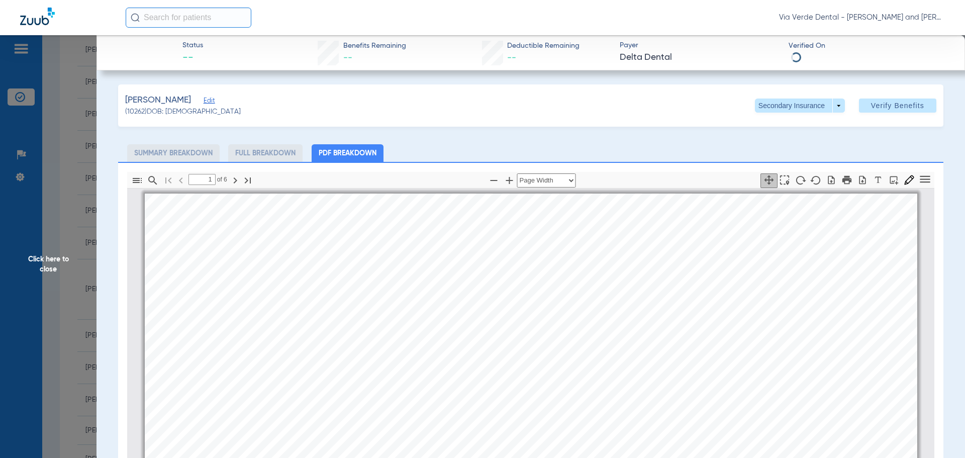
scroll to position [5, 0]
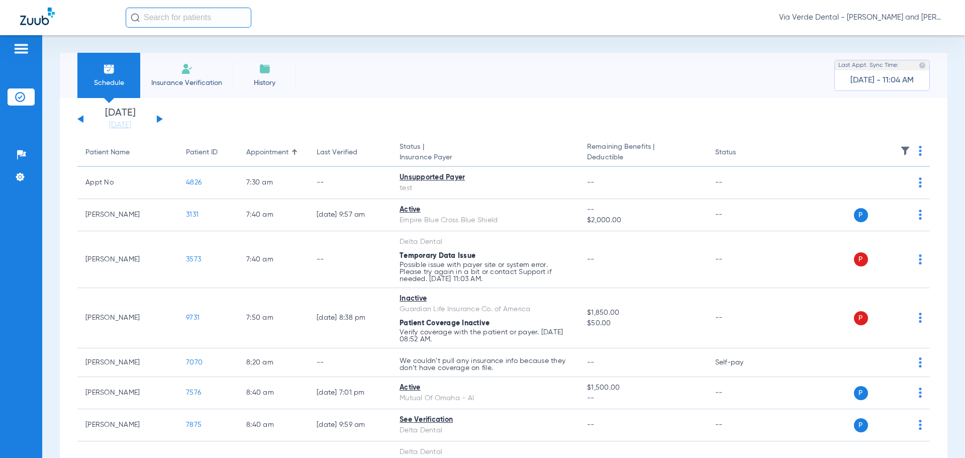
click at [158, 120] on button at bounding box center [160, 119] width 6 height 8
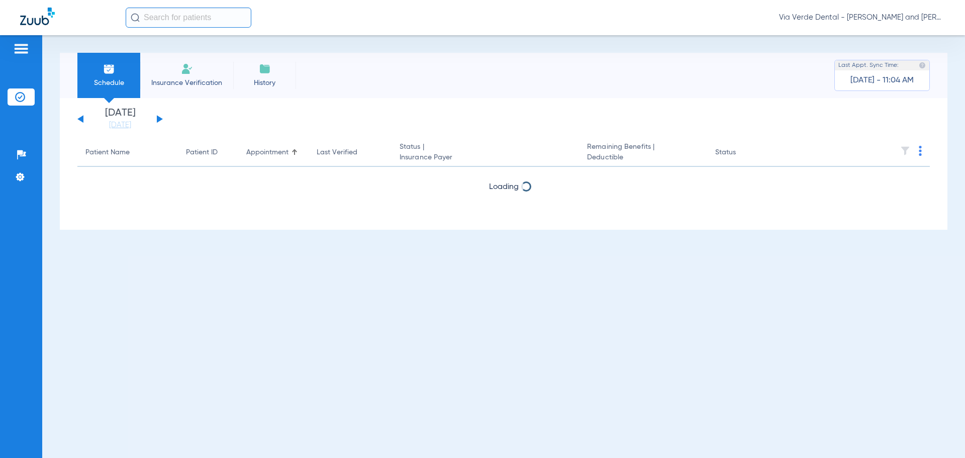
click at [158, 120] on button at bounding box center [160, 119] width 6 height 8
click at [156, 120] on div "[DATE] [DATE] [DATE] [DATE] [DATE] [DATE] [DATE] [DATE] [DATE] [DATE] [DATE] [D…" at bounding box center [119, 119] width 85 height 22
click at [159, 120] on button at bounding box center [160, 119] width 6 height 8
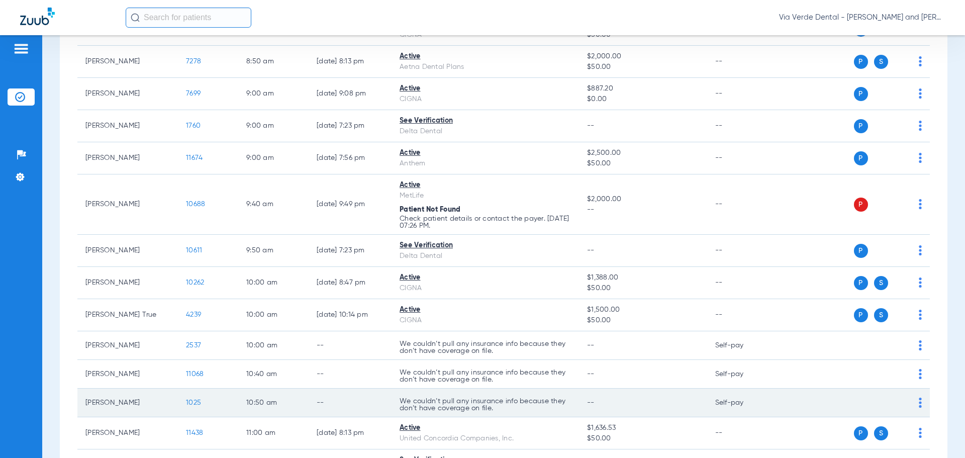
scroll to position [352, 0]
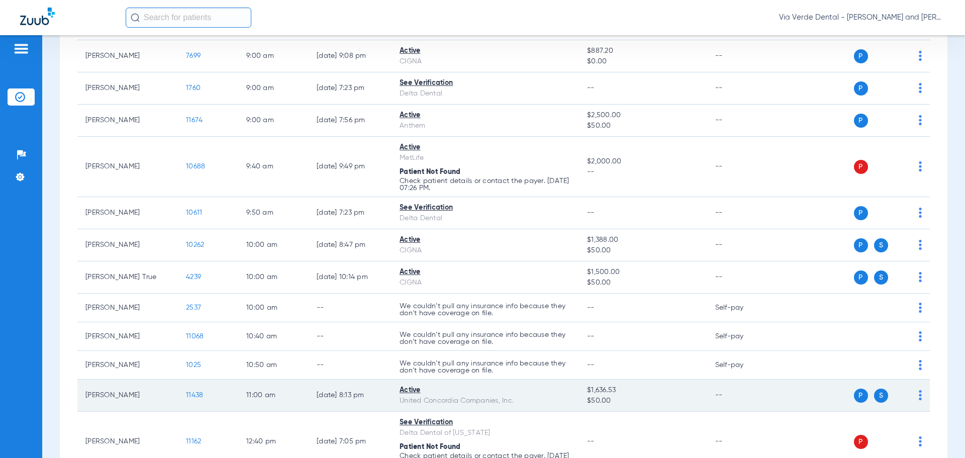
click at [198, 398] on span "11438" at bounding box center [194, 394] width 17 height 7
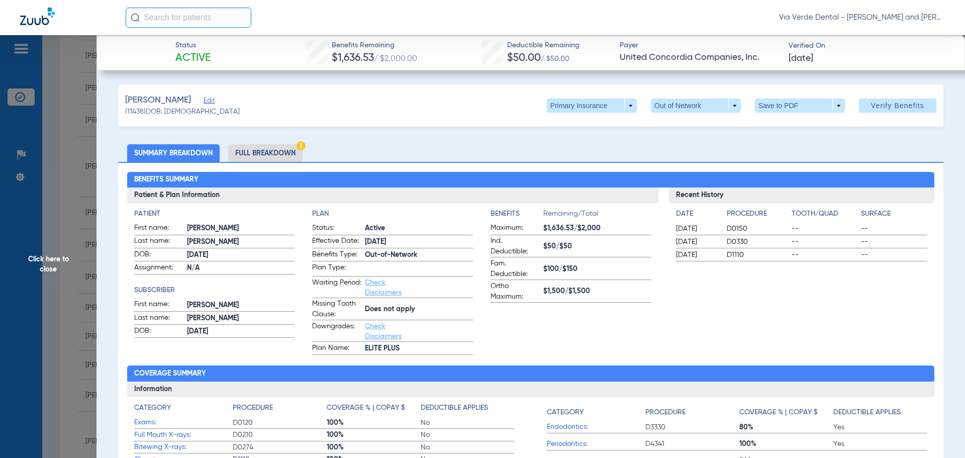
click at [243, 153] on li "Full Breakdown" at bounding box center [265, 153] width 74 height 18
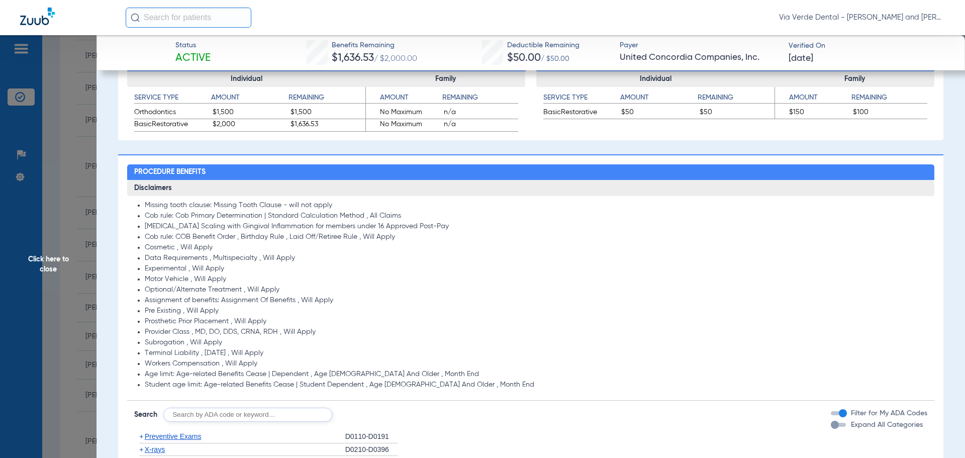
scroll to position [653, 0]
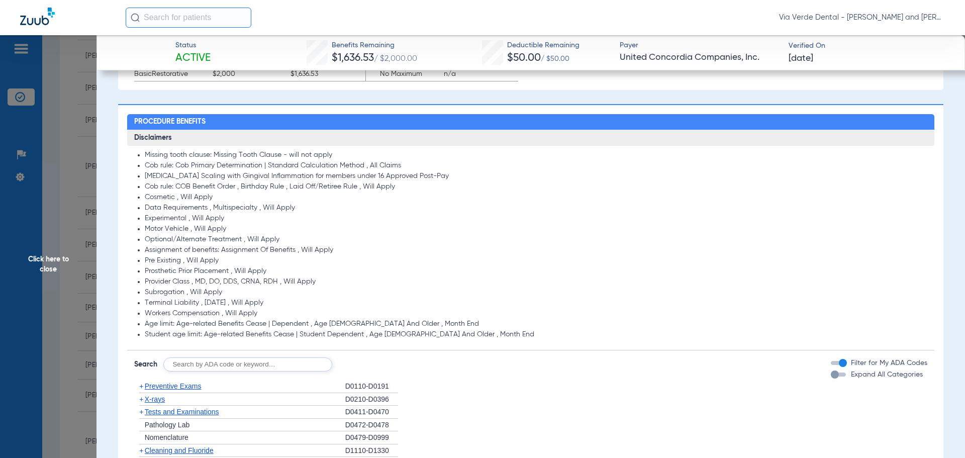
click at [164, 385] on span "Preventive Exams" at bounding box center [173, 386] width 57 height 8
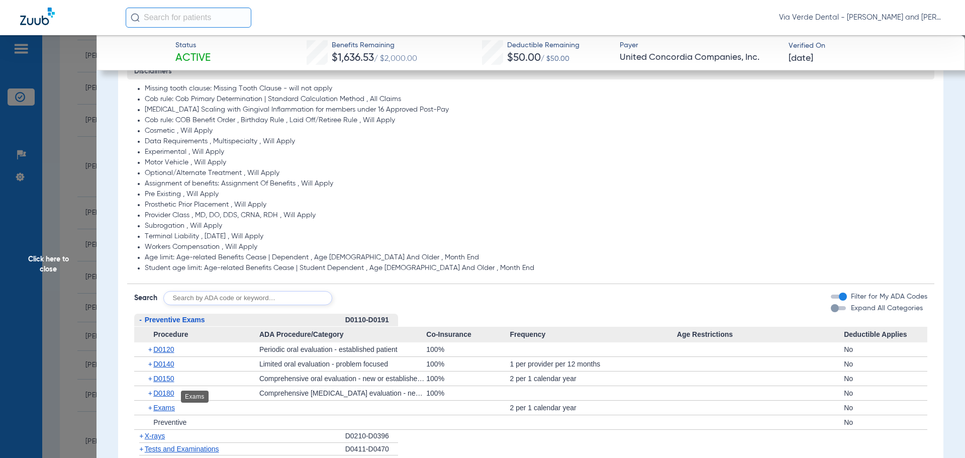
scroll to position [754, 0]
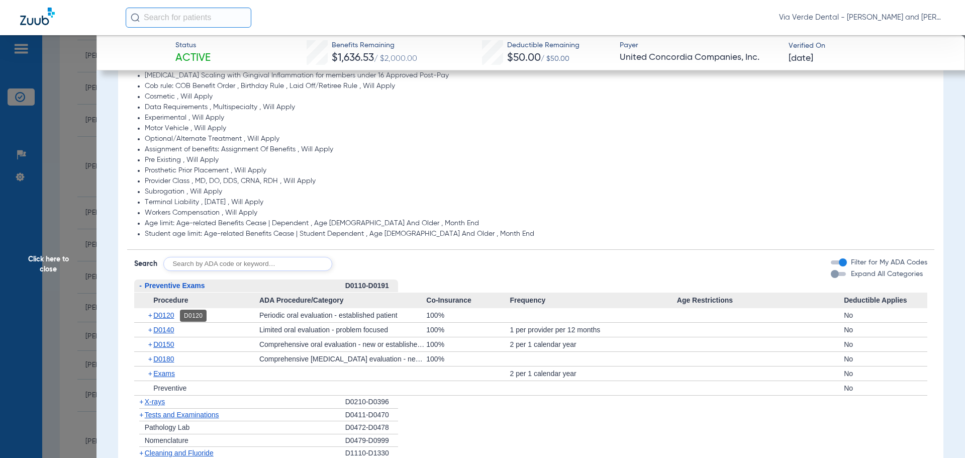
click at [159, 315] on span "D0120" at bounding box center [163, 315] width 21 height 8
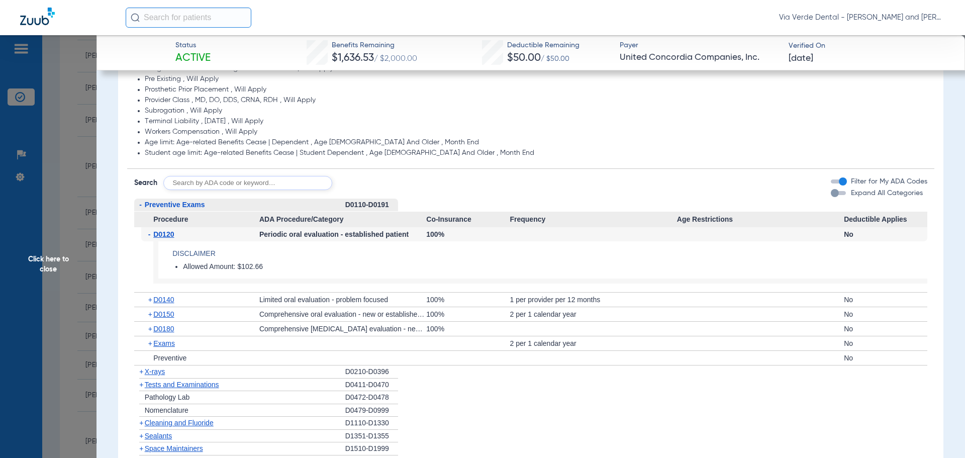
scroll to position [904, 0]
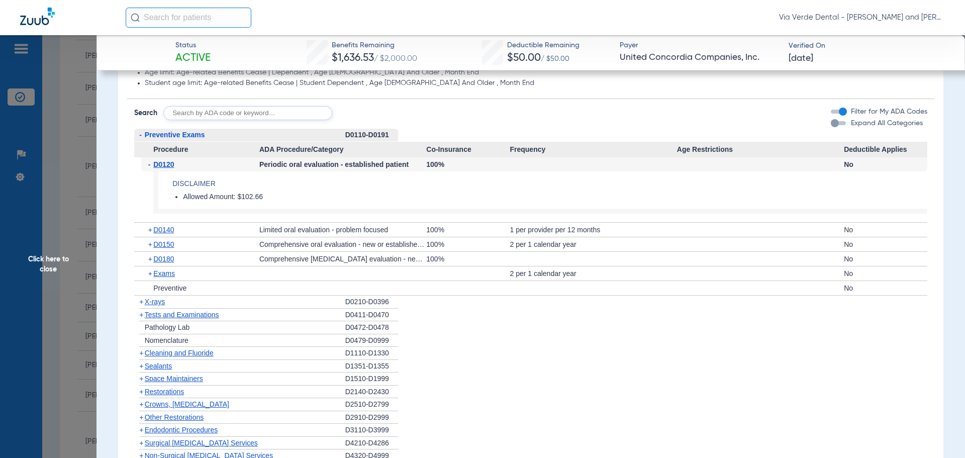
click at [151, 300] on span "X-rays" at bounding box center [155, 301] width 20 height 8
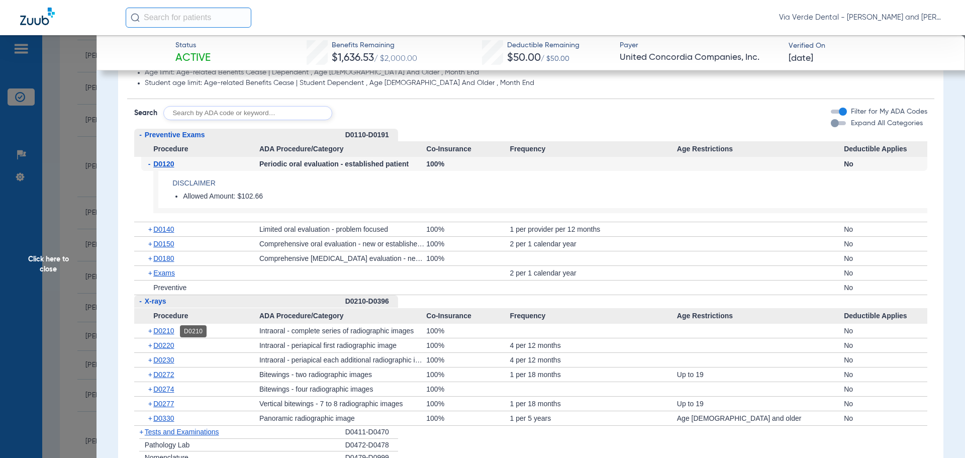
click at [168, 330] on span "D0210" at bounding box center [163, 331] width 21 height 8
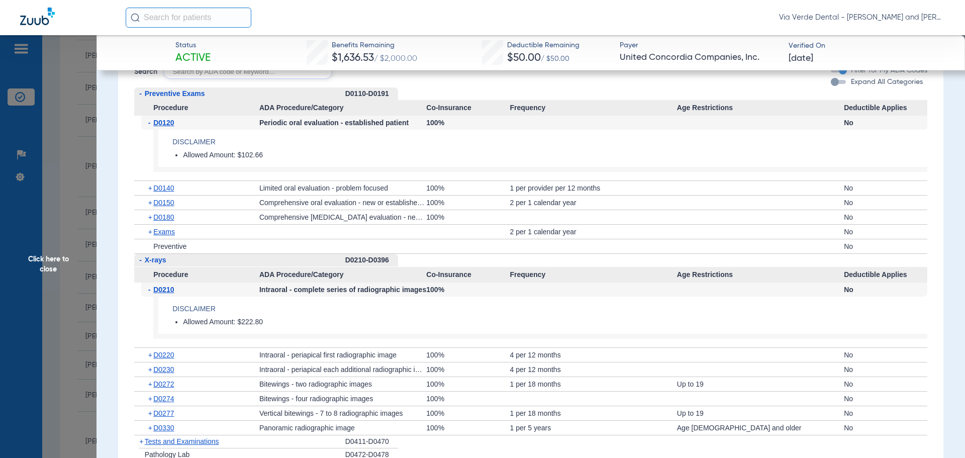
scroll to position [1005, 0]
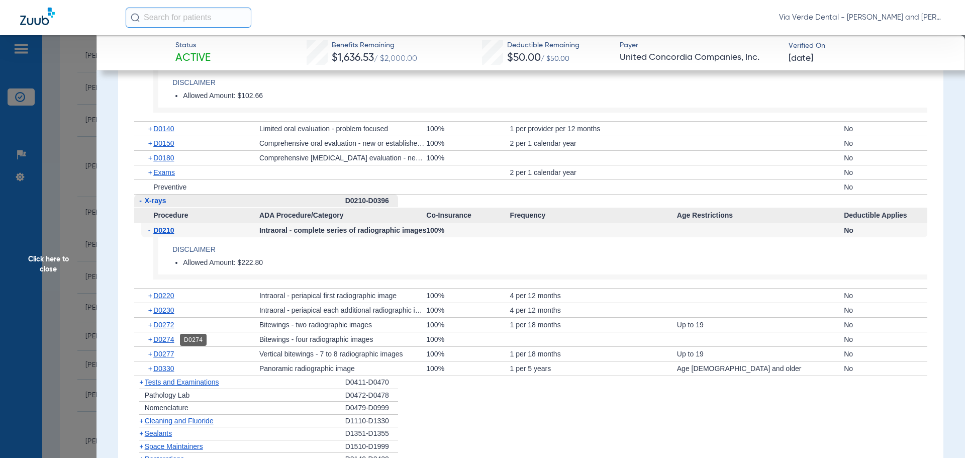
click at [167, 338] on span "D0274" at bounding box center [163, 339] width 21 height 8
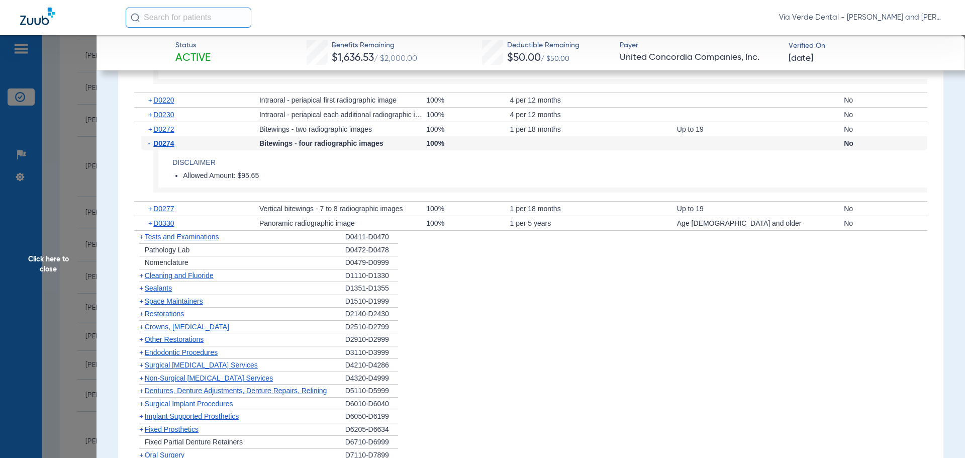
scroll to position [1206, 0]
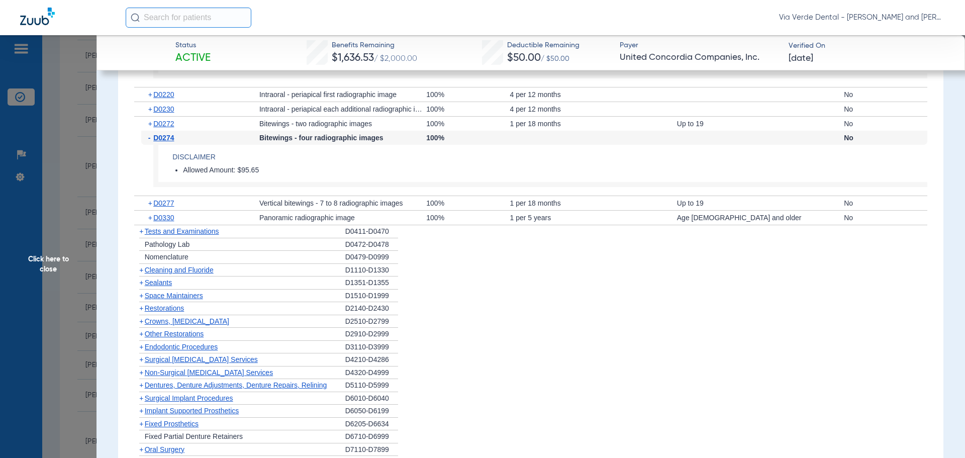
click at [158, 270] on span "Cleaning and Fluoride" at bounding box center [179, 270] width 69 height 8
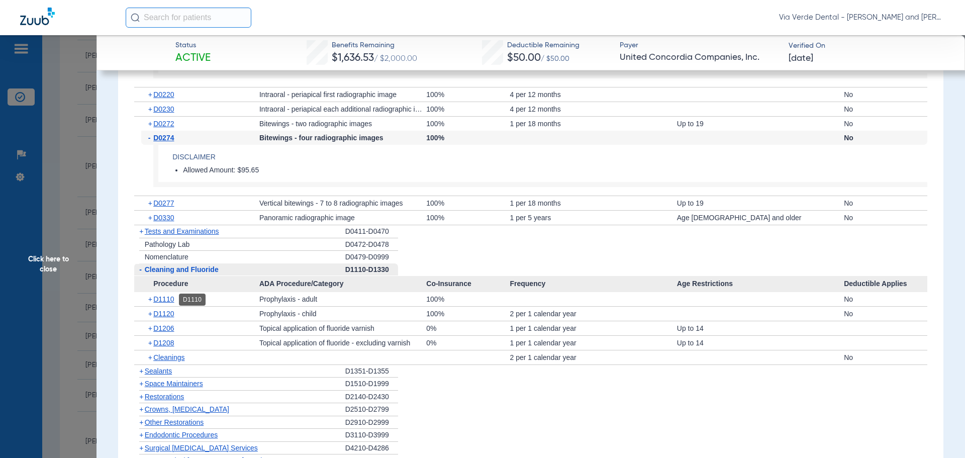
click at [158, 299] on span "D1110" at bounding box center [163, 299] width 21 height 8
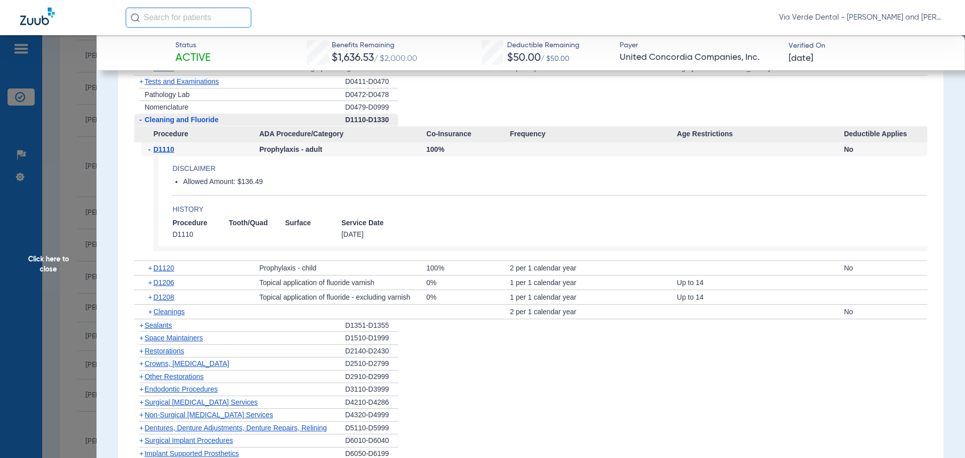
scroll to position [1356, 0]
click at [167, 285] on span "D1206" at bounding box center [163, 281] width 21 height 8
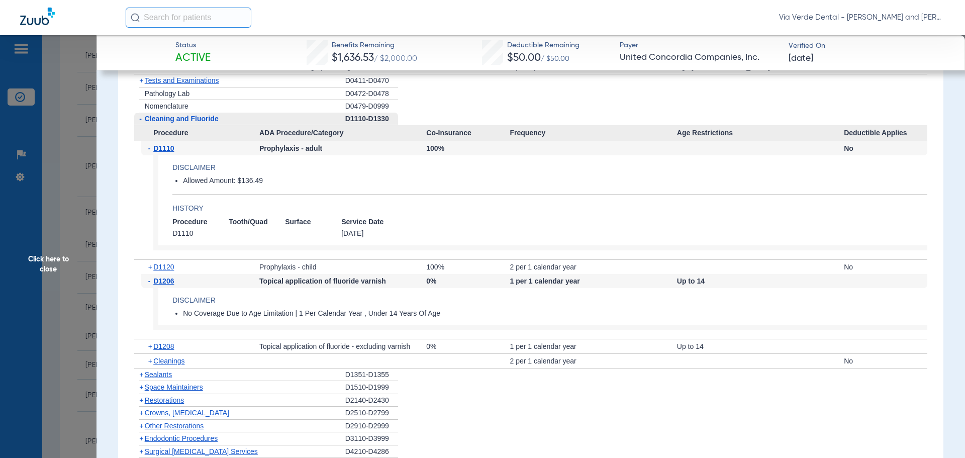
click at [64, 206] on span "Click here to close" at bounding box center [48, 264] width 96 height 458
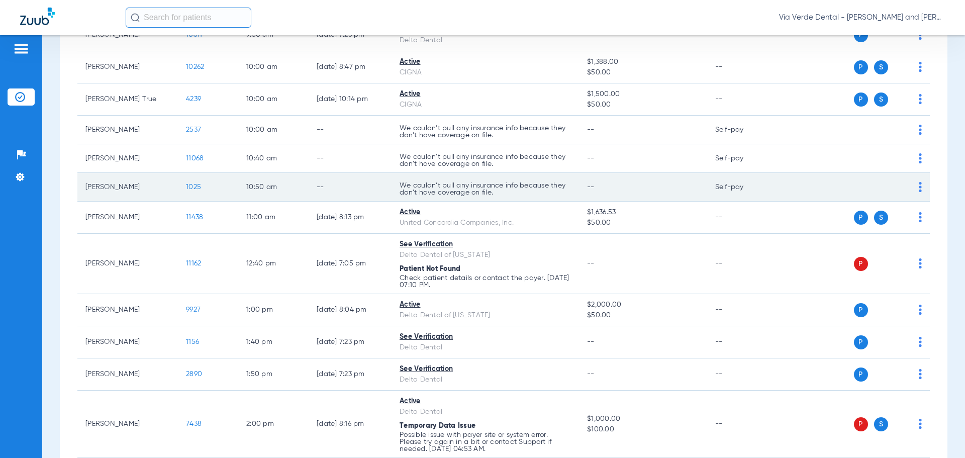
scroll to position [531, 0]
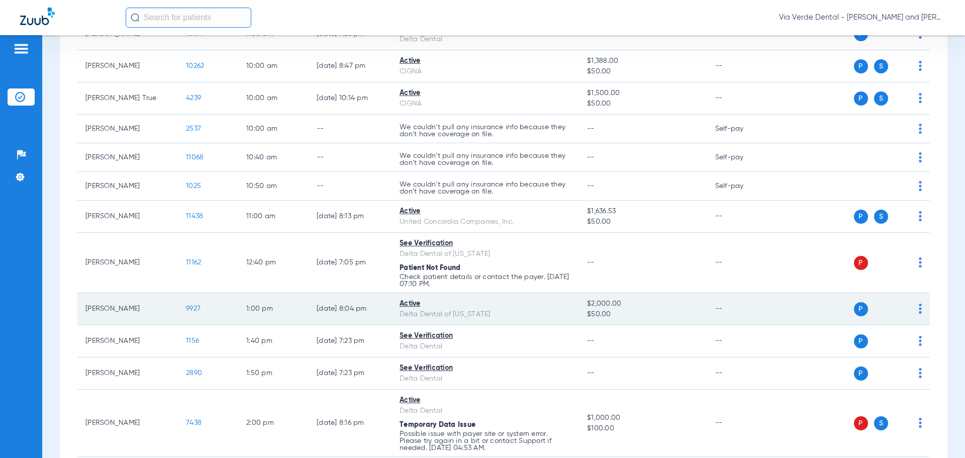
click at [111, 312] on td "[PERSON_NAME]" at bounding box center [127, 309] width 100 height 32
click at [199, 305] on span "9927" at bounding box center [193, 308] width 15 height 7
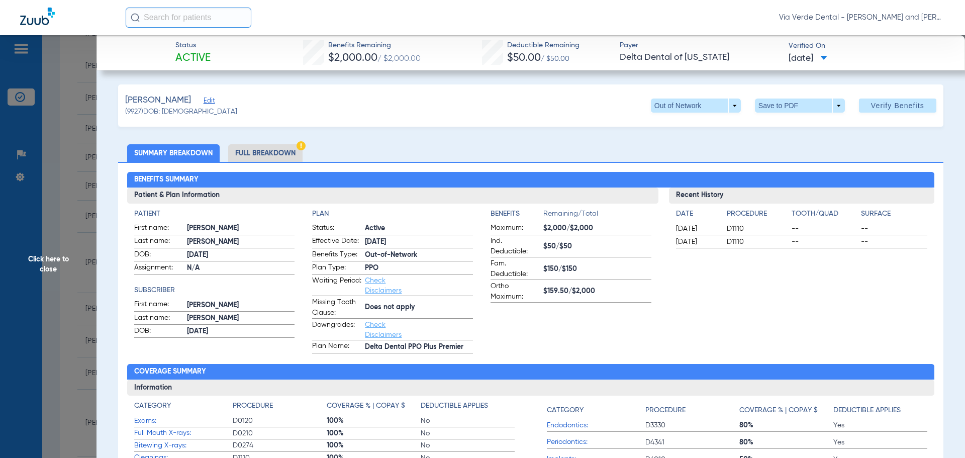
click at [286, 156] on li "Full Breakdown" at bounding box center [265, 153] width 74 height 18
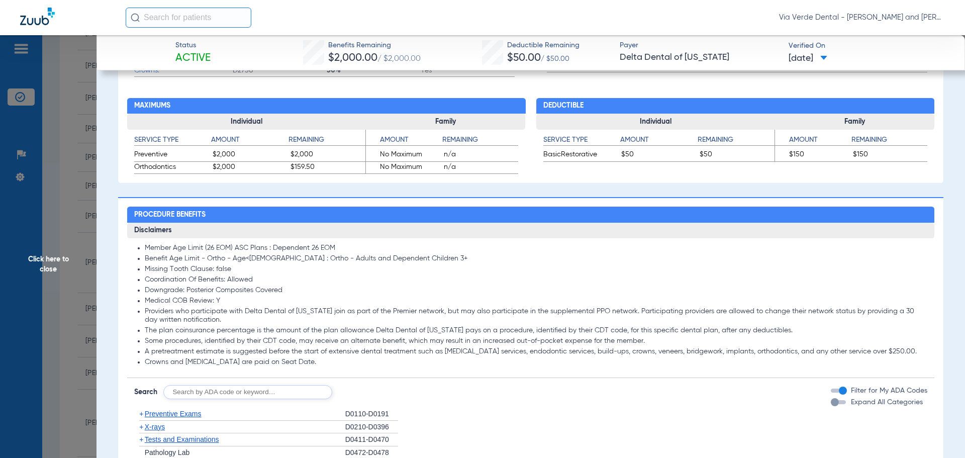
scroll to position [603, 0]
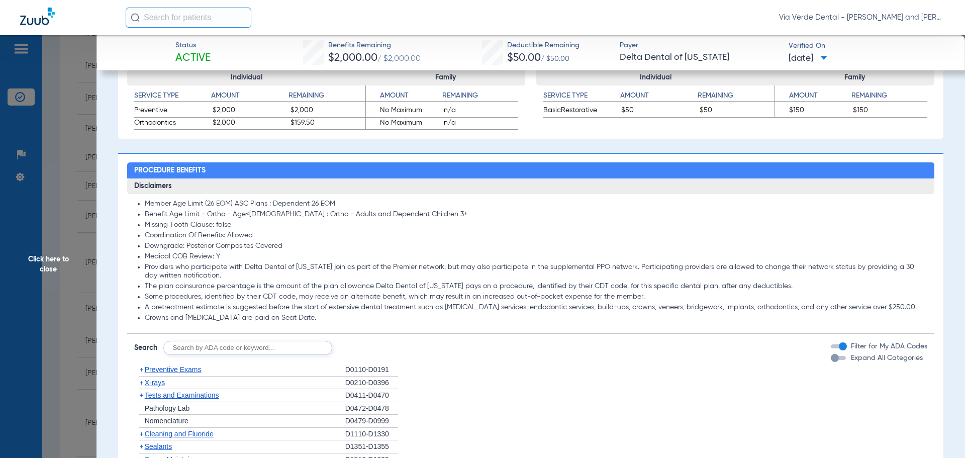
click at [166, 369] on span "Preventive Exams" at bounding box center [173, 369] width 57 height 8
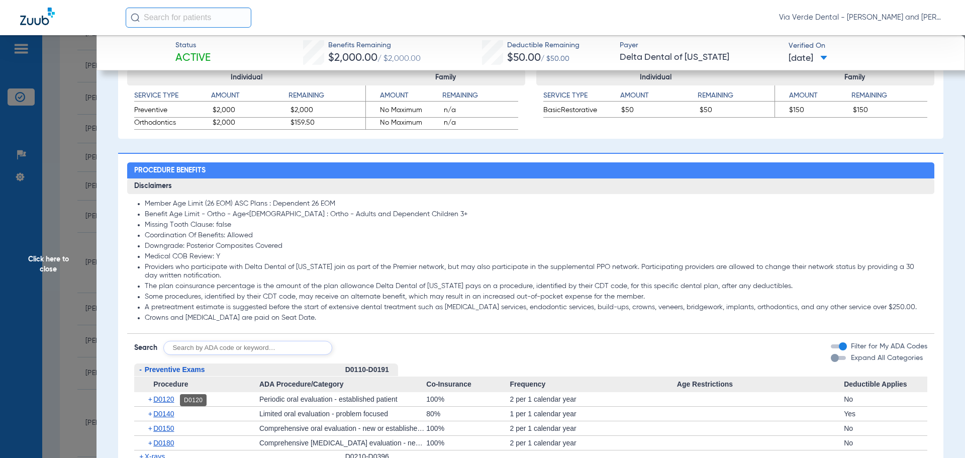
click at [157, 398] on span "D0120" at bounding box center [163, 399] width 21 height 8
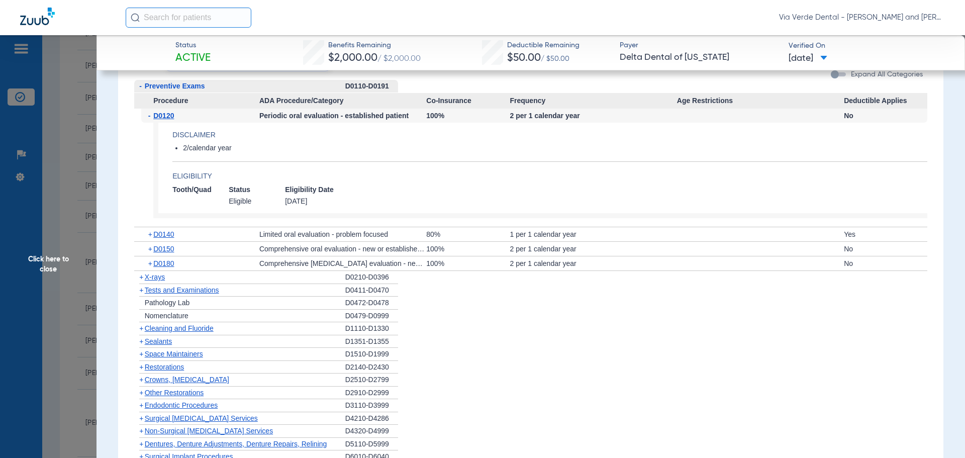
scroll to position [904, 0]
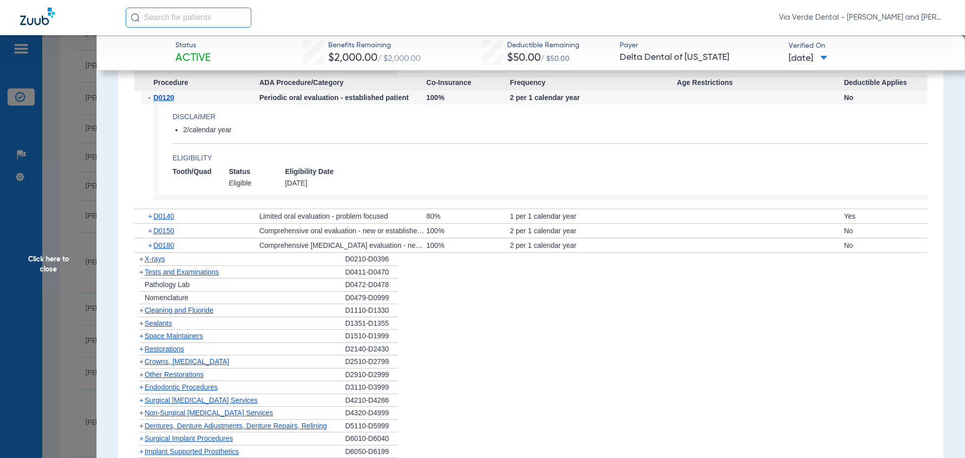
click at [151, 261] on span "X-rays" at bounding box center [155, 259] width 20 height 8
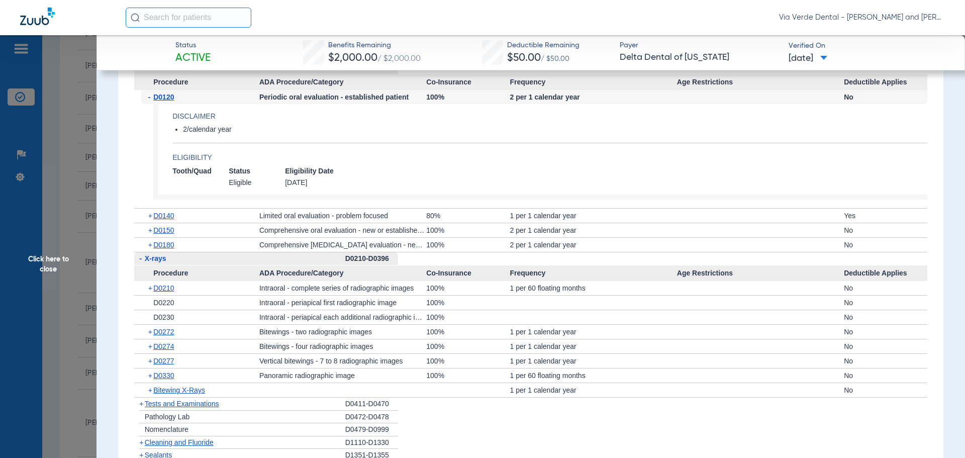
click at [52, 152] on span "Click here to close" at bounding box center [48, 264] width 96 height 458
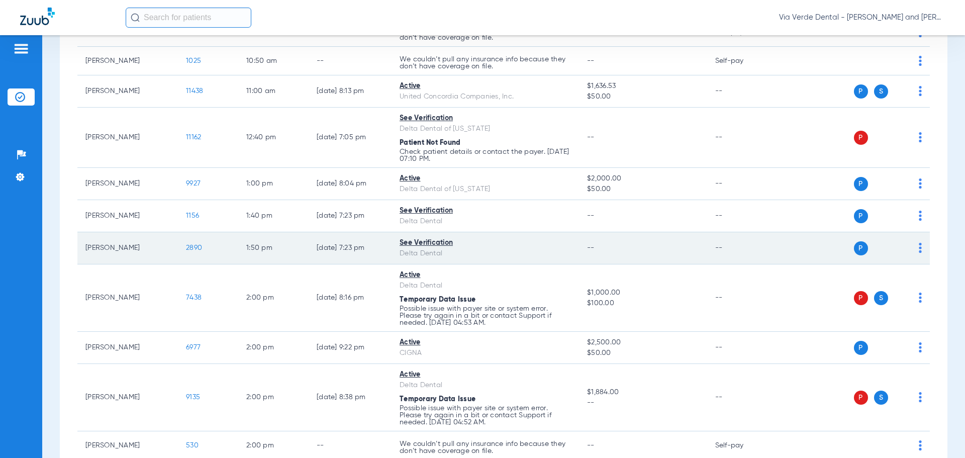
scroll to position [681, 0]
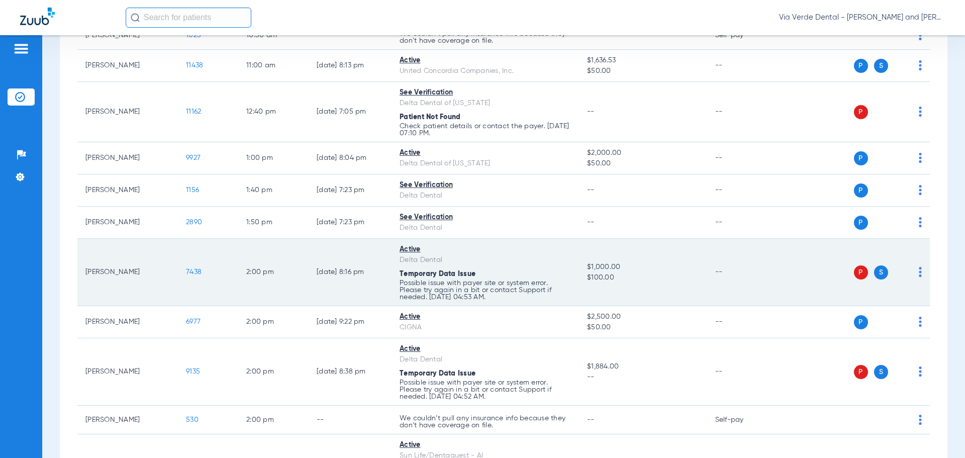
click at [194, 272] on span "7438" at bounding box center [194, 271] width 16 height 7
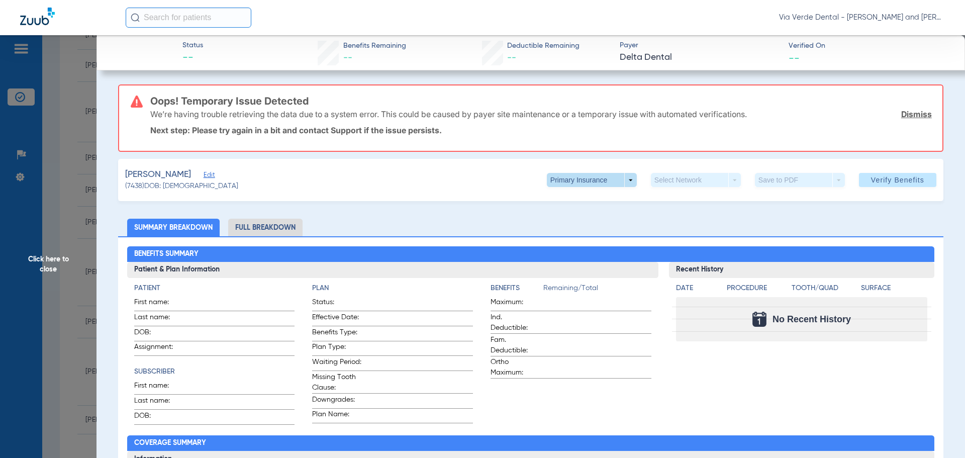
click at [622, 177] on span at bounding box center [592, 180] width 90 height 14
click at [593, 221] on span "Secondary Insurance" at bounding box center [581, 220] width 66 height 7
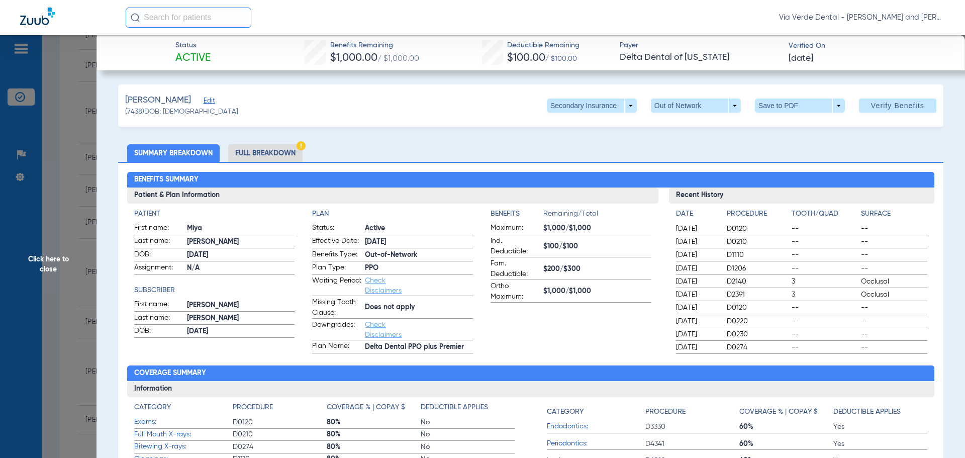
click at [248, 152] on li "Full Breakdown" at bounding box center [265, 153] width 74 height 18
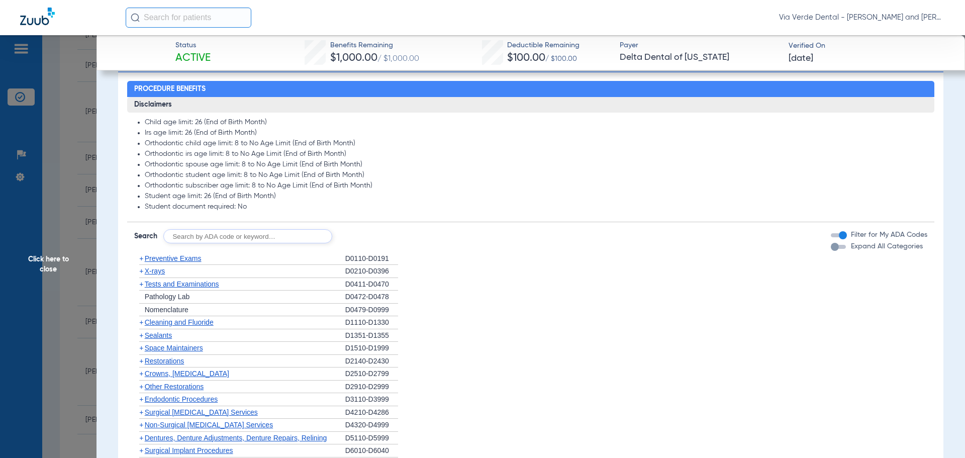
scroll to position [804, 0]
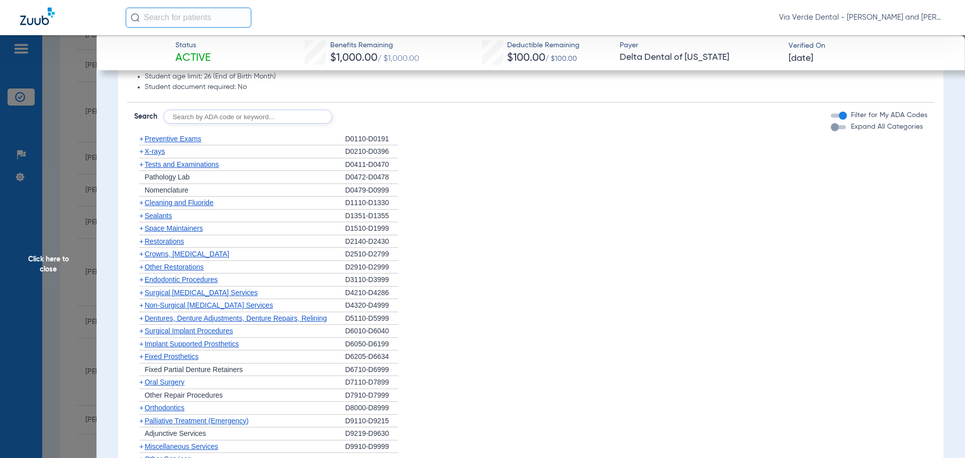
click at [193, 139] on span "Preventive Exams" at bounding box center [173, 139] width 57 height 8
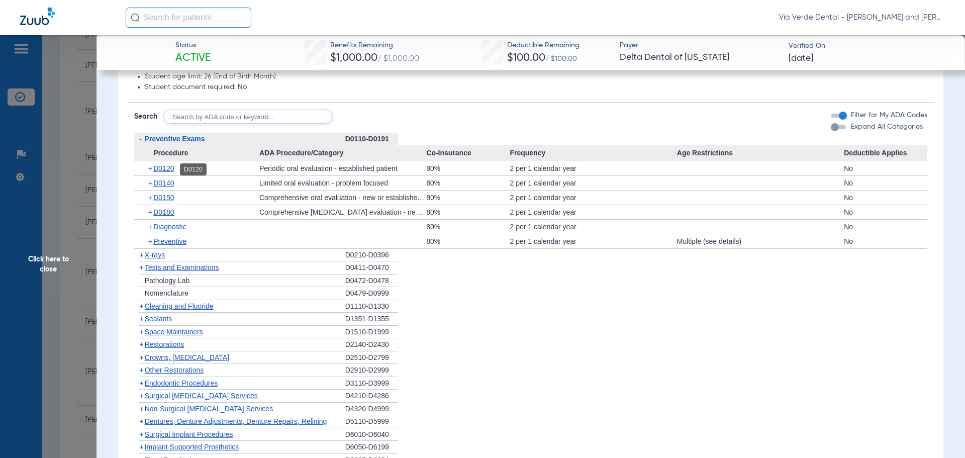
click at [163, 168] on span "D0120" at bounding box center [163, 168] width 21 height 8
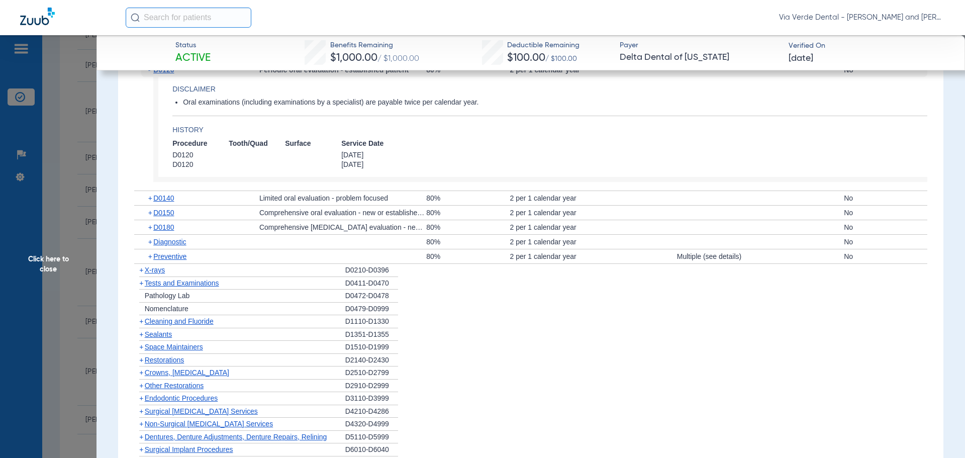
scroll to position [1005, 0]
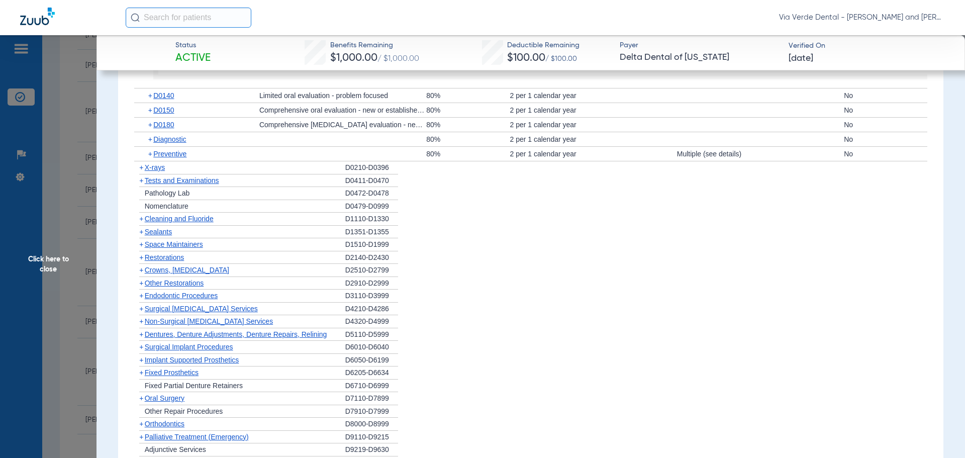
click at [152, 169] on span "X-rays" at bounding box center [155, 167] width 20 height 8
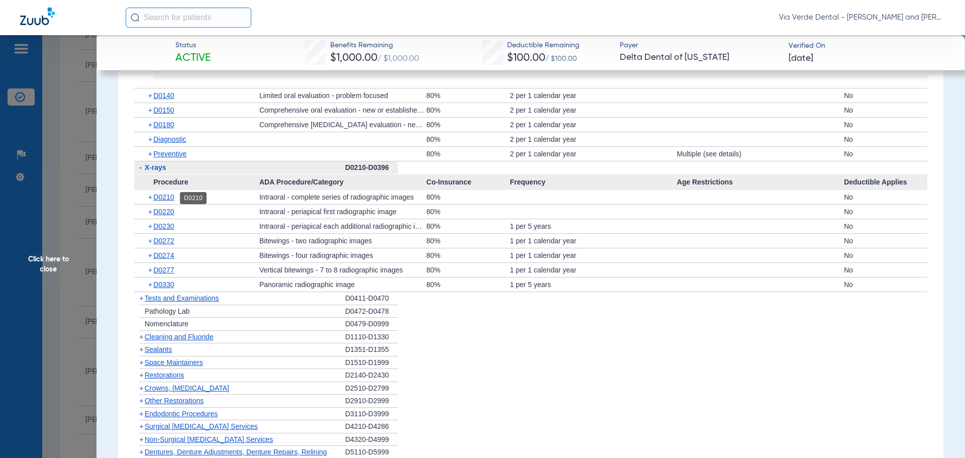
click at [172, 198] on span "D0210" at bounding box center [163, 197] width 21 height 8
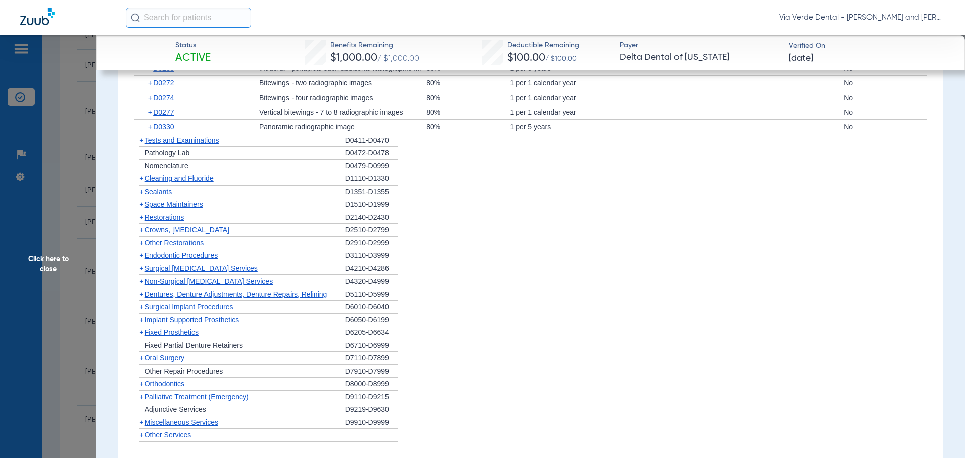
scroll to position [1256, 0]
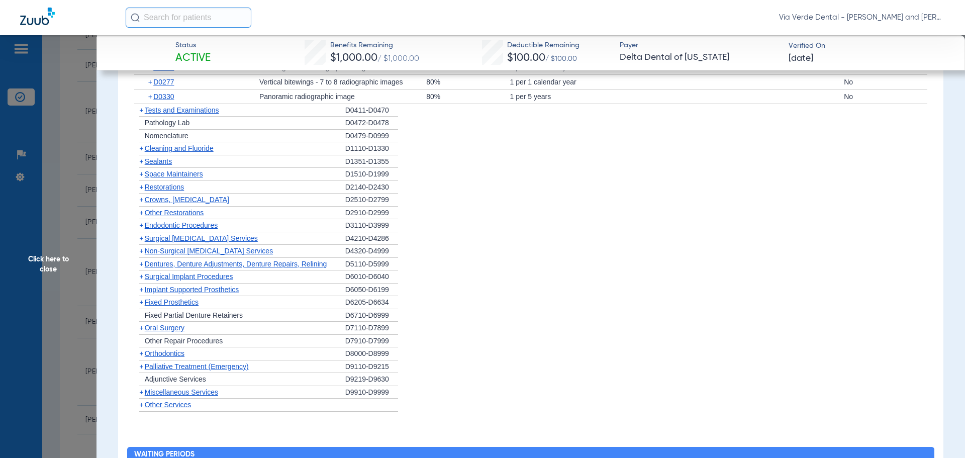
click at [163, 151] on span "Cleaning and Fluoride" at bounding box center [179, 148] width 69 height 8
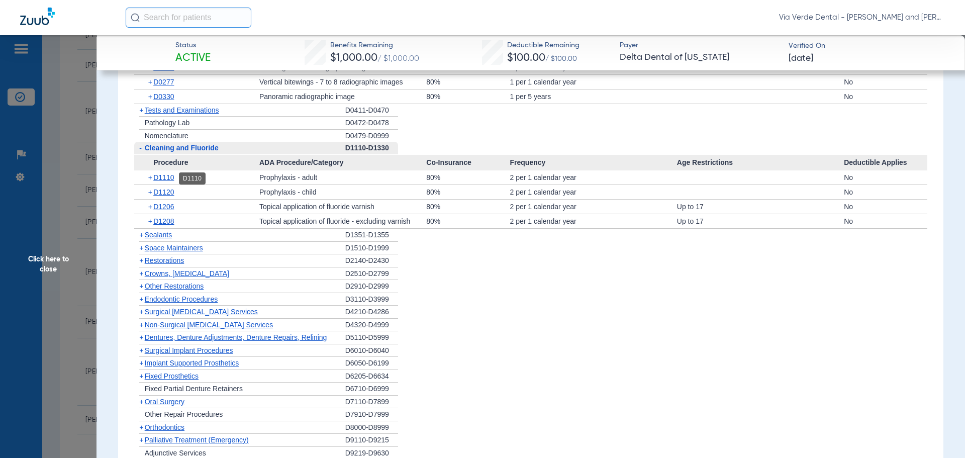
click at [164, 179] on span "D1110" at bounding box center [163, 177] width 21 height 8
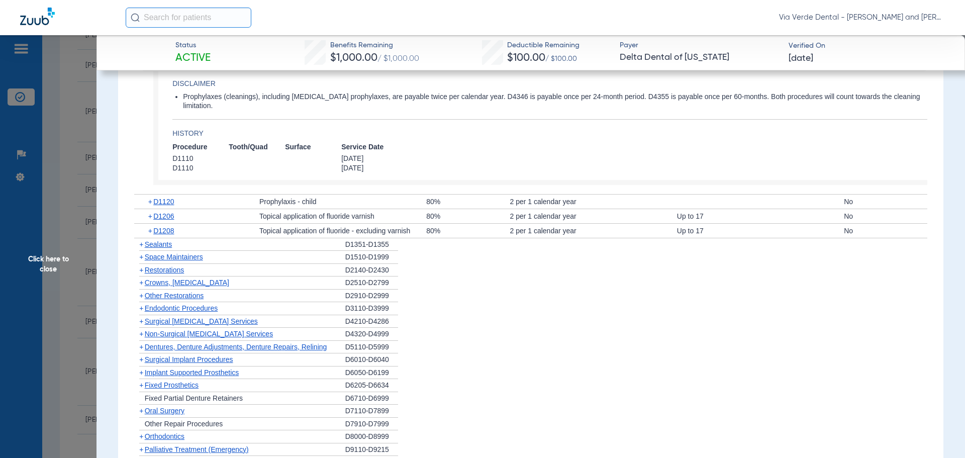
scroll to position [1406, 0]
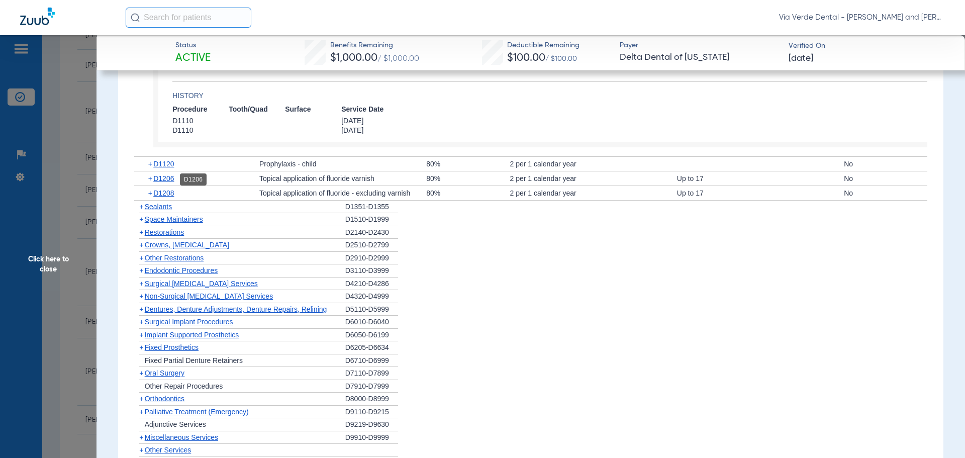
click at [170, 180] on span "D1206" at bounding box center [163, 178] width 21 height 8
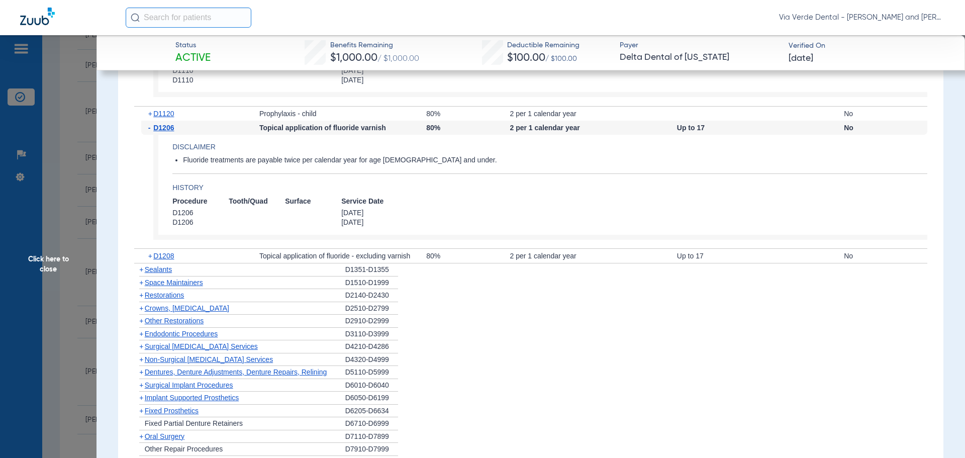
scroll to position [1557, 0]
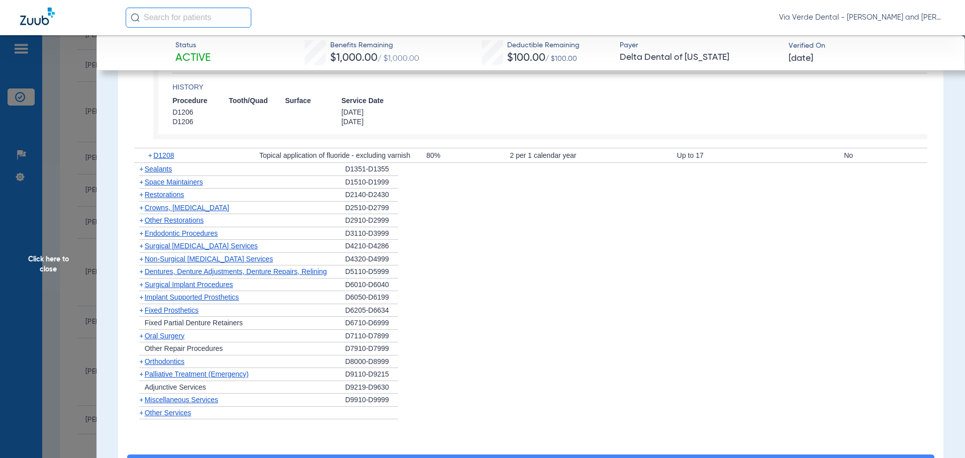
click at [183, 261] on span "Non-Surgical [MEDICAL_DATA] Services" at bounding box center [209, 259] width 128 height 8
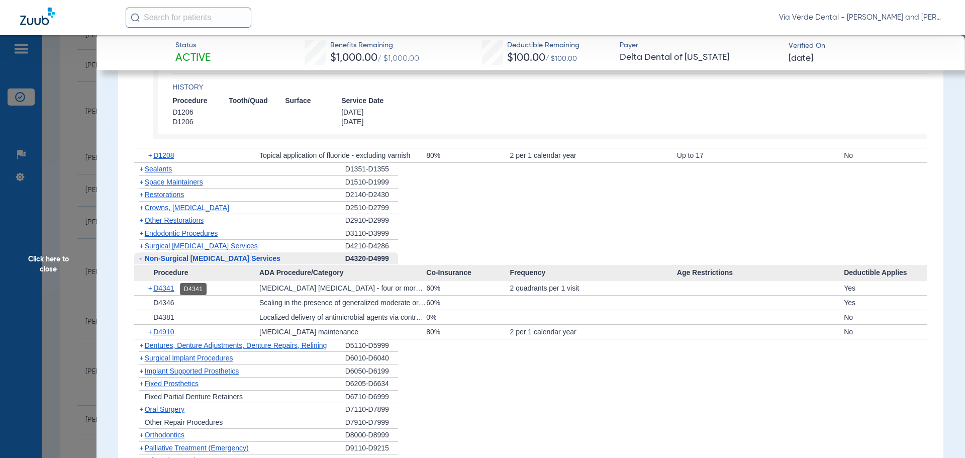
click at [166, 289] on span "D4341" at bounding box center [163, 288] width 21 height 8
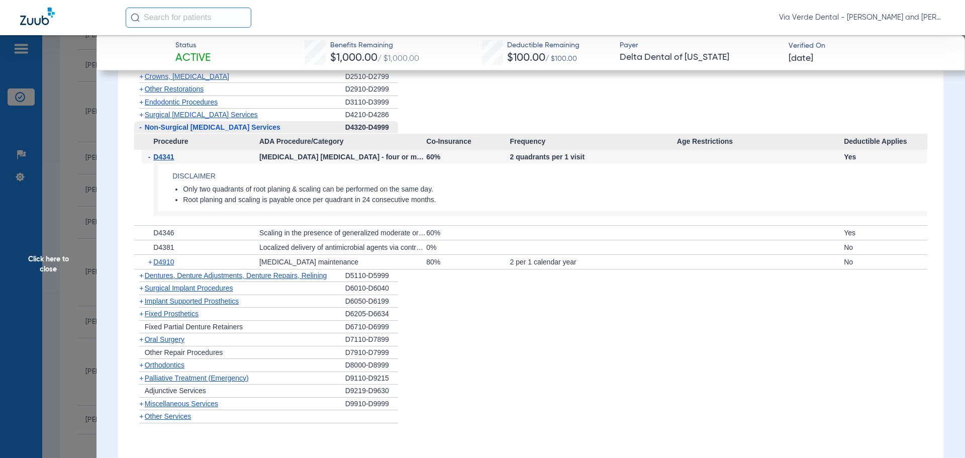
scroll to position [1708, 0]
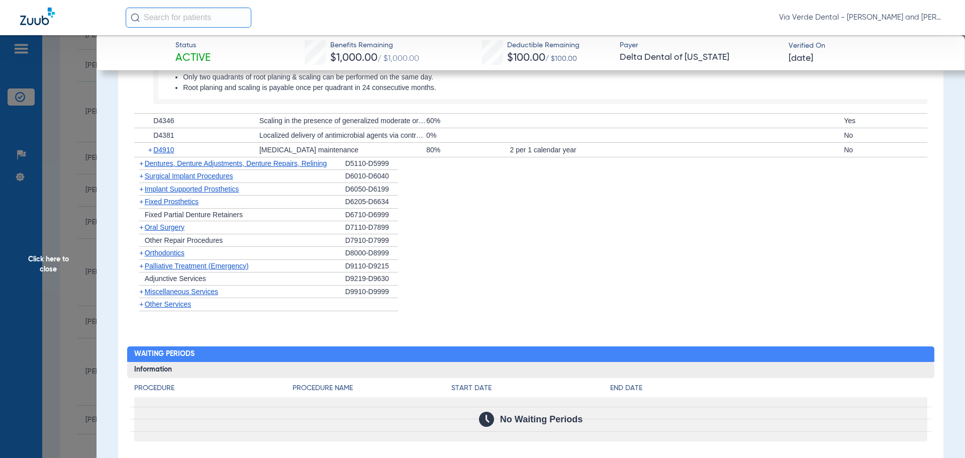
scroll to position [1700, 0]
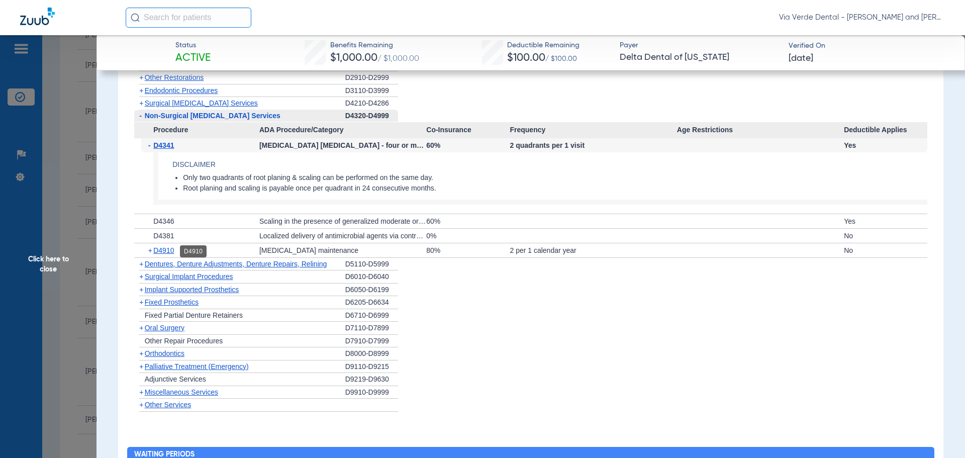
click at [165, 251] on span "D4910" at bounding box center [163, 250] width 21 height 8
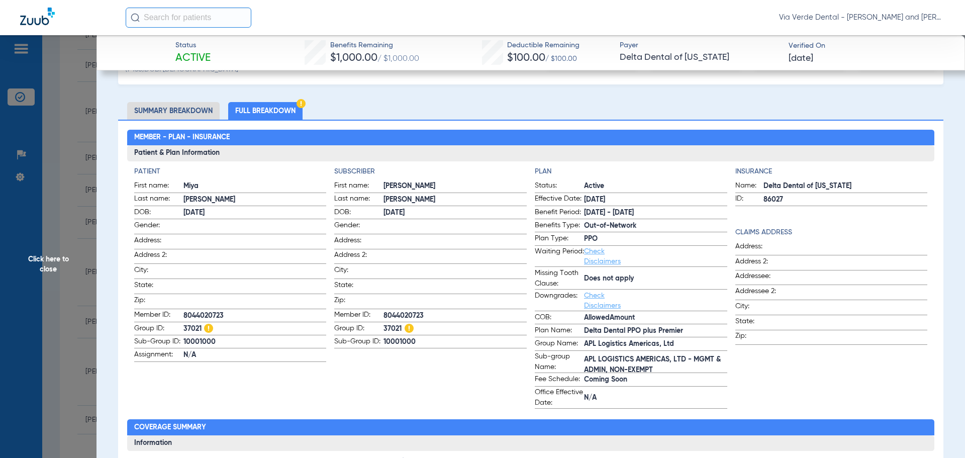
scroll to position [42, 0]
drag, startPoint x: 47, startPoint y: 119, endPoint x: 125, endPoint y: 95, distance: 81.5
click at [47, 119] on span "Click here to close" at bounding box center [48, 264] width 96 height 458
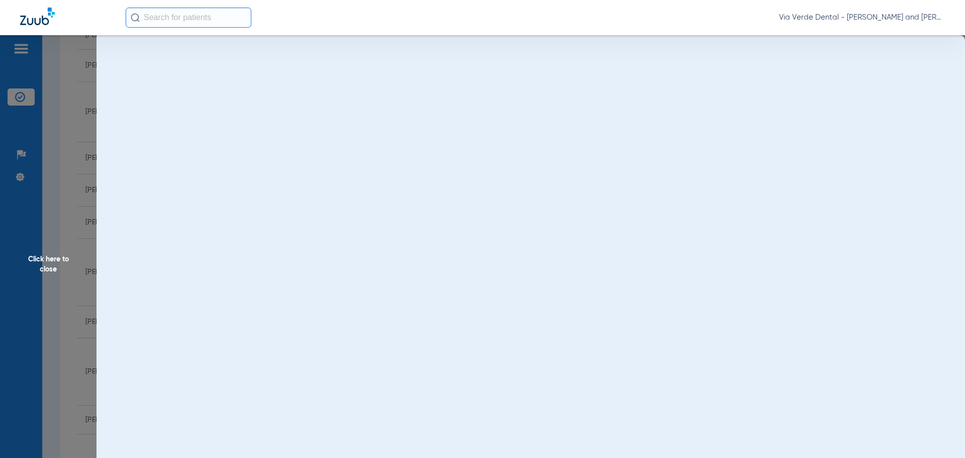
scroll to position [0, 0]
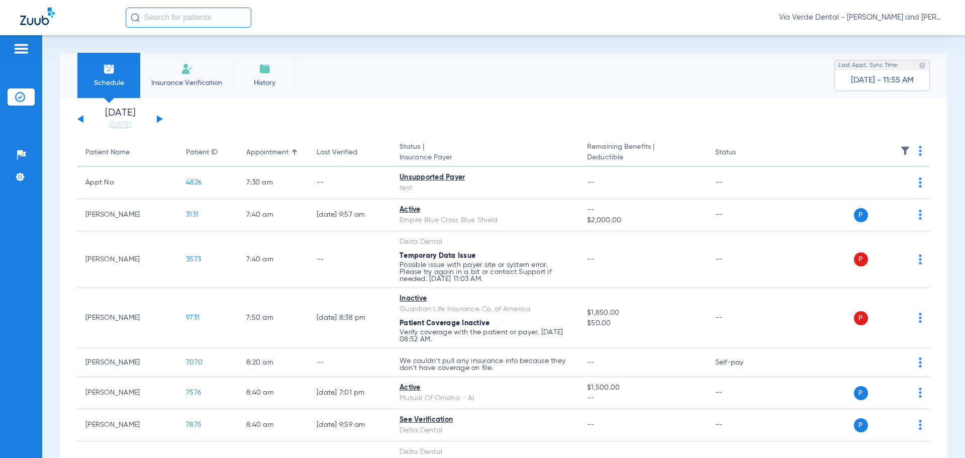
click at [157, 119] on button at bounding box center [160, 119] width 6 height 8
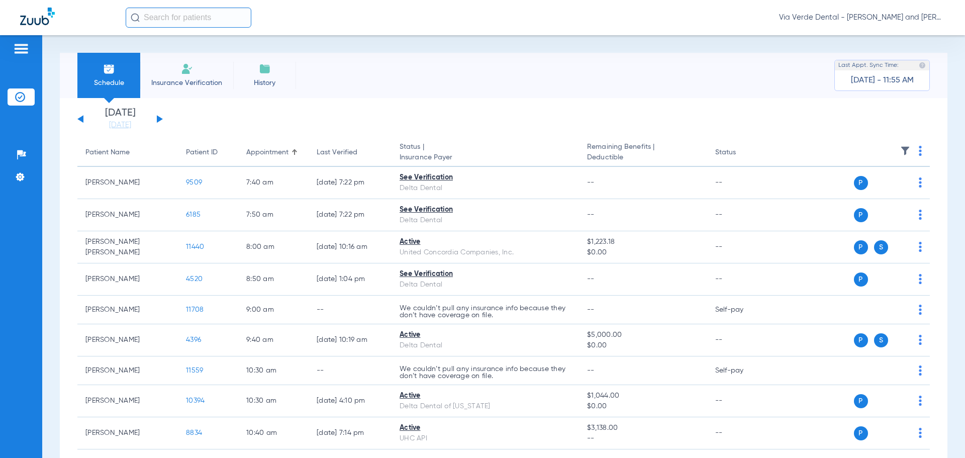
click at [157, 119] on button at bounding box center [160, 119] width 6 height 8
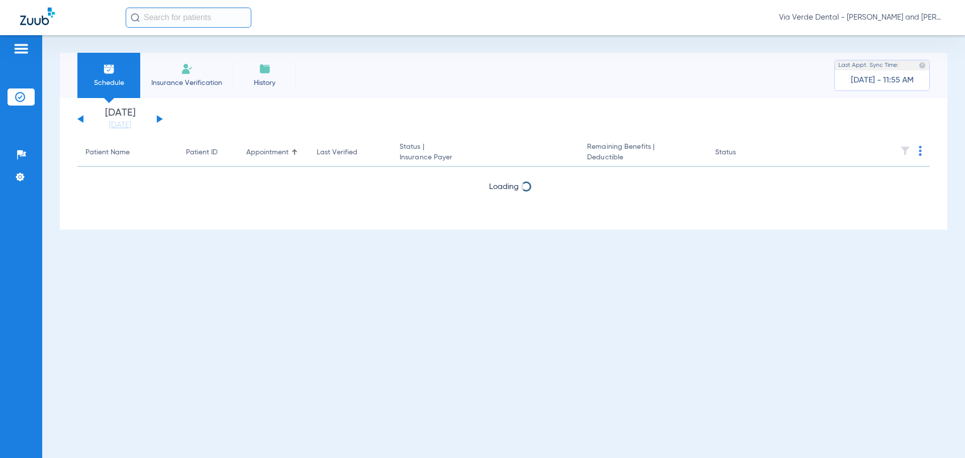
click at [157, 119] on button at bounding box center [160, 119] width 6 height 8
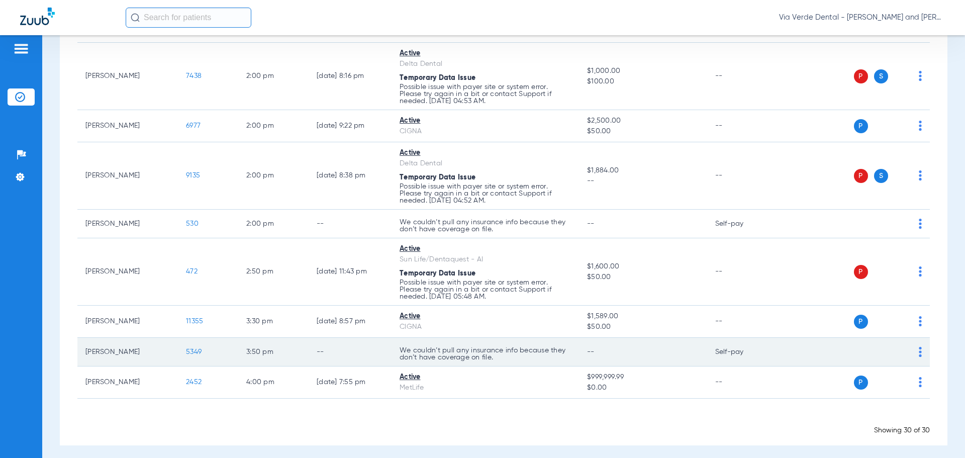
scroll to position [882, 0]
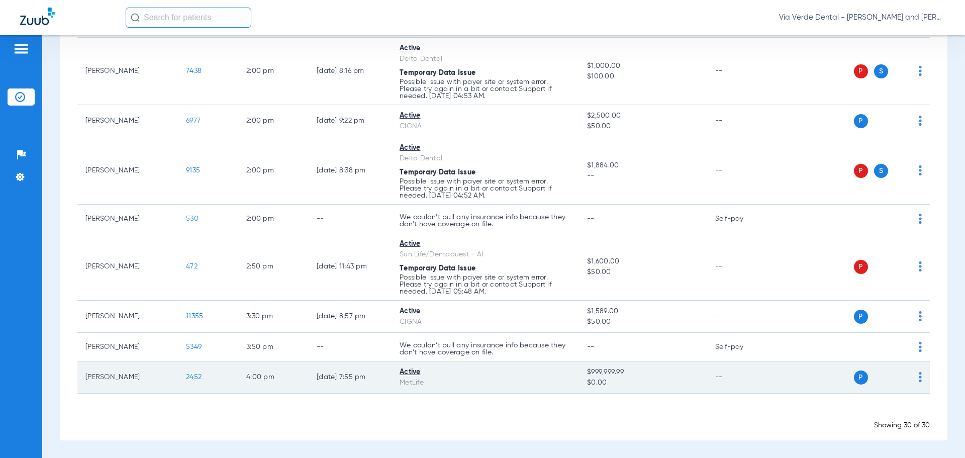
click at [188, 379] on span "2452" at bounding box center [194, 376] width 16 height 7
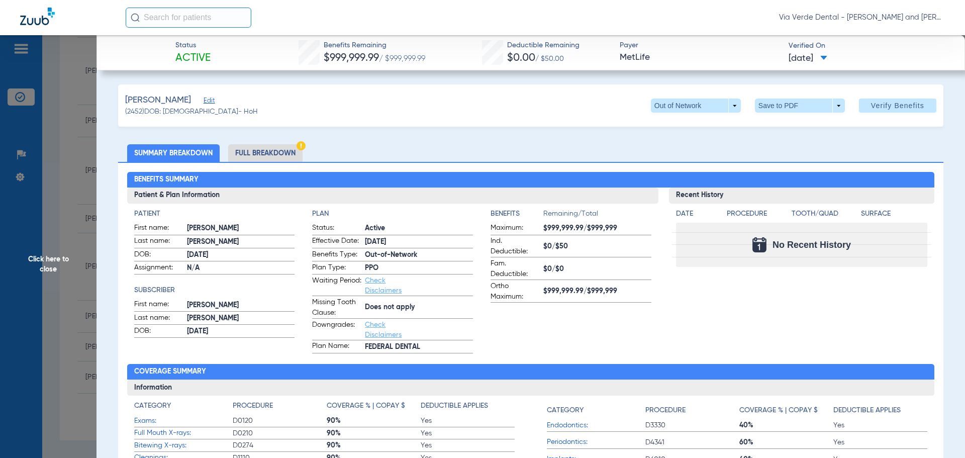
click at [286, 154] on li "Full Breakdown" at bounding box center [265, 153] width 74 height 18
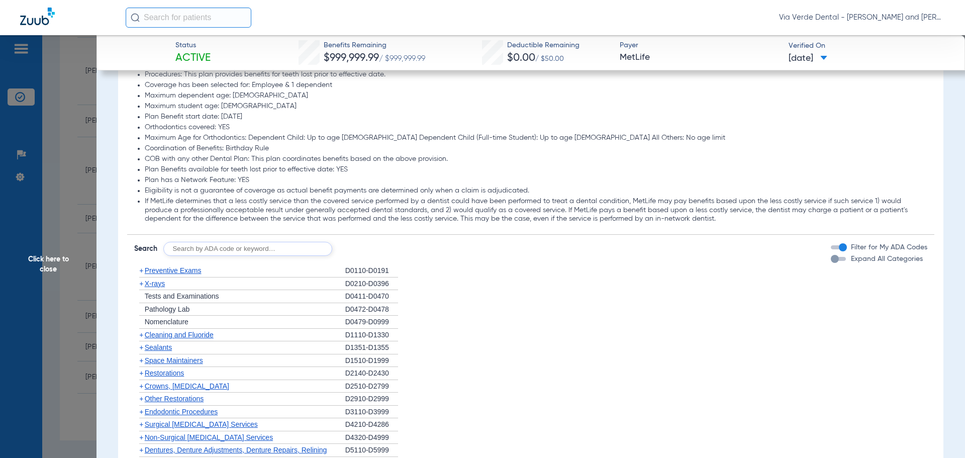
scroll to position [1206, 0]
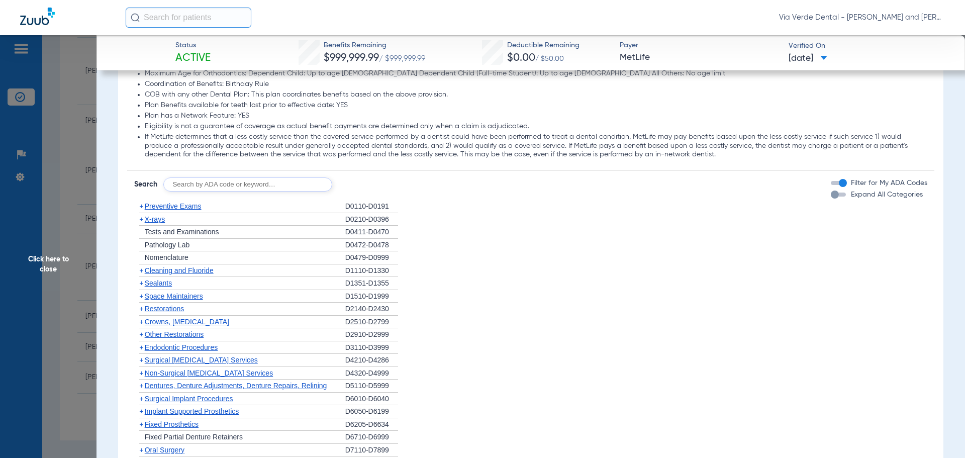
click at [179, 207] on span "Preventive Exams" at bounding box center [173, 206] width 57 height 8
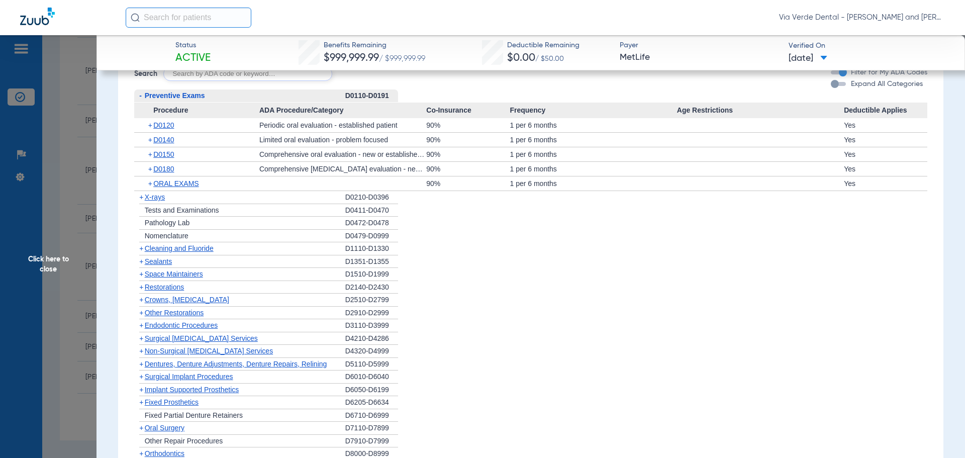
scroll to position [1457, 0]
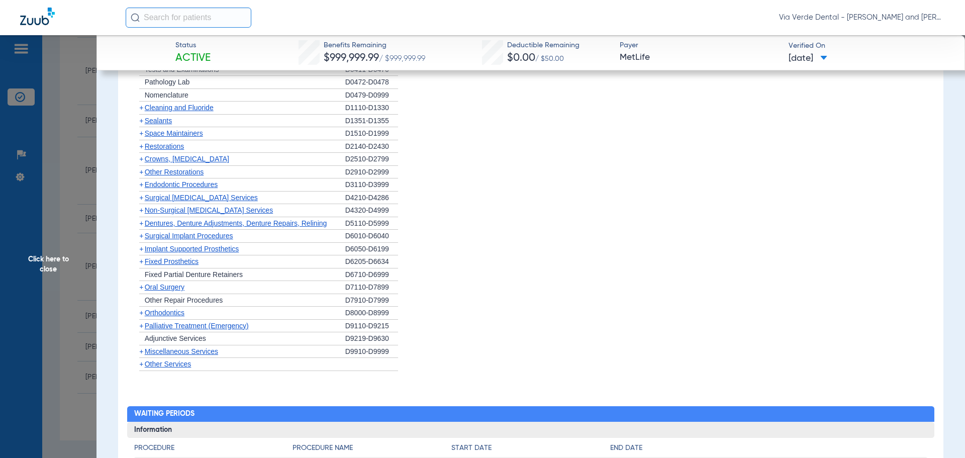
click at [200, 107] on span "Cleaning and Fluoride" at bounding box center [179, 107] width 69 height 8
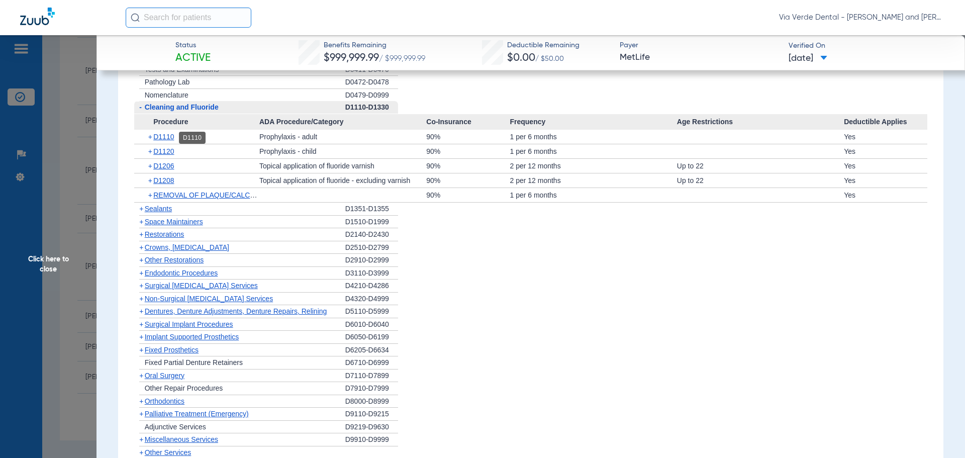
click at [170, 136] on span "D1110" at bounding box center [163, 137] width 21 height 8
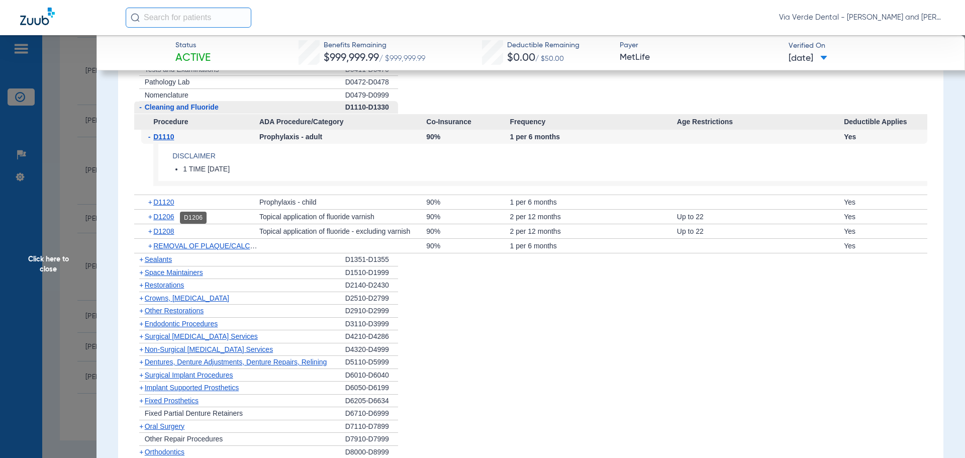
click at [164, 218] on span "D1206" at bounding box center [163, 217] width 21 height 8
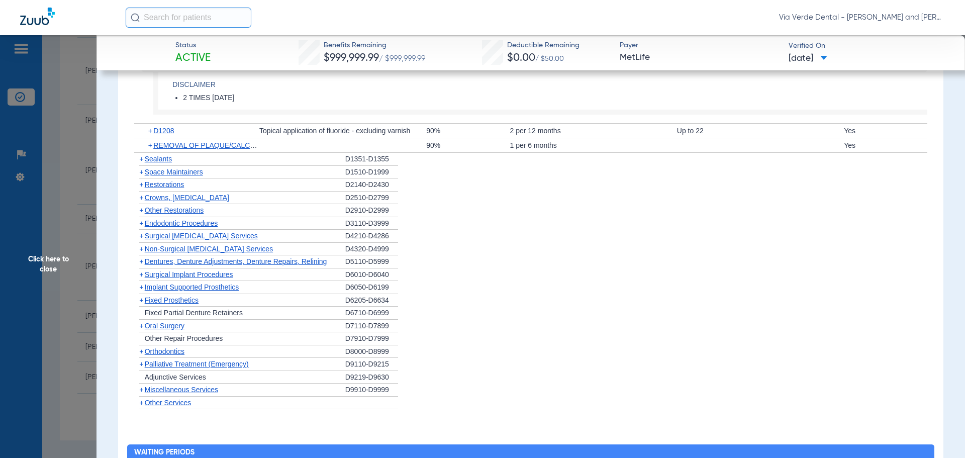
scroll to position [1708, 0]
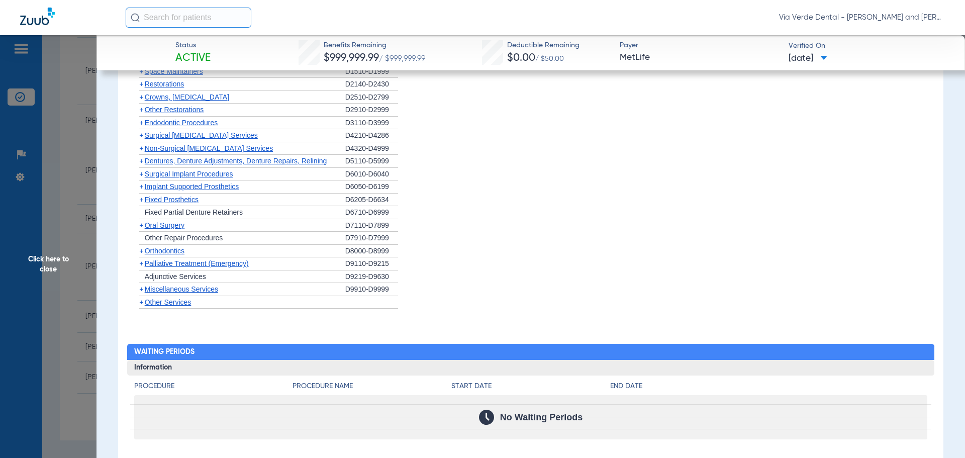
click at [172, 151] on span "Non-Surgical [MEDICAL_DATA] Services" at bounding box center [209, 148] width 128 height 8
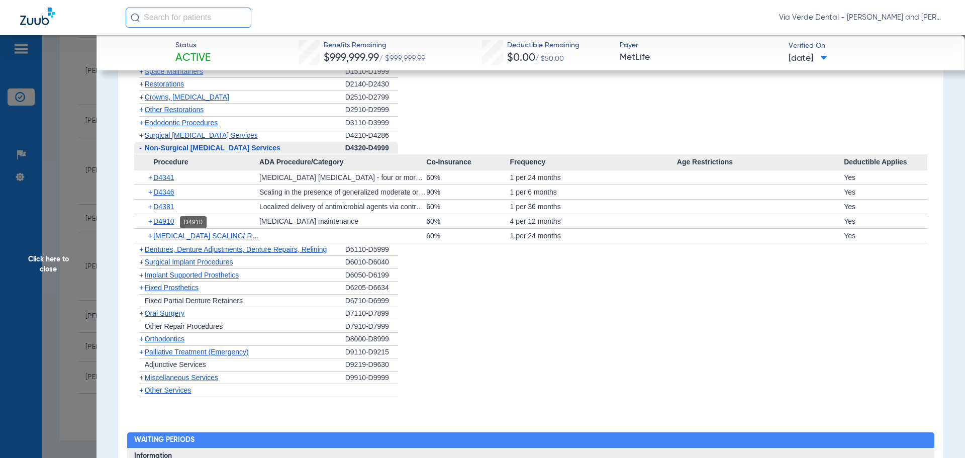
click at [161, 222] on span "D4910" at bounding box center [163, 221] width 21 height 8
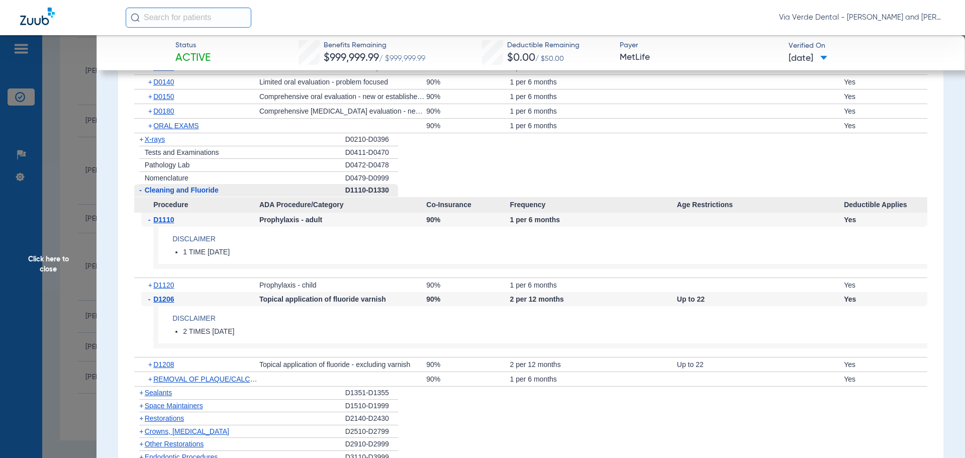
scroll to position [1356, 0]
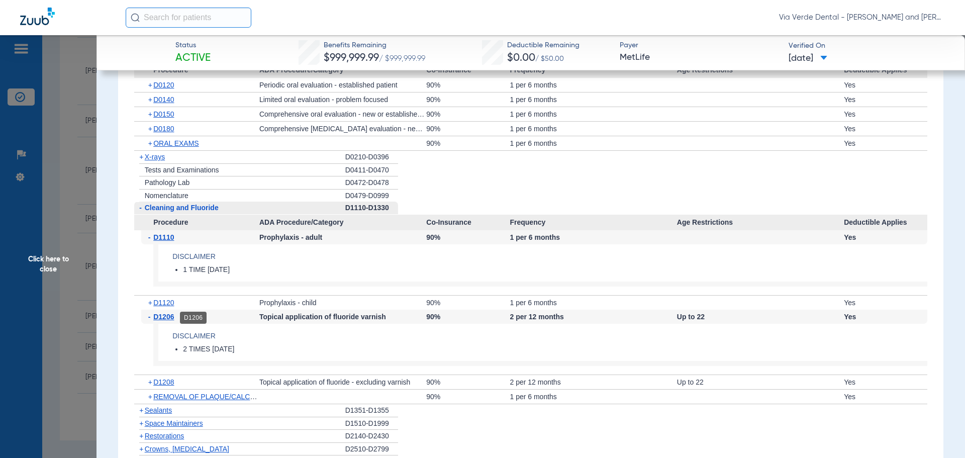
click at [159, 316] on span "D1206" at bounding box center [163, 316] width 21 height 8
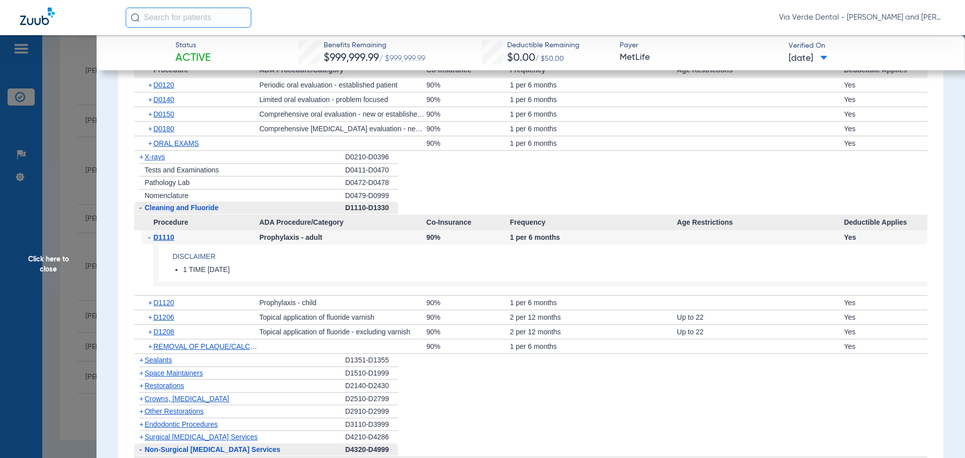
click at [173, 318] on span "D1206" at bounding box center [163, 317] width 21 height 8
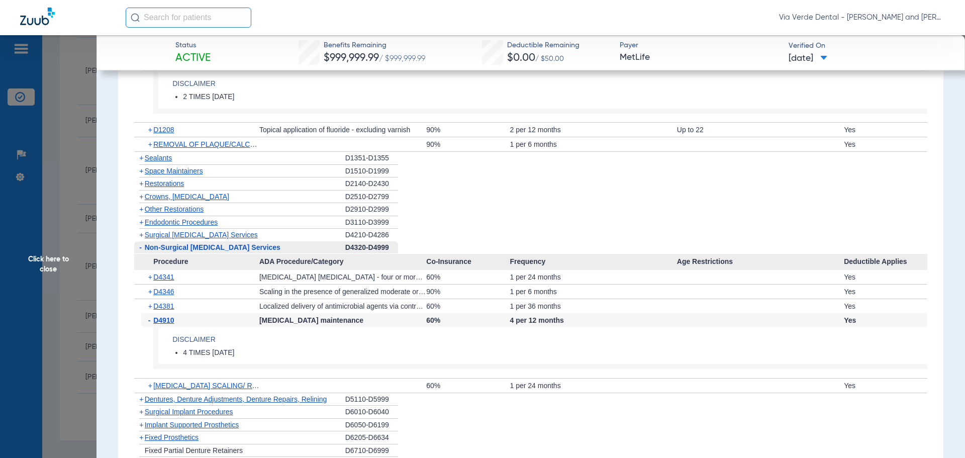
scroll to position [1608, 0]
click at [169, 198] on span "Crowns, [MEDICAL_DATA]" at bounding box center [187, 197] width 84 height 8
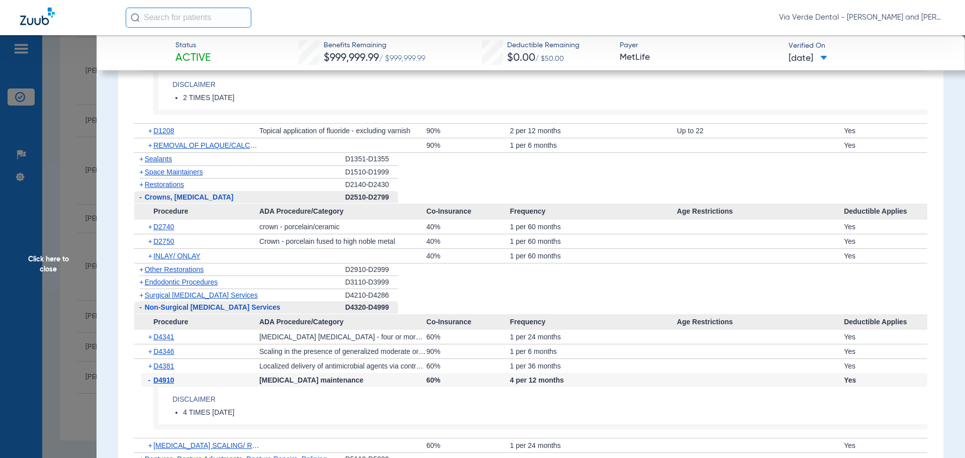
click at [167, 158] on span "Sealants" at bounding box center [158, 159] width 27 height 8
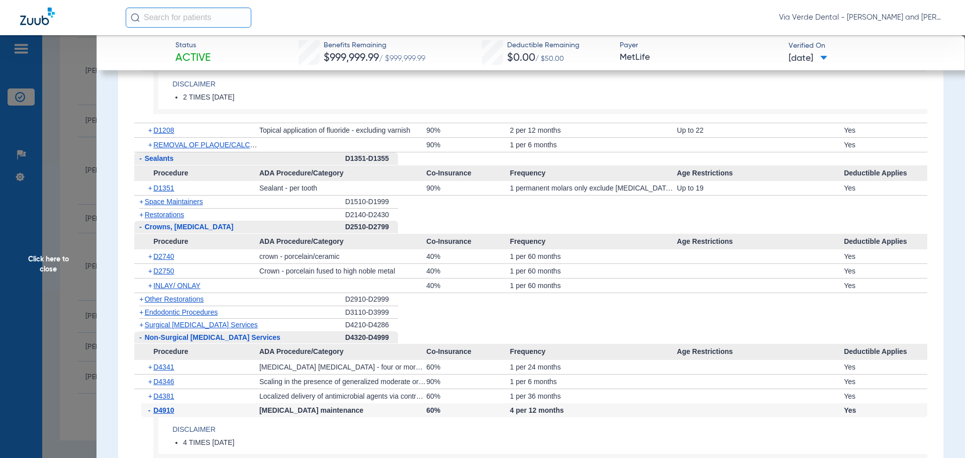
scroll to position [1607, 0]
click at [168, 189] on span "D1351" at bounding box center [163, 188] width 21 height 8
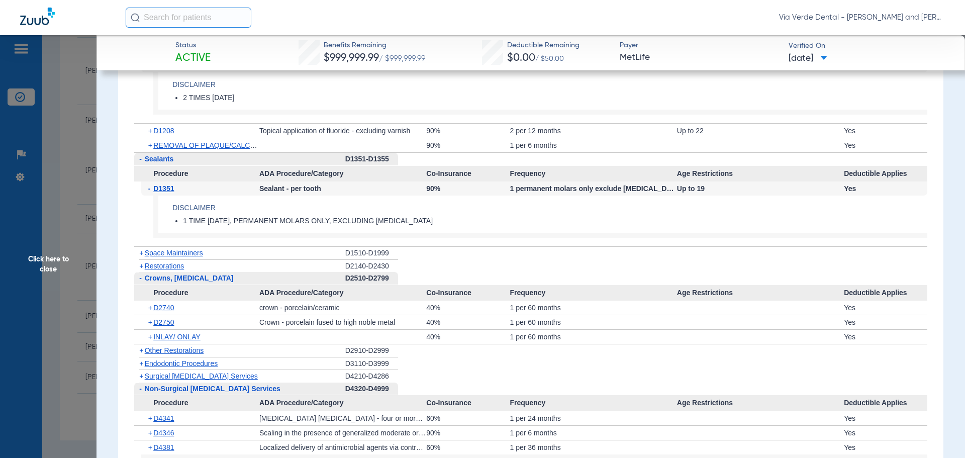
click at [66, 174] on span "Click here to close" at bounding box center [48, 264] width 96 height 458
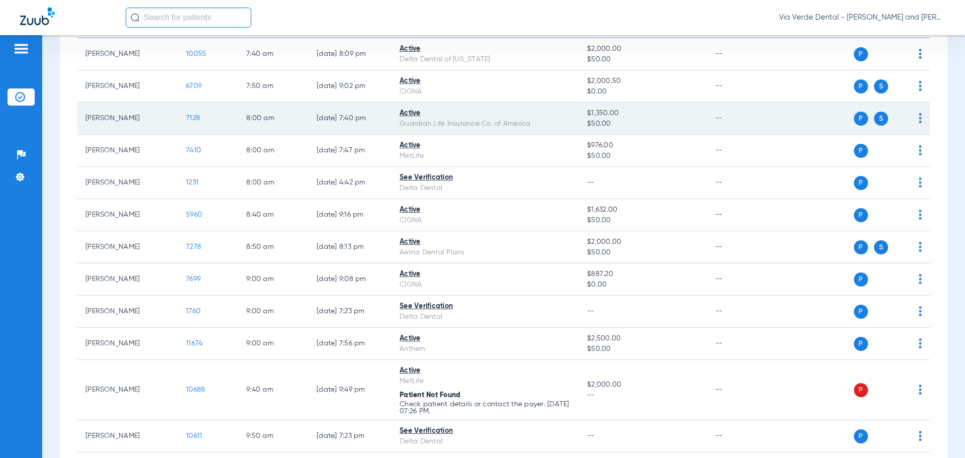
scroll to position [78, 0]
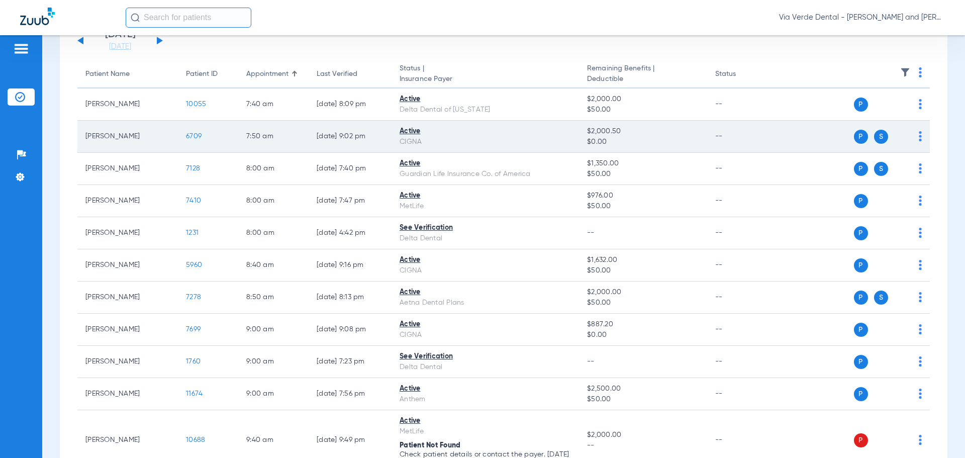
click at [187, 135] on span "6709" at bounding box center [194, 136] width 16 height 7
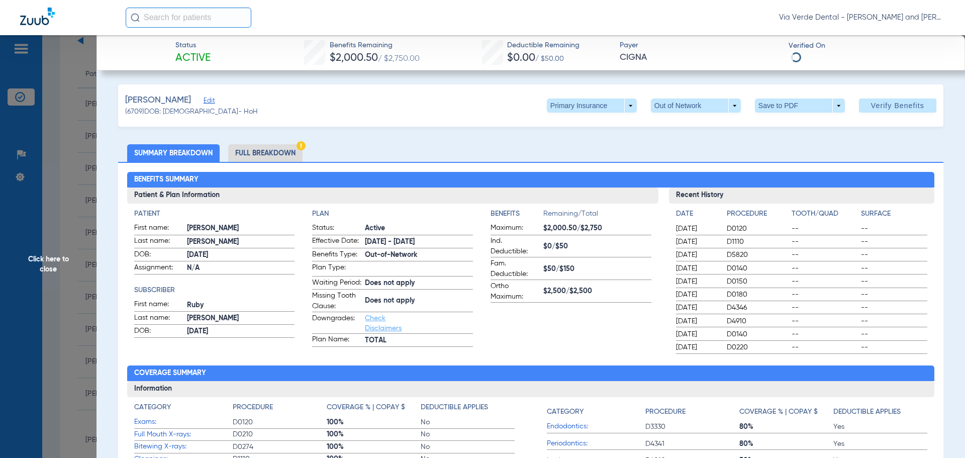
click at [263, 155] on li "Full Breakdown" at bounding box center [265, 153] width 74 height 18
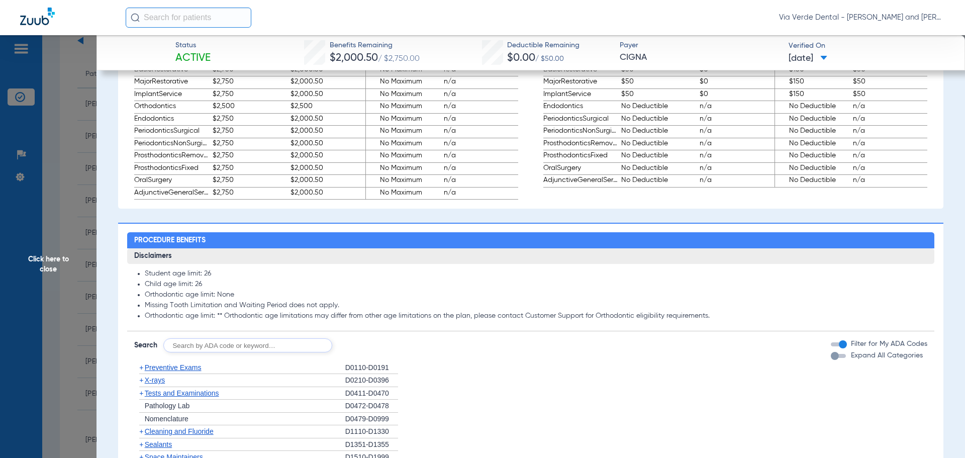
scroll to position [703, 0]
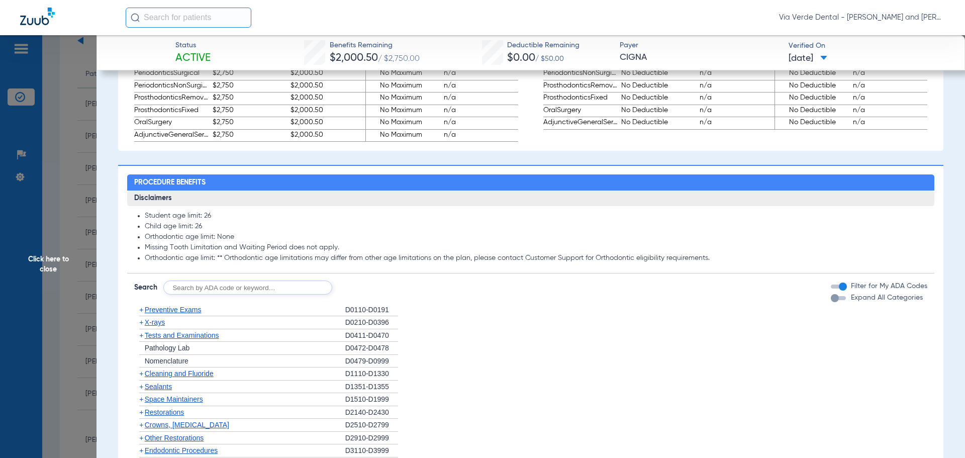
click at [160, 313] on span "Preventive Exams" at bounding box center [173, 309] width 57 height 8
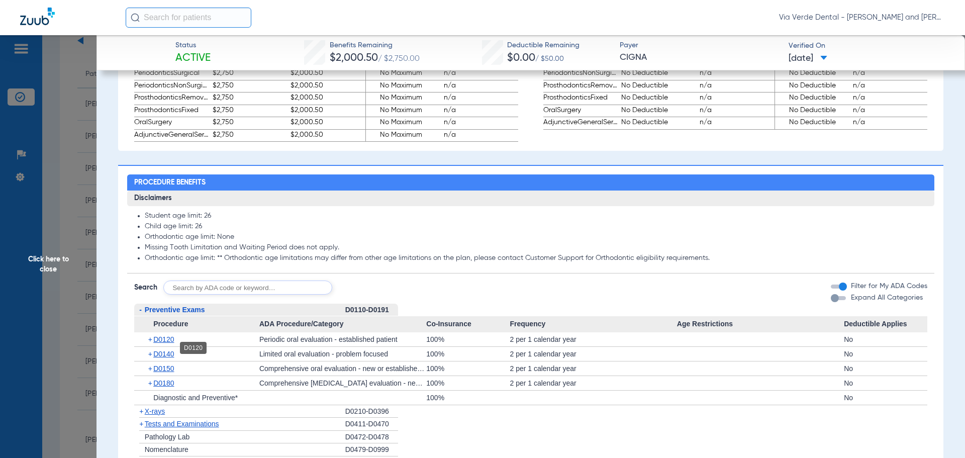
click at [161, 343] on span "D0120" at bounding box center [163, 339] width 21 height 8
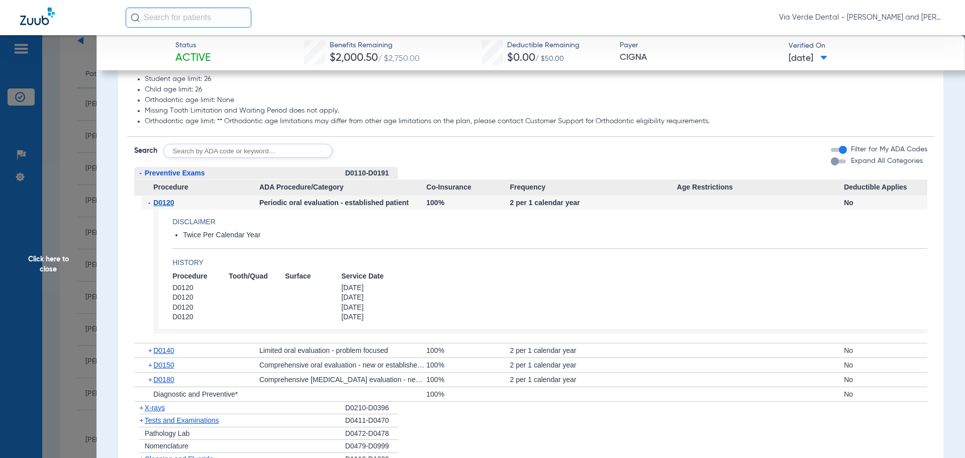
scroll to position [854, 0]
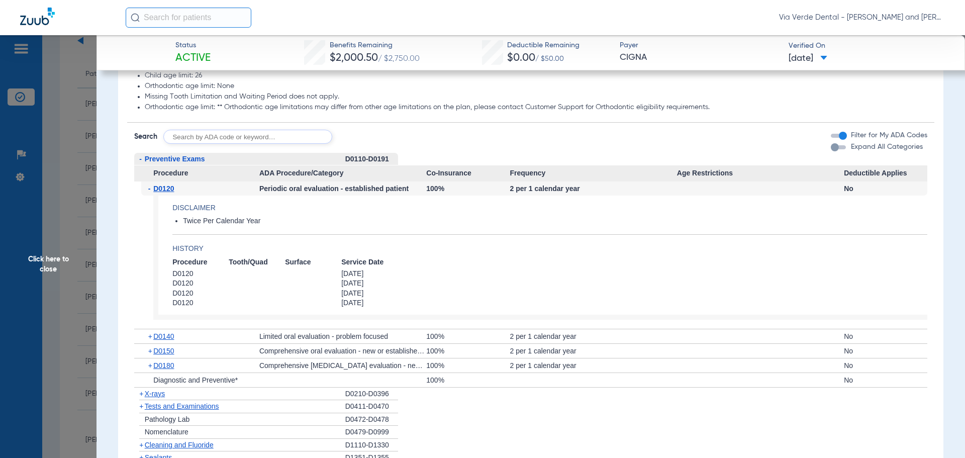
click at [148, 397] on span "X-rays" at bounding box center [155, 393] width 20 height 8
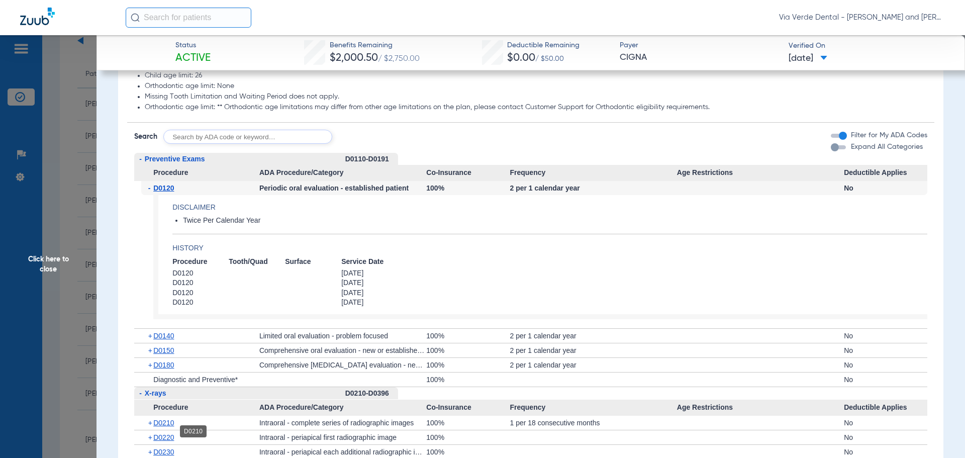
click at [158, 427] on span "D0210" at bounding box center [163, 423] width 21 height 8
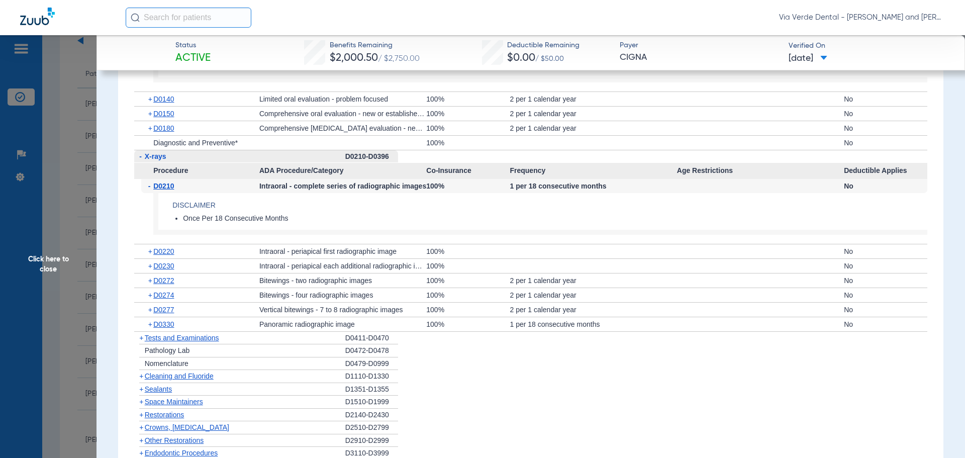
scroll to position [1105, 0]
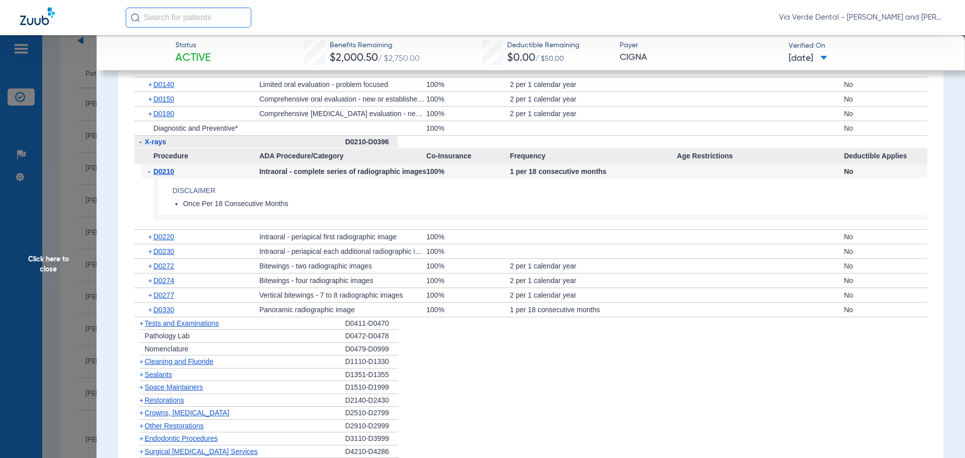
click at [169, 284] on span "D0274" at bounding box center [163, 280] width 21 height 8
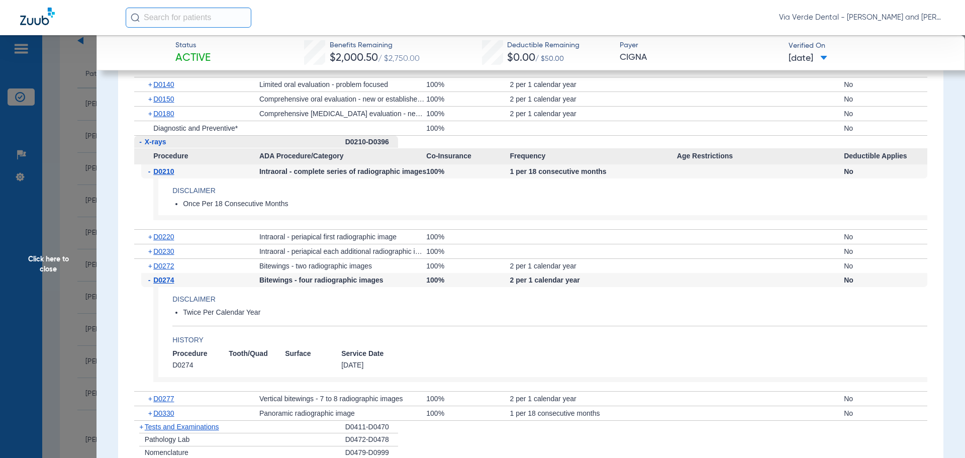
scroll to position [1256, 0]
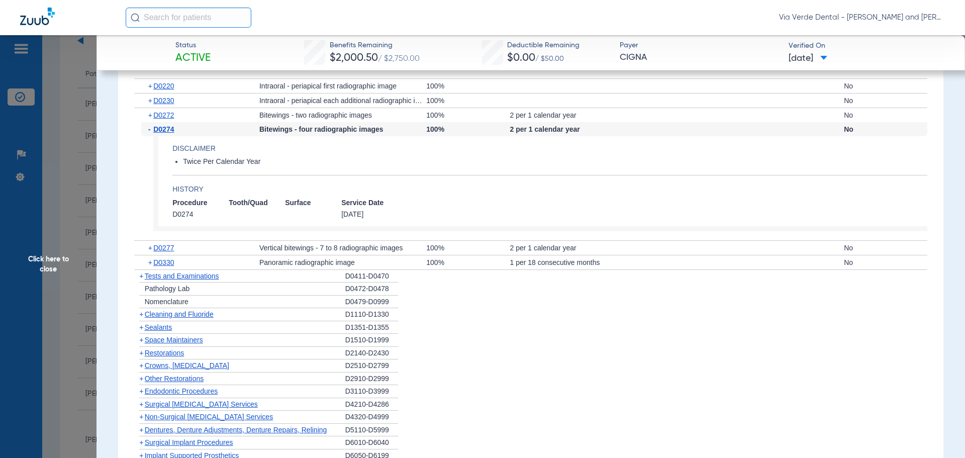
click at [162, 318] on span "Cleaning and Fluoride" at bounding box center [179, 314] width 69 height 8
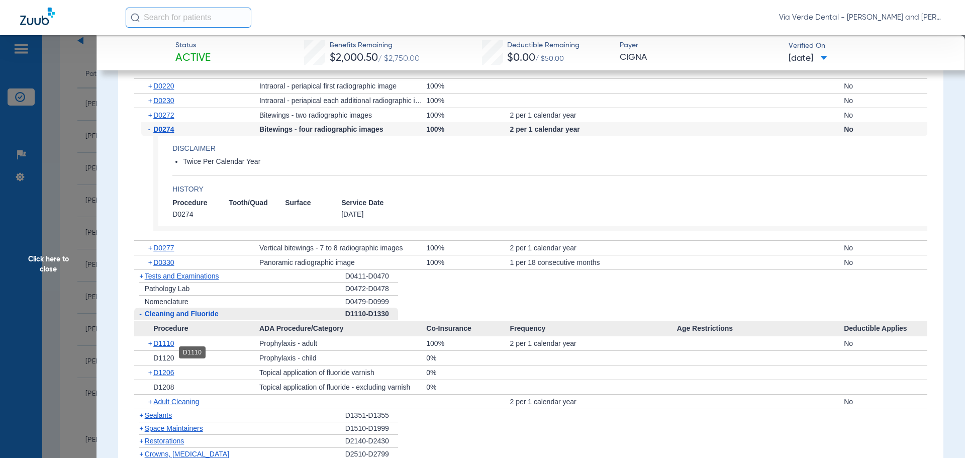
click at [160, 347] on span "D1110" at bounding box center [163, 343] width 21 height 8
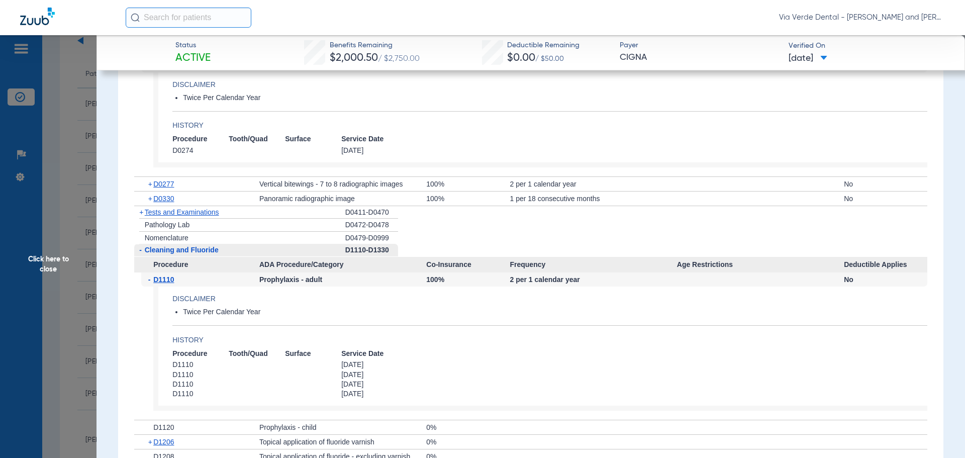
scroll to position [1356, 0]
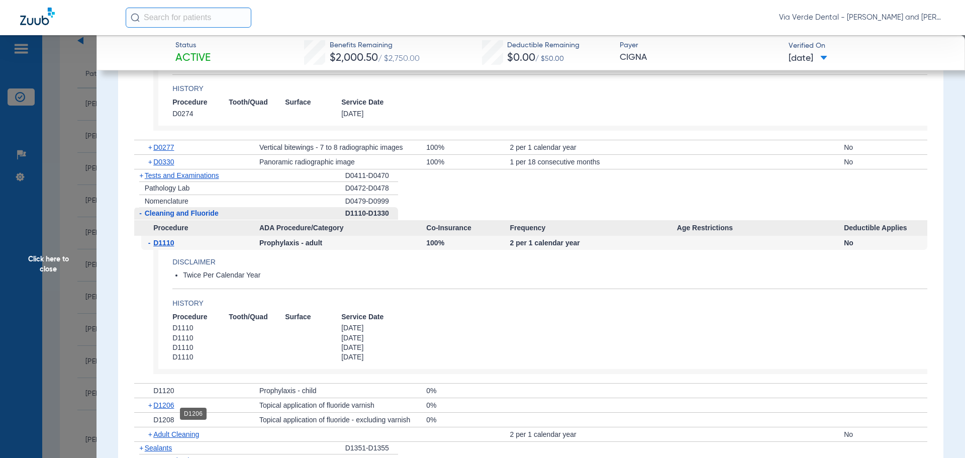
click at [168, 409] on span "D1206" at bounding box center [163, 405] width 21 height 8
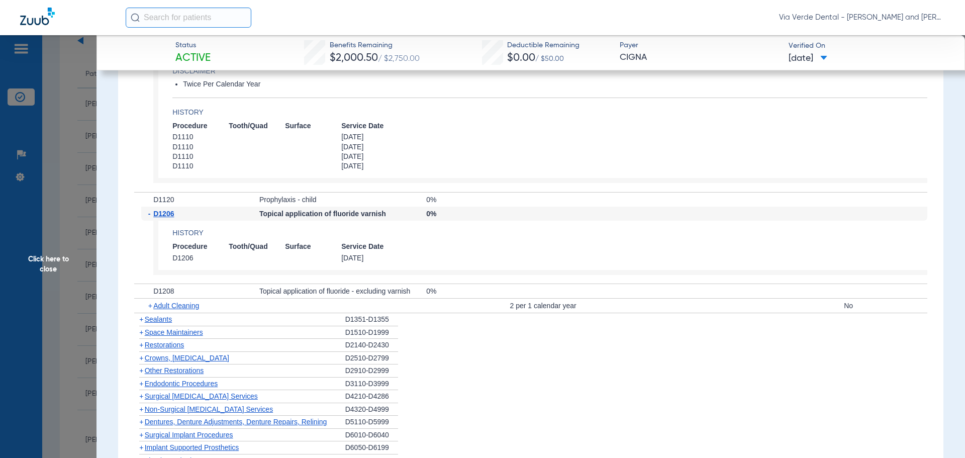
scroll to position [1557, 0]
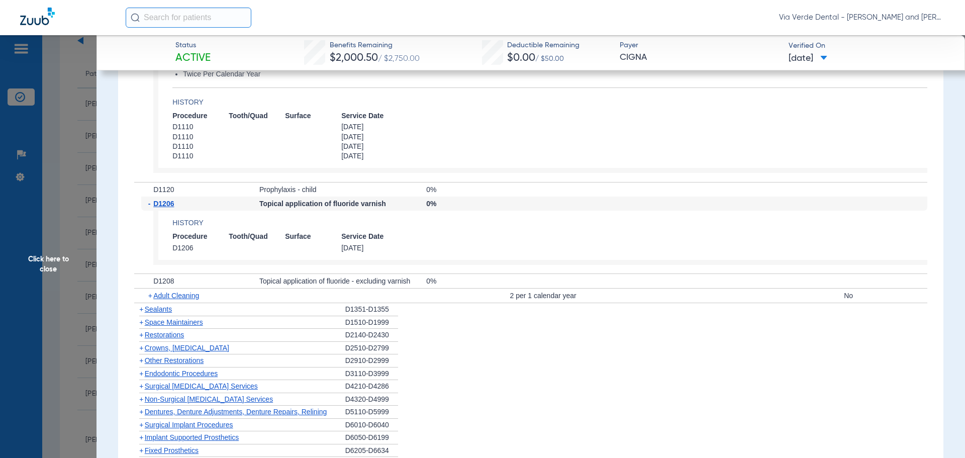
click at [163, 403] on span "Non-Surgical [MEDICAL_DATA] Services" at bounding box center [209, 399] width 128 height 8
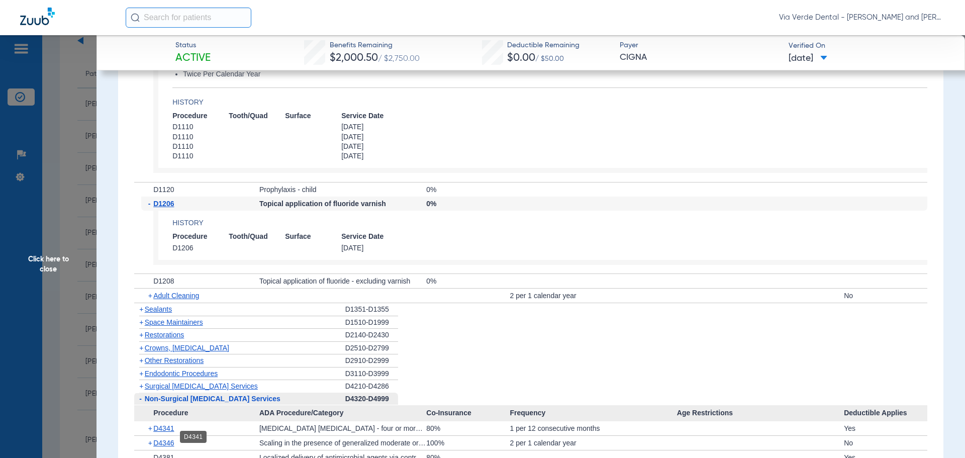
click at [161, 432] on span "D4341" at bounding box center [163, 428] width 21 height 8
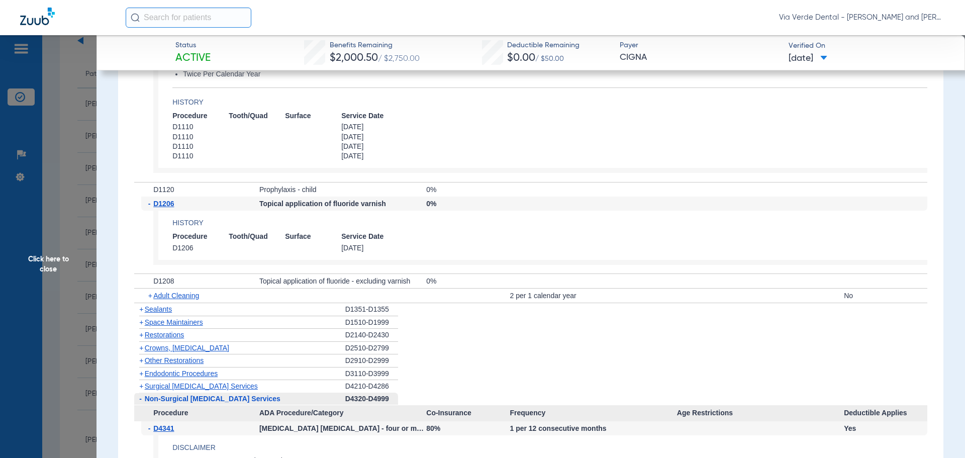
drag, startPoint x: 60, startPoint y: 179, endPoint x: 55, endPoint y: 98, distance: 80.5
click at [61, 169] on span "Click here to close" at bounding box center [48, 264] width 96 height 458
